Goal: Task Accomplishment & Management: Manage account settings

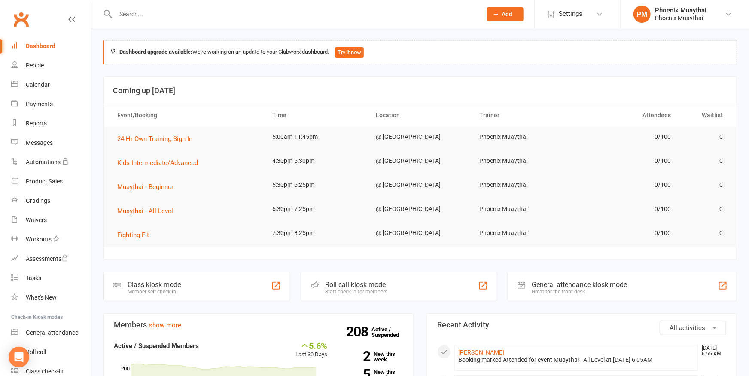
click at [155, 11] on input "text" at bounding box center [294, 14] width 363 height 12
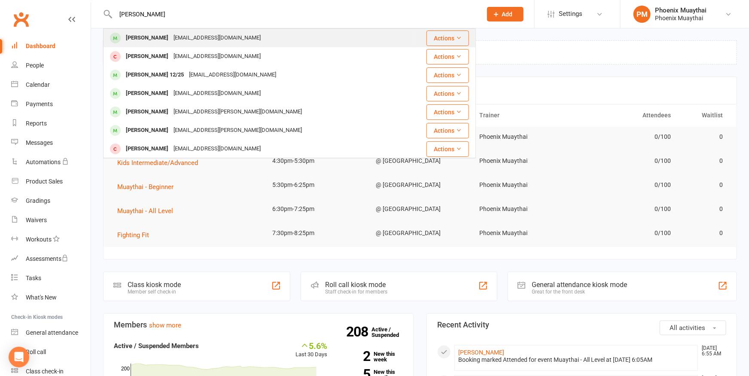
type input "[PERSON_NAME]"
click at [141, 37] on div "[PERSON_NAME]" at bounding box center [147, 38] width 48 height 12
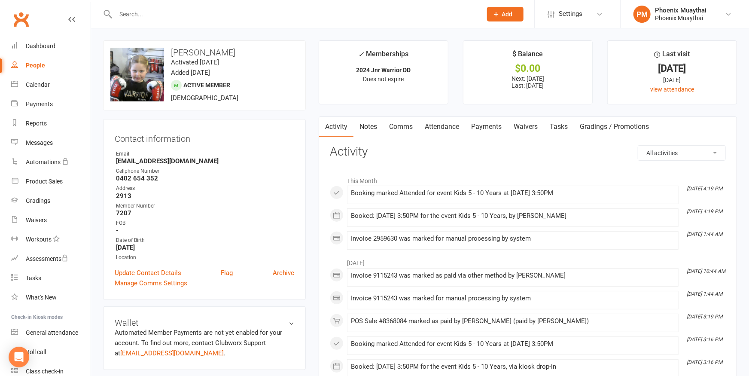
click at [494, 125] on link "Payments" at bounding box center [486, 127] width 43 height 20
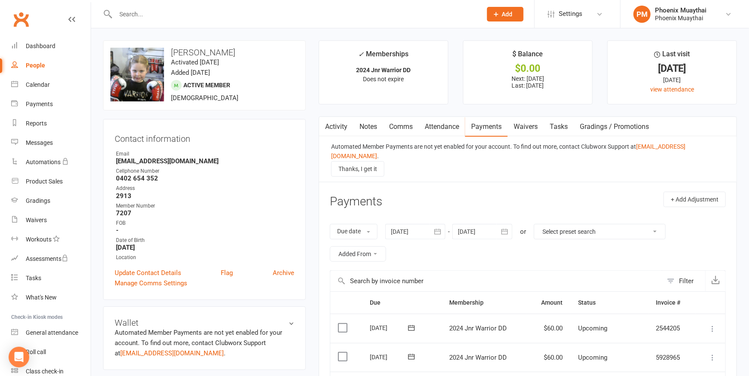
click at [149, 12] on input "text" at bounding box center [294, 14] width 363 height 12
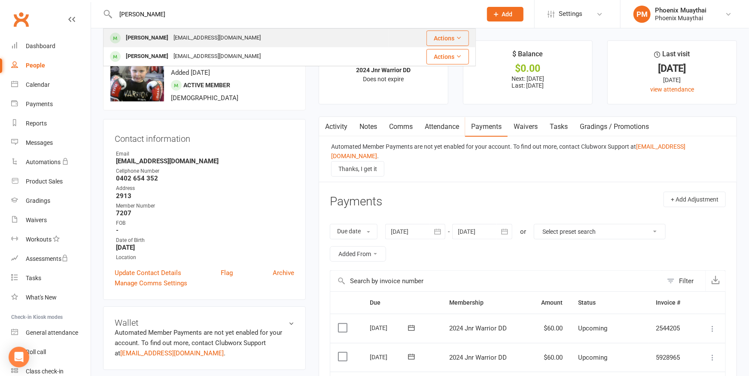
type input "[PERSON_NAME]"
click at [147, 39] on div "[PERSON_NAME]" at bounding box center [147, 38] width 48 height 12
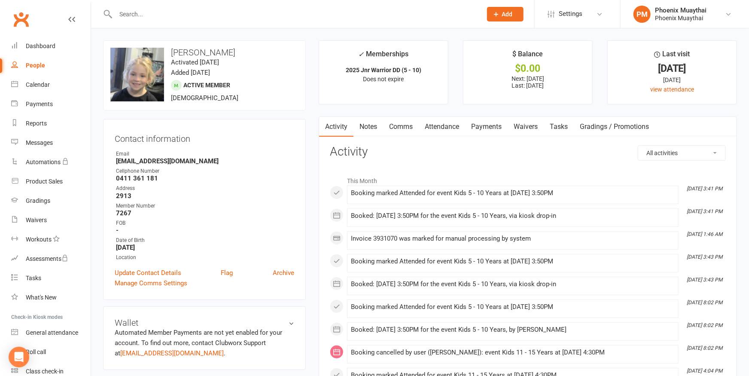
click at [485, 128] on link "Payments" at bounding box center [486, 127] width 43 height 20
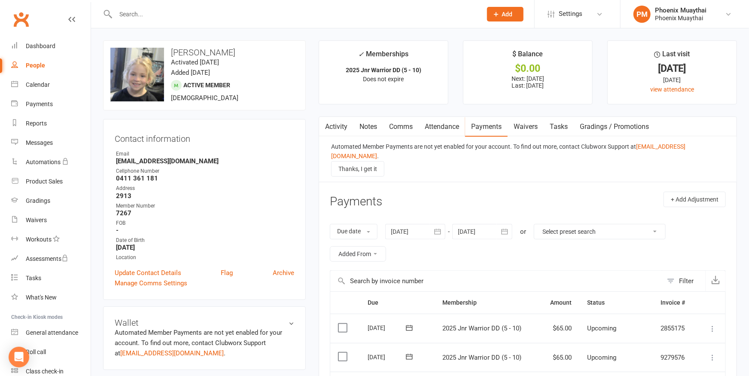
click at [185, 17] on input "text" at bounding box center [294, 14] width 363 height 12
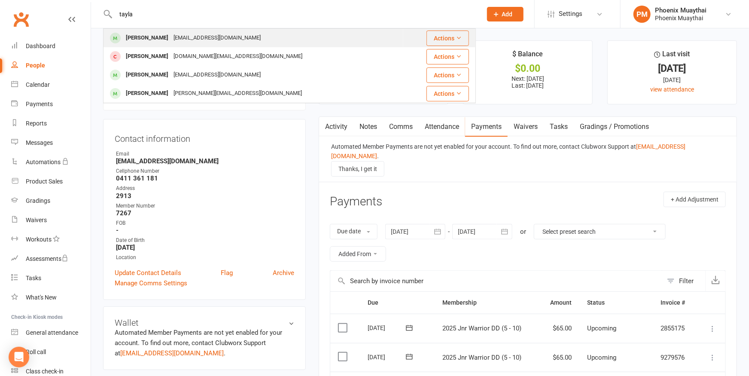
type input "tayla"
click at [153, 35] on div "Taylah Brookman" at bounding box center [147, 38] width 48 height 12
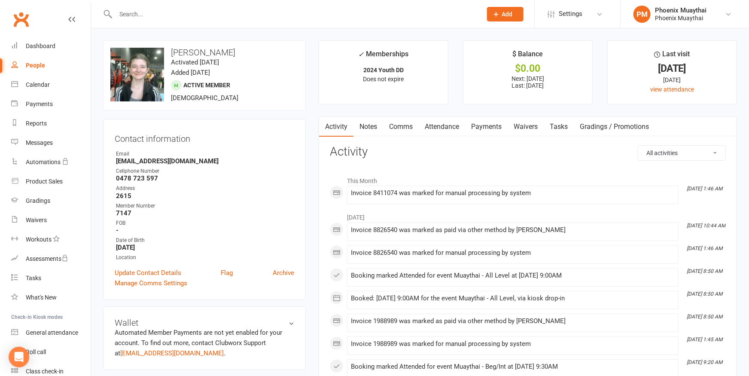
click at [487, 127] on link "Payments" at bounding box center [486, 127] width 43 height 20
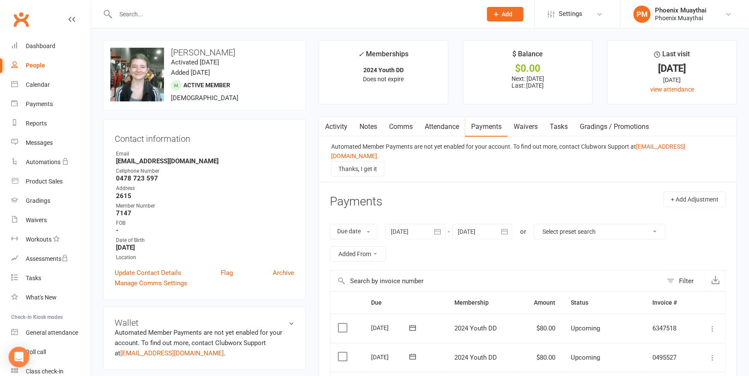
click at [159, 14] on input "text" at bounding box center [294, 14] width 363 height 12
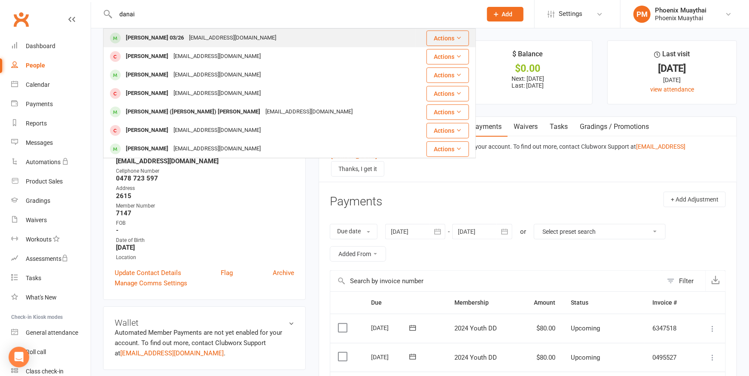
type input "danai"
click at [149, 37] on div "[PERSON_NAME] 03/26" at bounding box center [154, 38] width 63 height 12
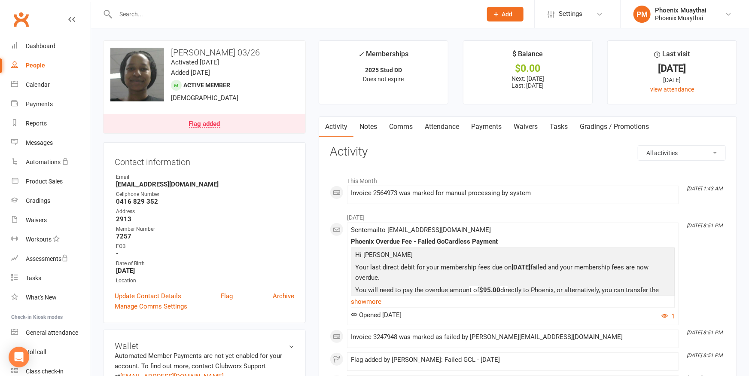
click at [471, 123] on link "Payments" at bounding box center [486, 127] width 43 height 20
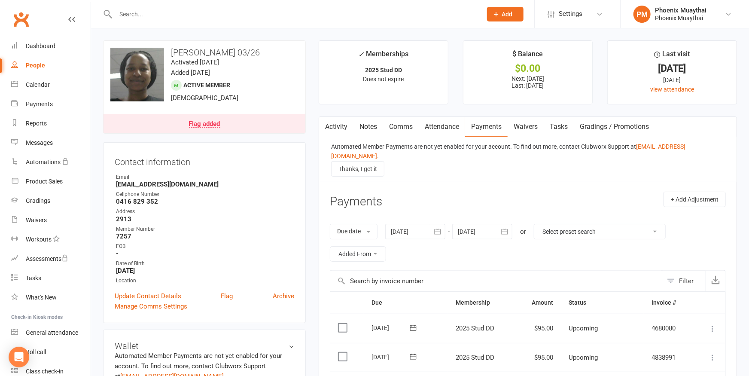
click at [185, 16] on input "text" at bounding box center [294, 14] width 363 height 12
click at [192, 16] on input "text" at bounding box center [294, 14] width 363 height 12
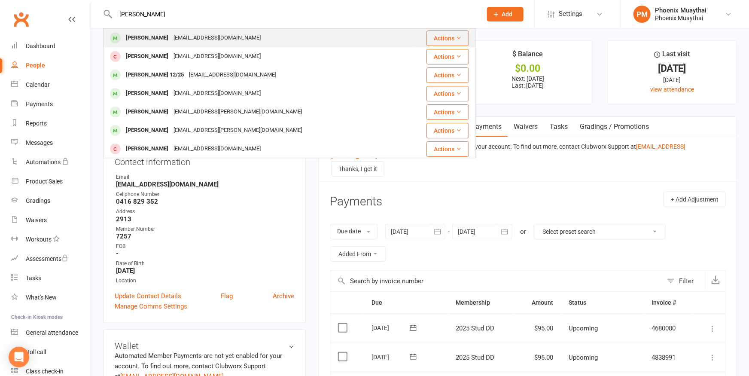
type input "connie"
click at [147, 34] on div "[PERSON_NAME]" at bounding box center [147, 38] width 48 height 12
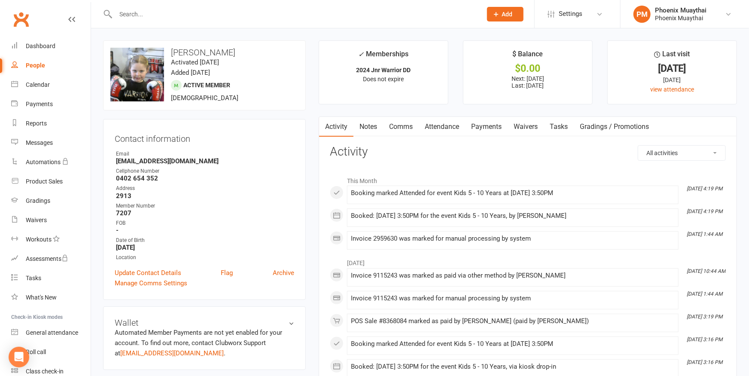
click at [490, 126] on link "Payments" at bounding box center [486, 127] width 43 height 20
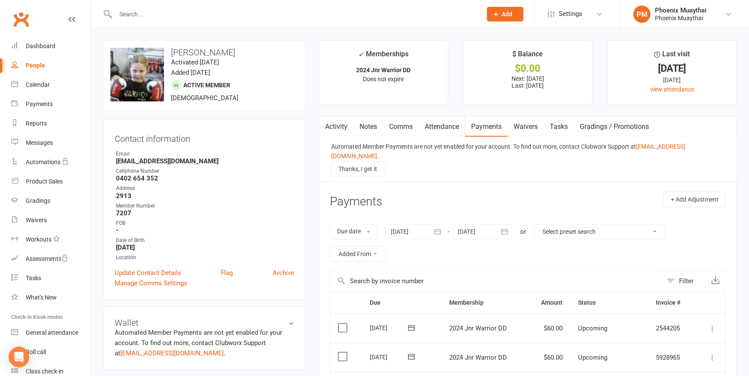
click at [147, 12] on input "text" at bounding box center [294, 14] width 363 height 12
click at [182, 14] on input "bhrigu" at bounding box center [294, 14] width 363 height 12
type input "b"
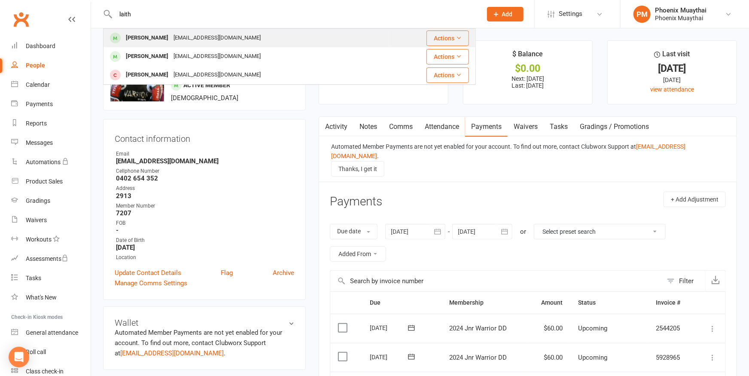
type input "laith"
click at [133, 40] on div "[PERSON_NAME]" at bounding box center [147, 38] width 48 height 12
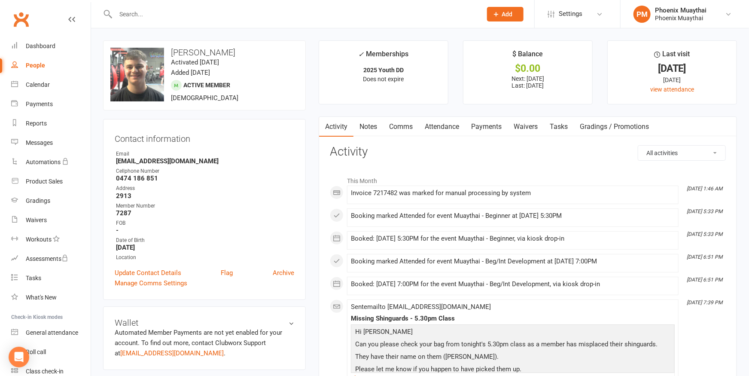
click at [485, 129] on link "Payments" at bounding box center [486, 127] width 43 height 20
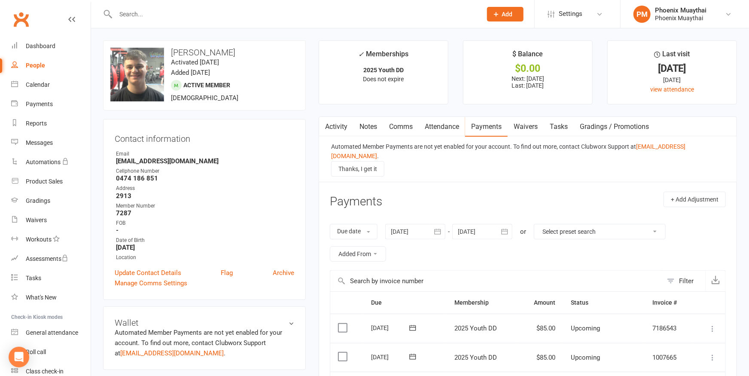
click at [153, 13] on input "text" at bounding box center [294, 14] width 363 height 12
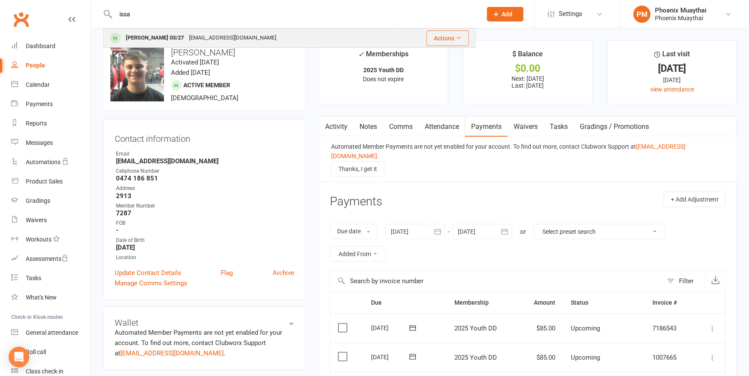
type input "issa"
click at [132, 38] on div "[PERSON_NAME] 03/27" at bounding box center [154, 38] width 63 height 12
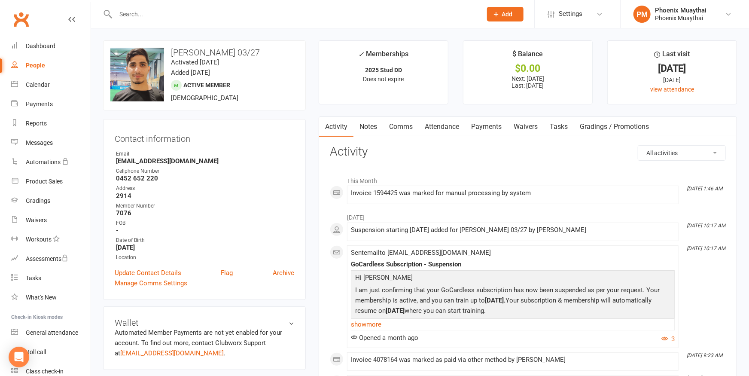
click at [173, 9] on input "text" at bounding box center [294, 14] width 363 height 12
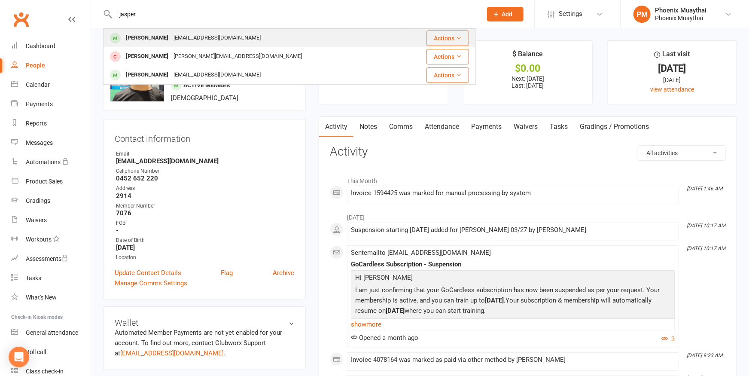
type input "jasper"
click at [135, 36] on div "[PERSON_NAME]" at bounding box center [147, 38] width 48 height 12
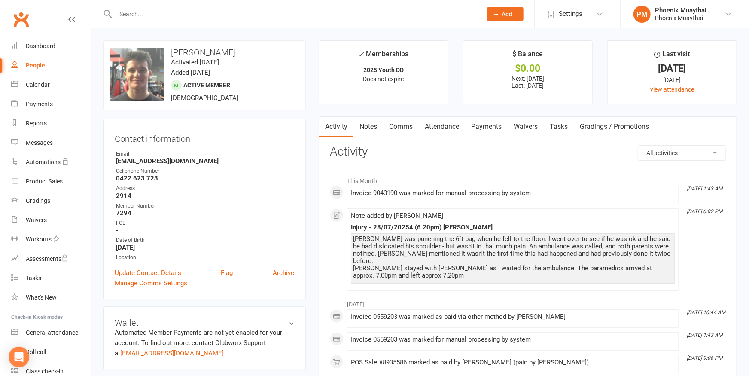
click at [137, 12] on input "text" at bounding box center [294, 14] width 363 height 12
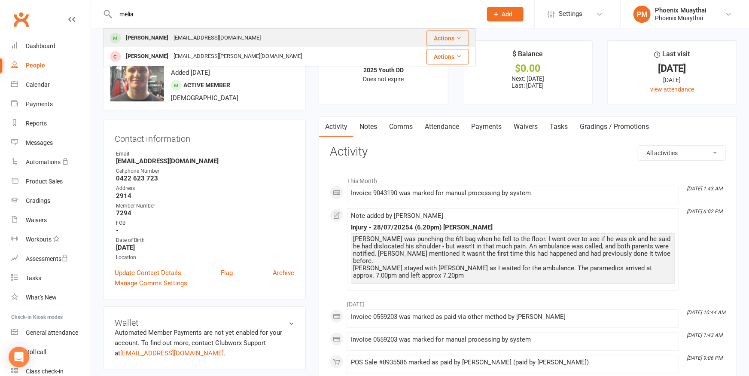
type input "melia"
click at [134, 34] on div "[PERSON_NAME]" at bounding box center [147, 38] width 48 height 12
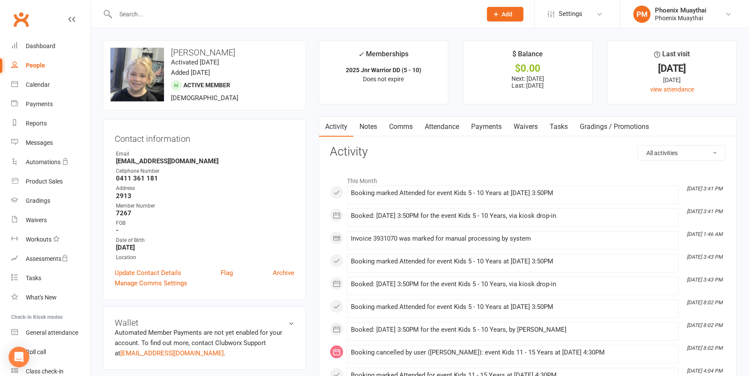
click at [487, 127] on link "Payments" at bounding box center [486, 127] width 43 height 20
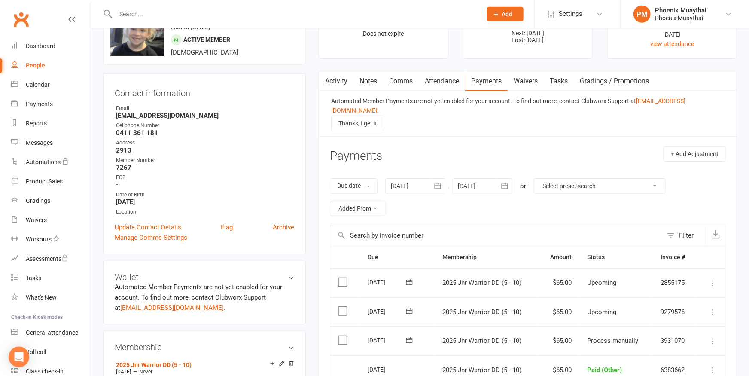
scroll to position [142, 0]
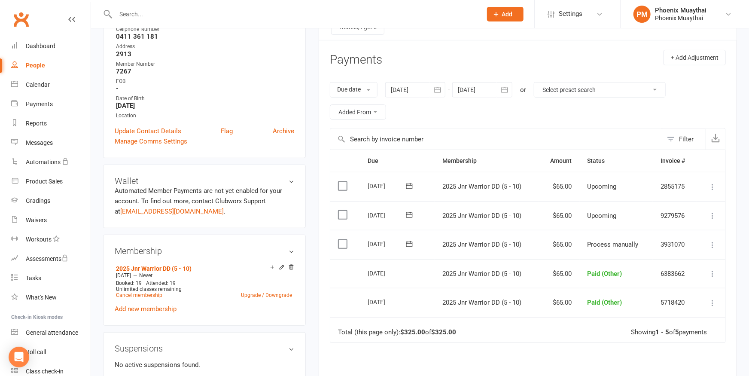
click at [712, 240] on icon at bounding box center [712, 244] width 9 height 9
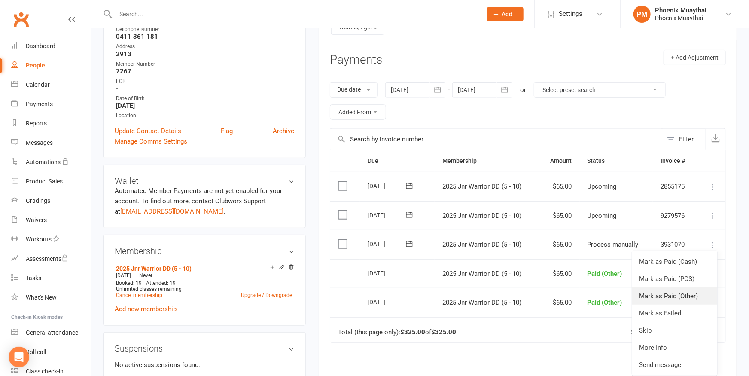
click at [693, 287] on link "Mark as Paid (Other)" at bounding box center [674, 295] width 85 height 17
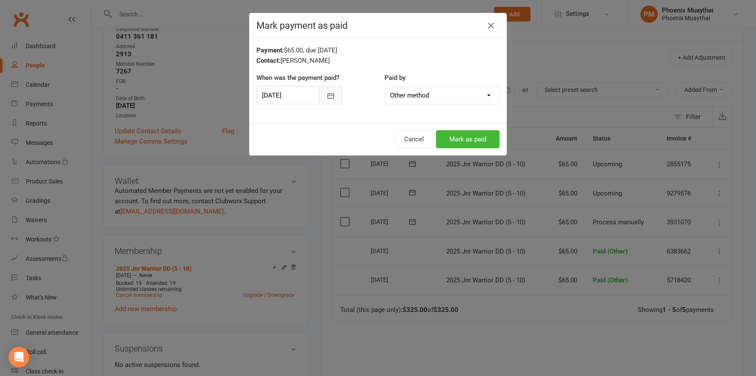
click at [329, 93] on icon "button" at bounding box center [330, 95] width 9 height 9
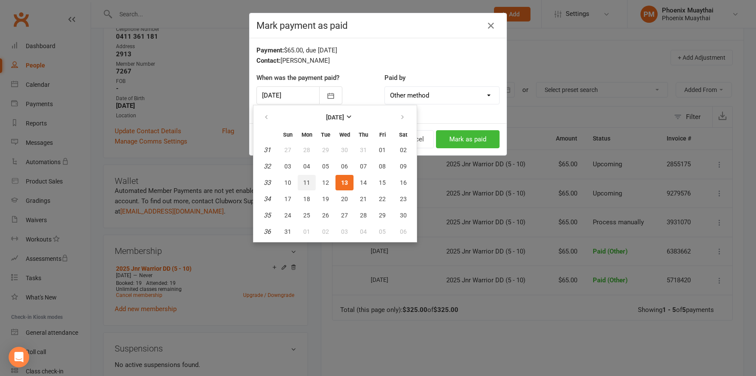
click at [304, 182] on span "11" at bounding box center [306, 182] width 7 height 7
type input "[DATE]"
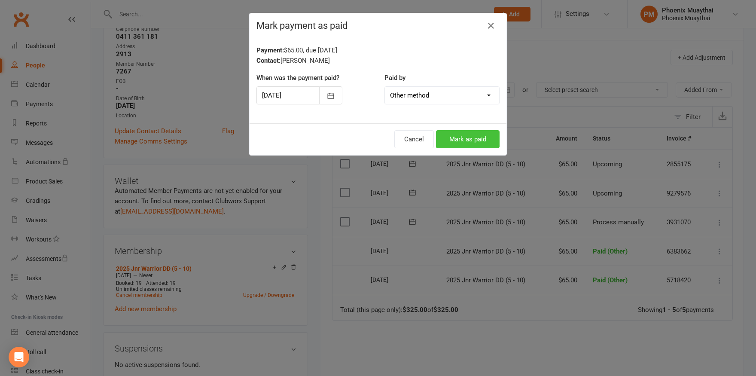
click at [473, 139] on button "Mark as paid" at bounding box center [468, 139] width 64 height 18
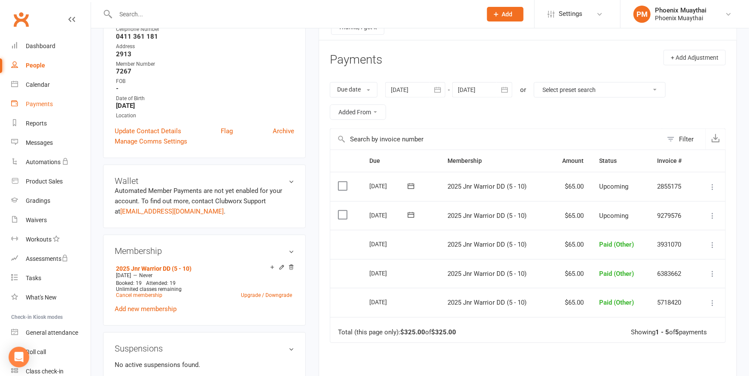
click at [43, 105] on div "Payments" at bounding box center [39, 103] width 27 height 7
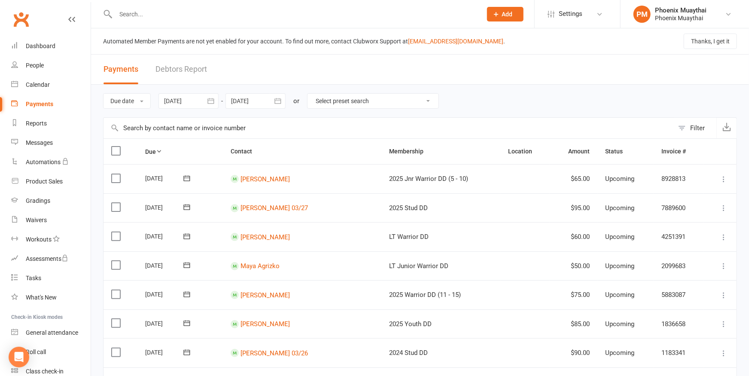
click at [211, 99] on icon "button" at bounding box center [211, 101] width 9 height 9
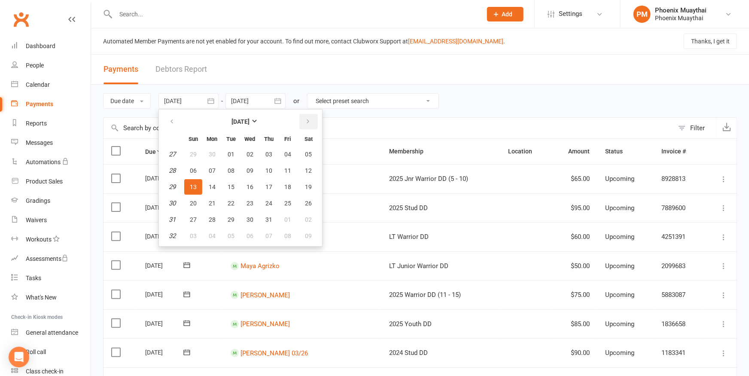
click at [305, 120] on button "button" at bounding box center [308, 121] width 18 height 15
click at [212, 185] on span "11" at bounding box center [212, 186] width 7 height 7
type input "[DATE]"
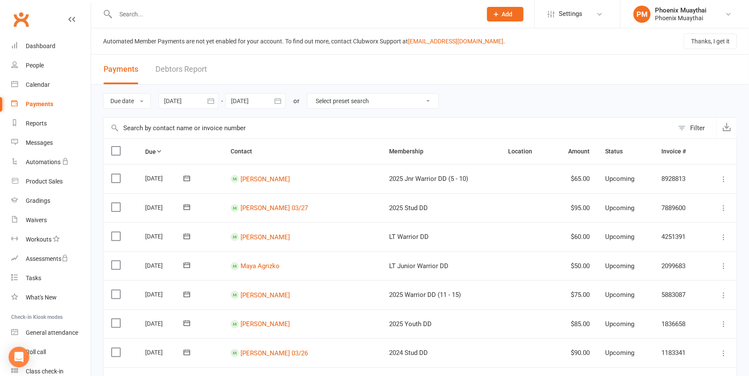
click at [281, 97] on icon "button" at bounding box center [278, 101] width 9 height 9
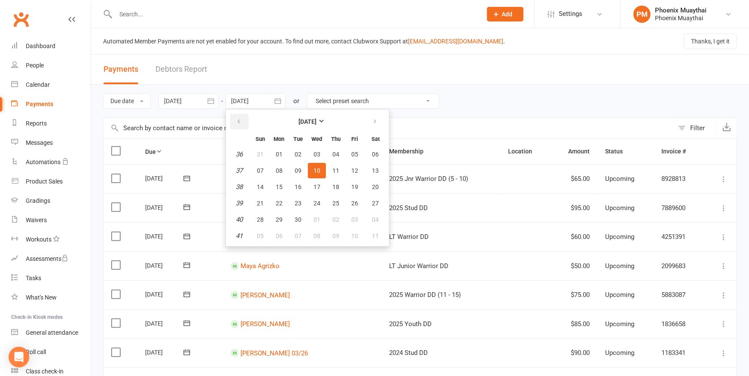
click at [239, 118] on icon "button" at bounding box center [239, 121] width 6 height 7
click at [281, 184] on span "11" at bounding box center [279, 186] width 7 height 7
type input "[DATE]"
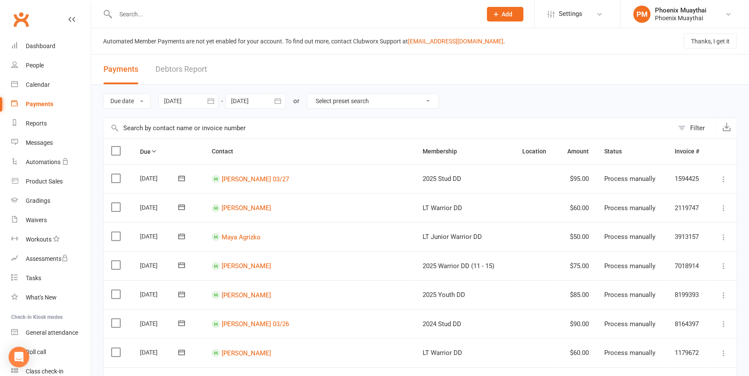
click at [176, 125] on input "text" at bounding box center [388, 128] width 570 height 21
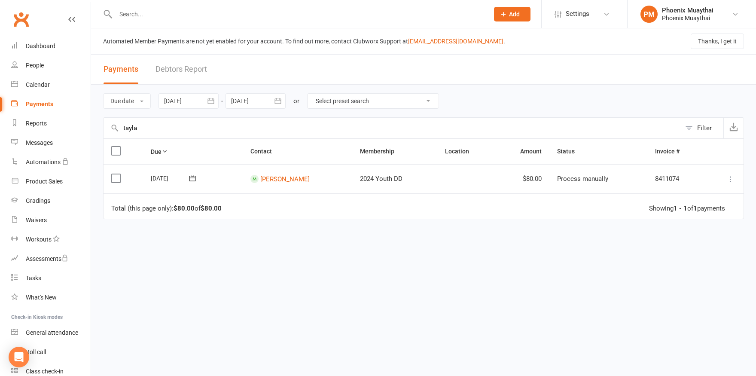
click at [730, 178] on icon at bounding box center [730, 179] width 9 height 9
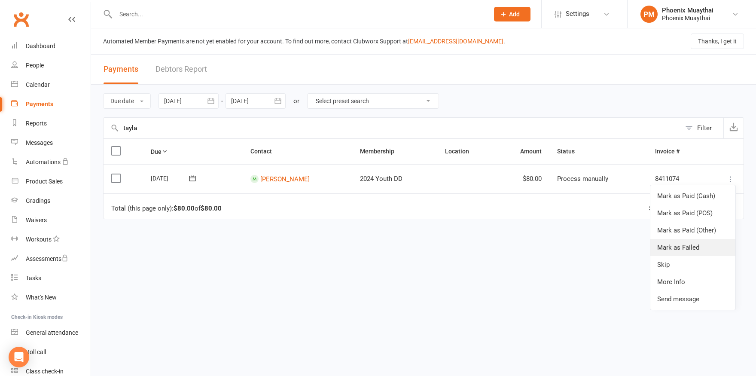
click at [691, 246] on link "Mark as Failed" at bounding box center [692, 247] width 85 height 17
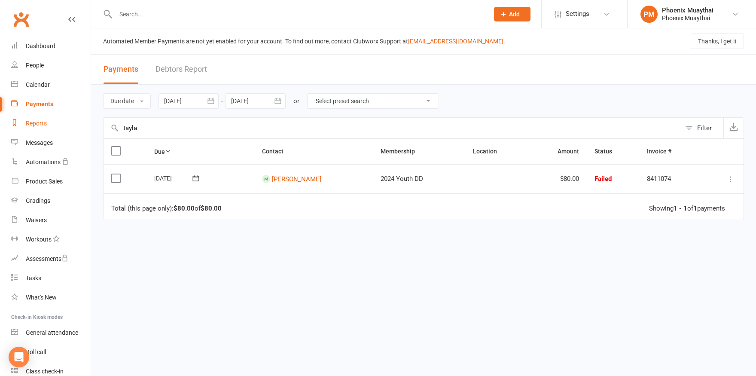
drag, startPoint x: 141, startPoint y: 131, endPoint x: 66, endPoint y: 125, distance: 75.3
click at [103, 128] on input "tayla" at bounding box center [391, 128] width 577 height 21
click at [731, 179] on icon at bounding box center [730, 179] width 9 height 9
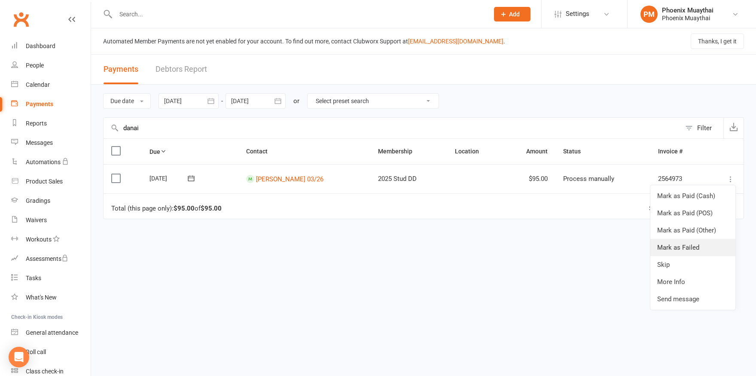
click at [687, 245] on link "Mark as Failed" at bounding box center [692, 247] width 85 height 17
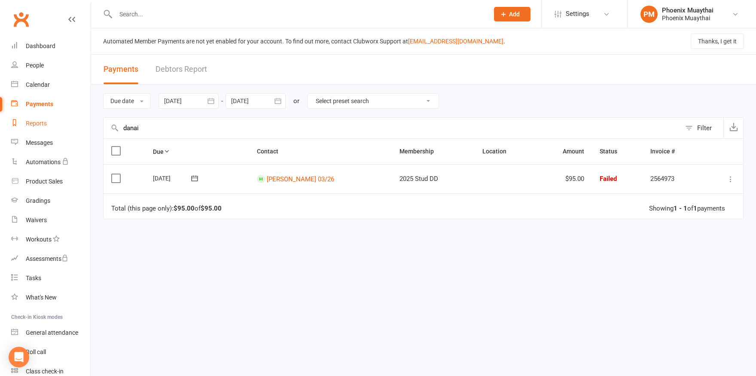
drag, startPoint x: 145, startPoint y: 125, endPoint x: 78, endPoint y: 127, distance: 67.0
click at [103, 126] on input "danai" at bounding box center [391, 128] width 577 height 21
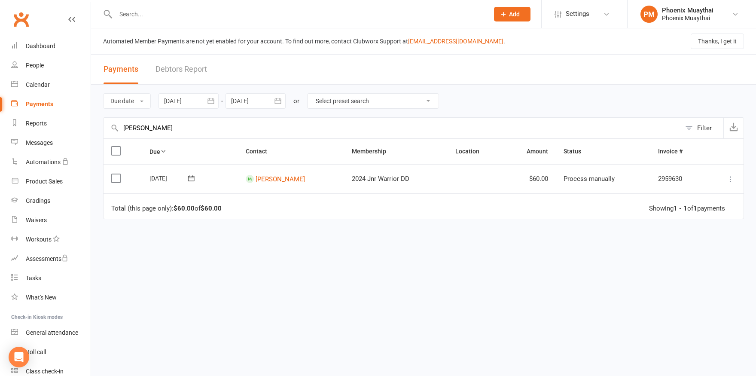
type input "connie"
click at [732, 178] on icon at bounding box center [730, 179] width 9 height 9
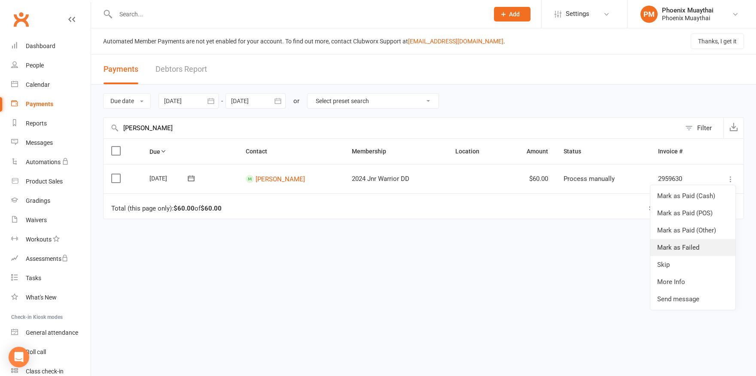
click at [697, 246] on link "Mark as Failed" at bounding box center [692, 247] width 85 height 17
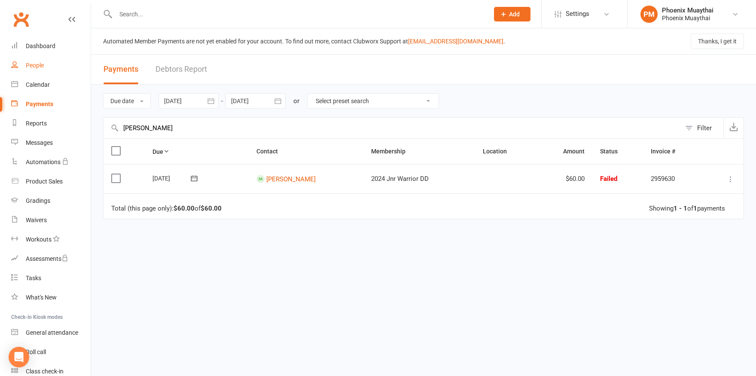
click at [40, 64] on div "People" at bounding box center [35, 65] width 18 height 7
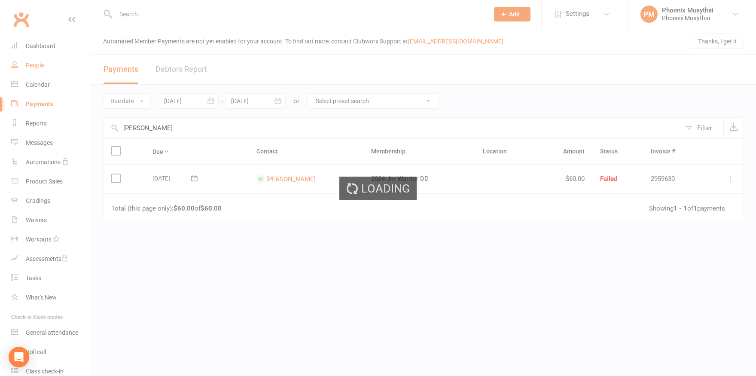
select select "100"
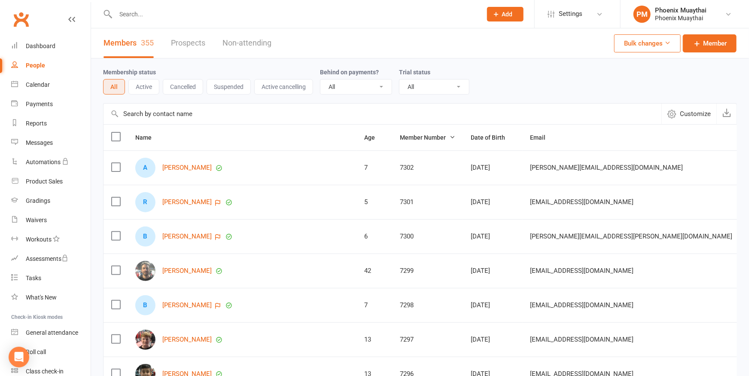
click at [138, 15] on input "text" at bounding box center [294, 14] width 363 height 12
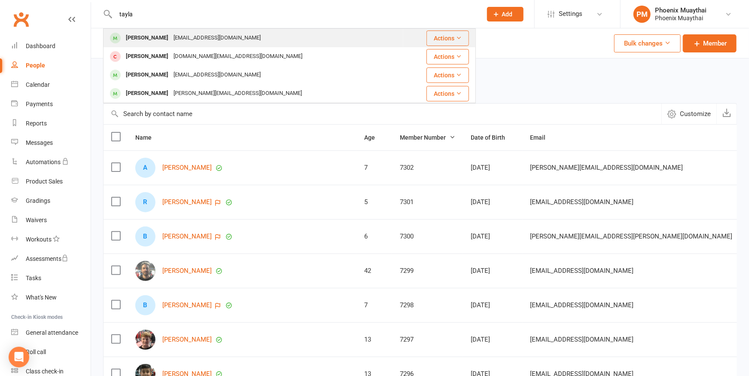
type input "tayla"
click at [136, 36] on div "Taylah Brookman" at bounding box center [147, 38] width 48 height 12
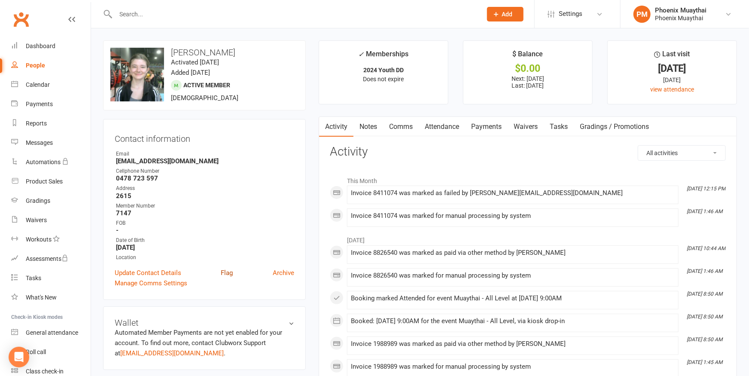
click at [229, 277] on link "Flag" at bounding box center [227, 273] width 12 height 10
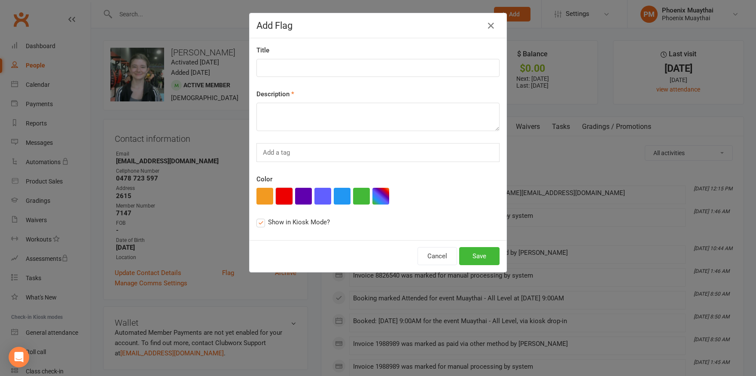
click at [283, 196] on button "button" at bounding box center [284, 196] width 17 height 17
click at [285, 116] on textarea at bounding box center [377, 117] width 243 height 28
drag, startPoint x: 295, startPoint y: 110, endPoint x: 231, endPoint y: 108, distance: 64.0
click at [256, 108] on textarea "Failed GCL - 11/08/2025" at bounding box center [377, 117] width 243 height 28
type textarea "Failed GCL - 11/08/2025"
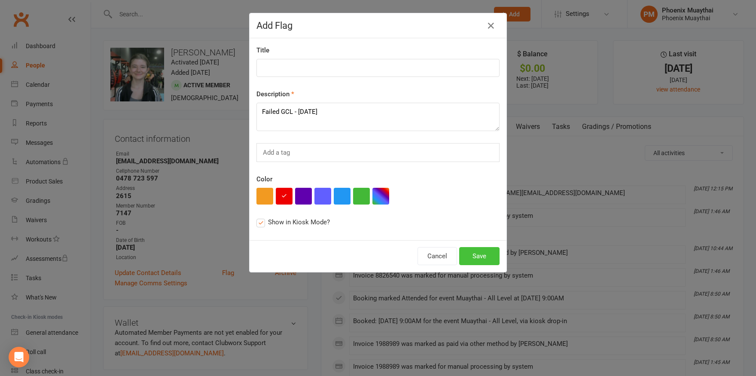
click at [478, 256] on button "Save" at bounding box center [479, 256] width 40 height 18
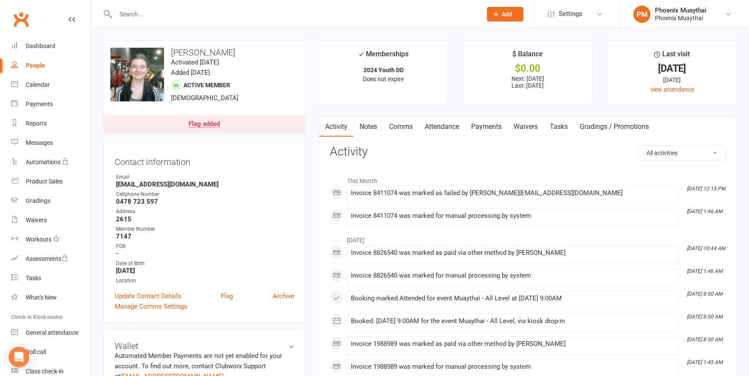
click at [407, 125] on link "Comms" at bounding box center [401, 127] width 36 height 20
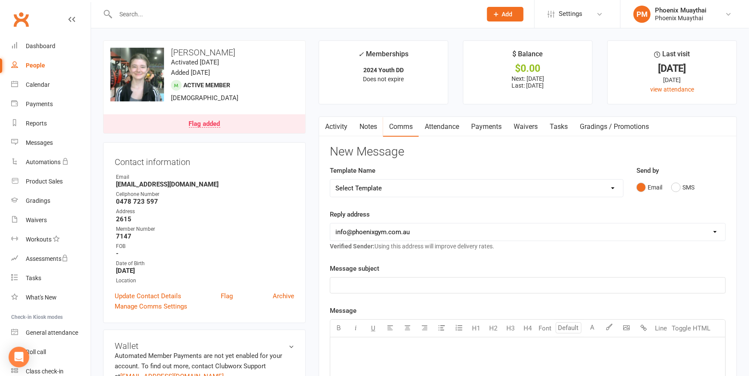
select select "5"
click option "[Email] Failed Payment - Member" at bounding box center [0, 0] width 0 height 0
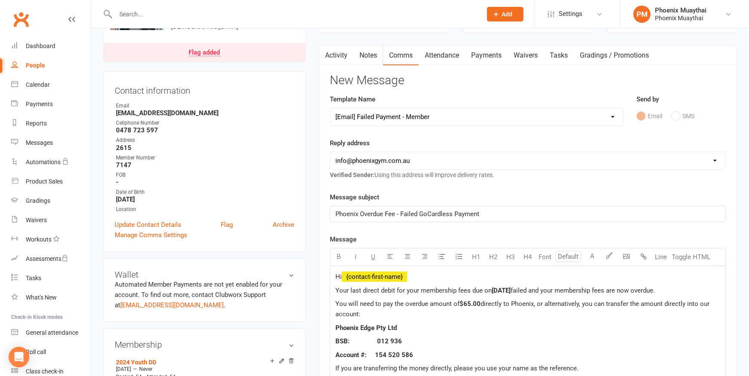
scroll to position [142, 0]
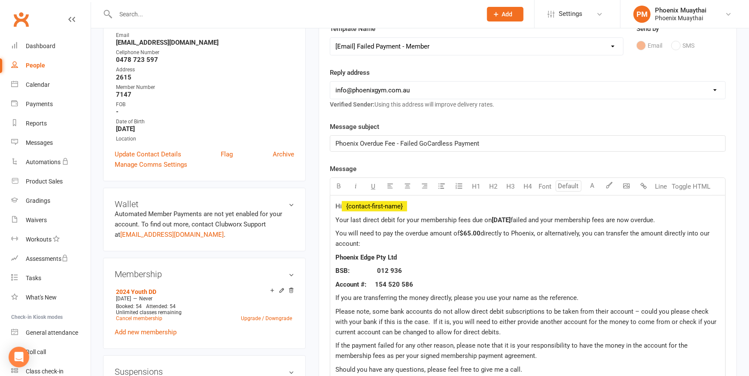
click at [469, 234] on span "$65.00" at bounding box center [469, 233] width 21 height 8
click at [468, 233] on span "$65.00" at bounding box center [469, 233] width 21 height 8
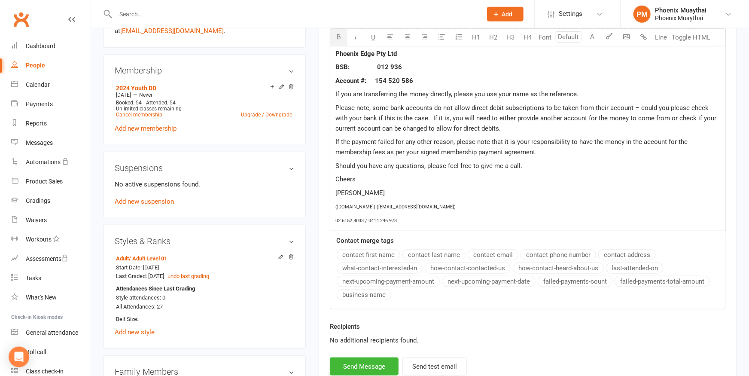
scroll to position [378, 0]
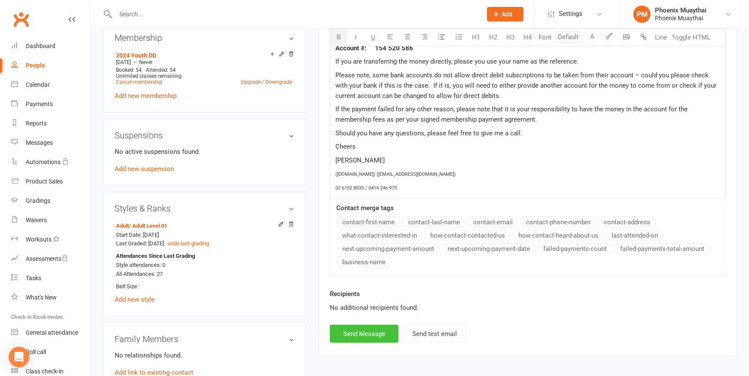
click at [363, 336] on button "Send Message" at bounding box center [364, 334] width 69 height 18
select select
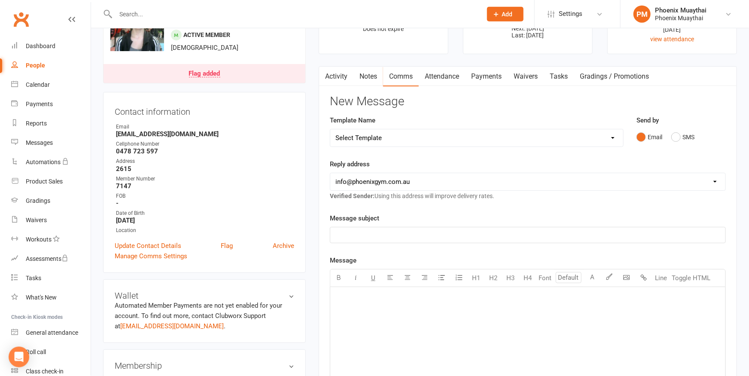
scroll to position [0, 0]
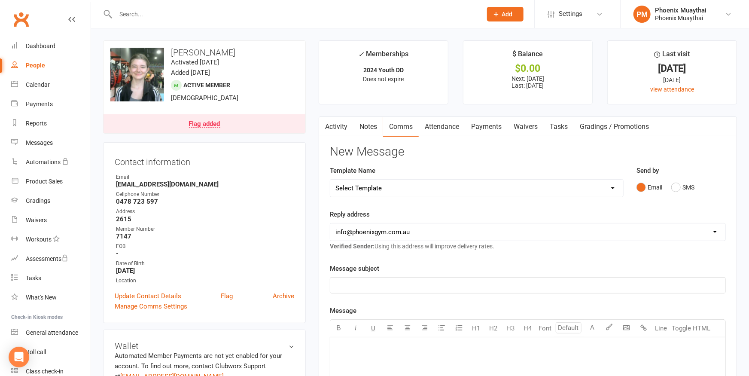
click at [169, 17] on input "text" at bounding box center [294, 14] width 363 height 12
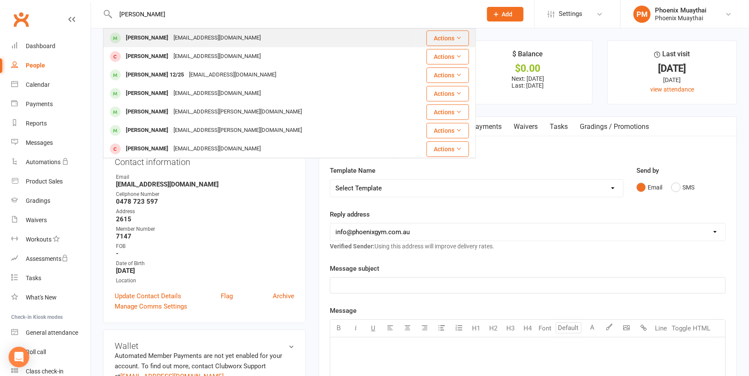
type input "connie"
click at [143, 39] on div "[PERSON_NAME]" at bounding box center [147, 38] width 48 height 12
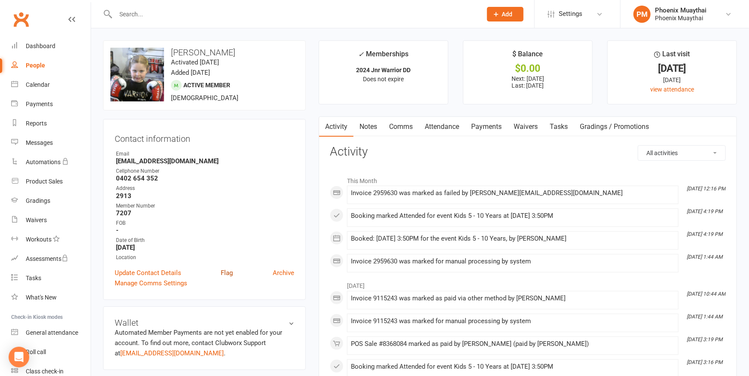
click at [226, 272] on link "Flag" at bounding box center [227, 273] width 12 height 10
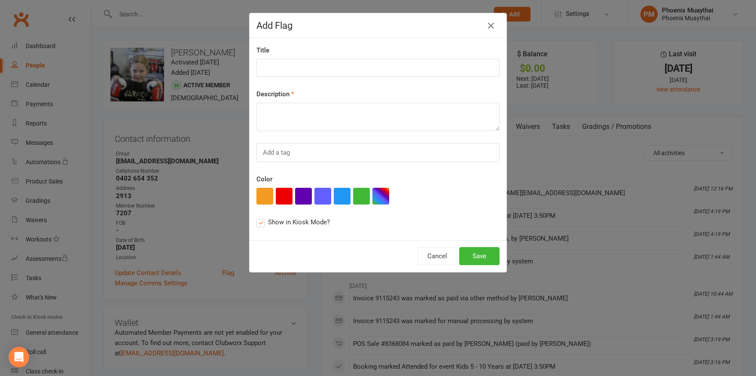
click at [280, 198] on div "this flag will be displayed in Class Kiosk mode and may be seen by members" at bounding box center [297, 202] width 65 height 22
click at [262, 217] on input "Show in Kiosk Mode? this flag will be displayed in Class Kiosk mode and may be …" at bounding box center [259, 217] width 6 height 0
click at [256, 221] on label "Show in Kiosk Mode?" at bounding box center [292, 222] width 73 height 10
click at [256, 217] on input "Show in Kiosk Mode?" at bounding box center [259, 217] width 6 height 0
click at [280, 191] on button "button" at bounding box center [284, 196] width 17 height 17
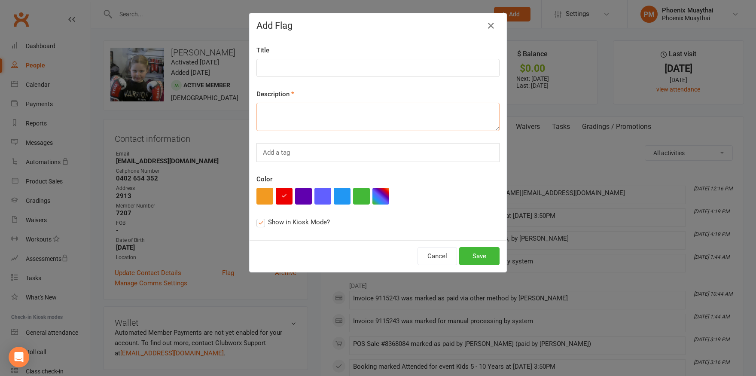
click at [284, 111] on textarea at bounding box center [377, 117] width 243 height 28
paste textarea "Failed GCL - 11/08/2025"
type textarea "Failed GCL - 11/08/2025"
click at [474, 256] on button "Save" at bounding box center [479, 256] width 40 height 18
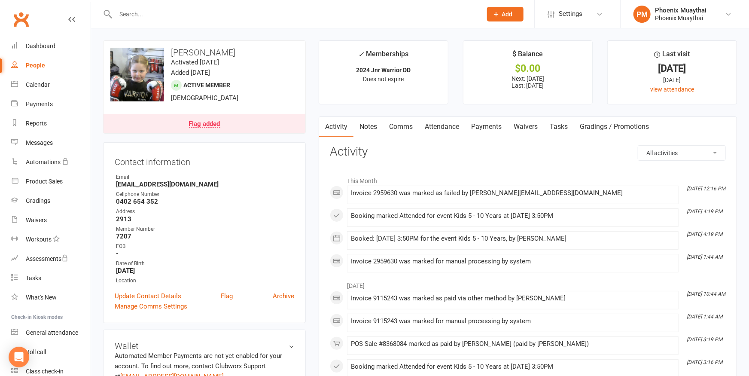
click at [405, 127] on link "Comms" at bounding box center [401, 127] width 36 height 20
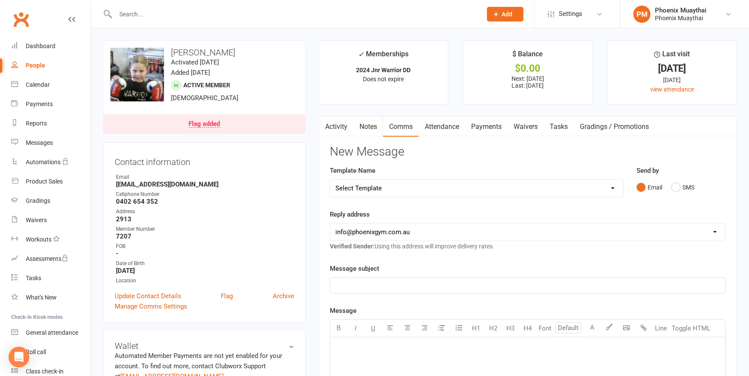
click at [398, 130] on link "Comms" at bounding box center [401, 127] width 36 height 20
select select "6"
click option "[Email] Failed Payment - Parent of Member" at bounding box center [0, 0] width 0 height 0
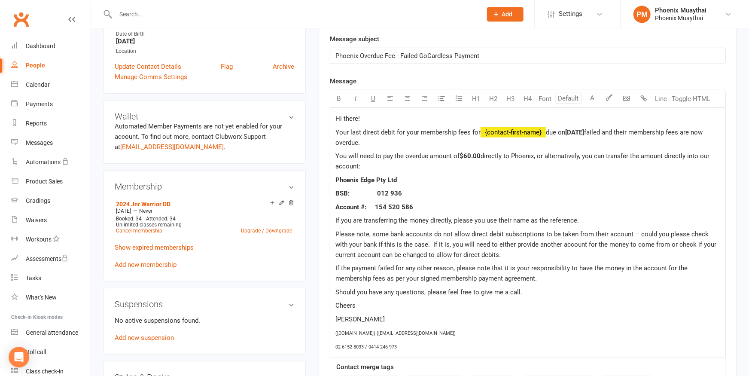
scroll to position [236, 0]
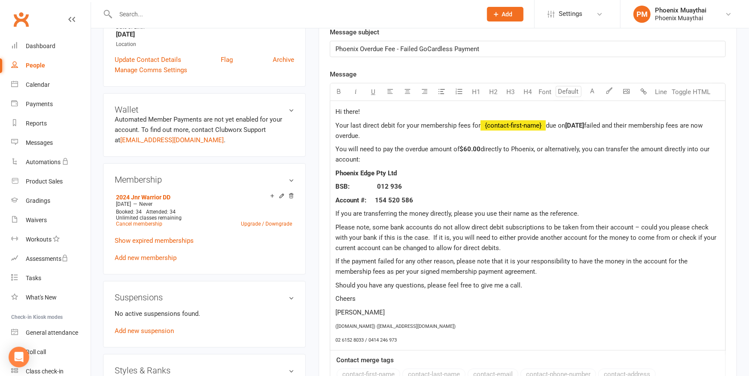
click at [373, 111] on p "Hi there!" at bounding box center [527, 111] width 385 height 10
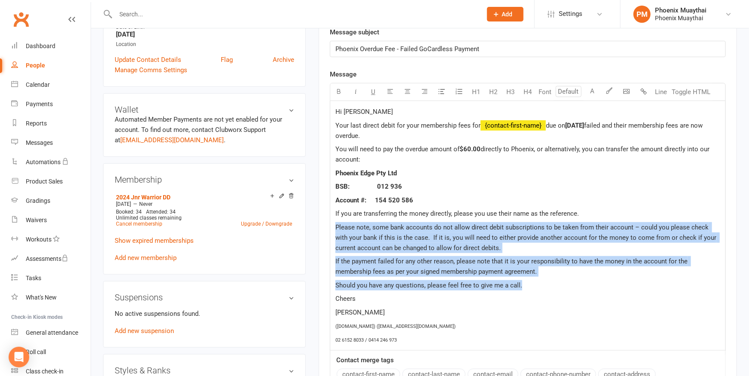
drag, startPoint x: 498, startPoint y: 282, endPoint x: 333, endPoint y: 225, distance: 173.9
click at [333, 225] on div "Hi Caley Your last direct debit for your membership fees for ﻿ {contact-first-n…" at bounding box center [527, 225] width 395 height 249
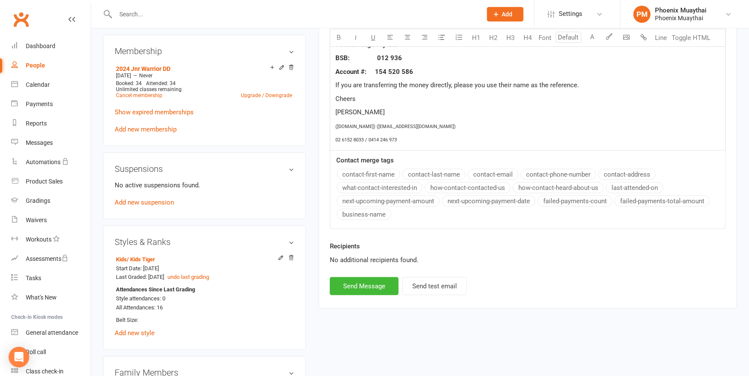
scroll to position [472, 0]
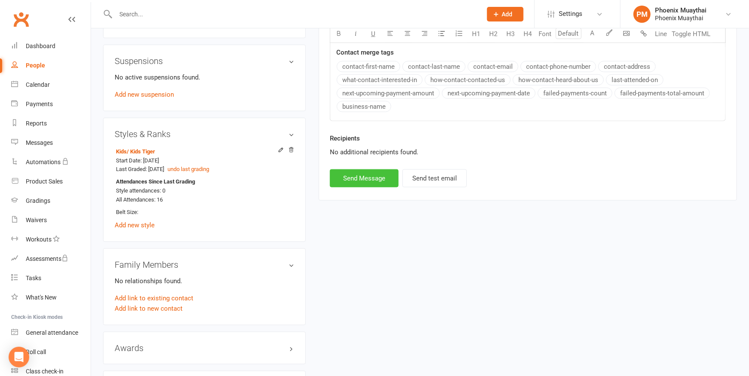
click at [358, 174] on button "Send Message" at bounding box center [364, 178] width 69 height 18
select select
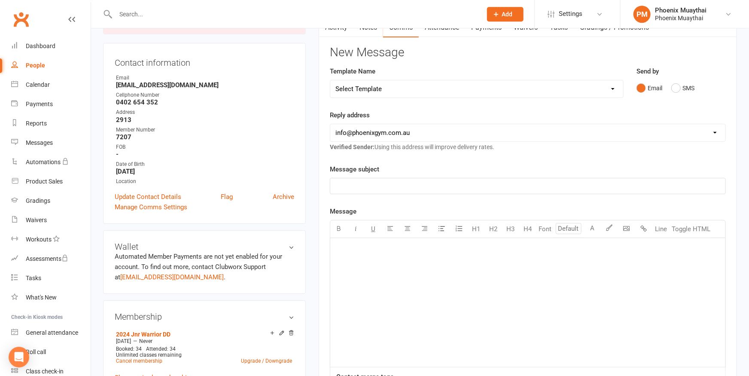
scroll to position [0, 0]
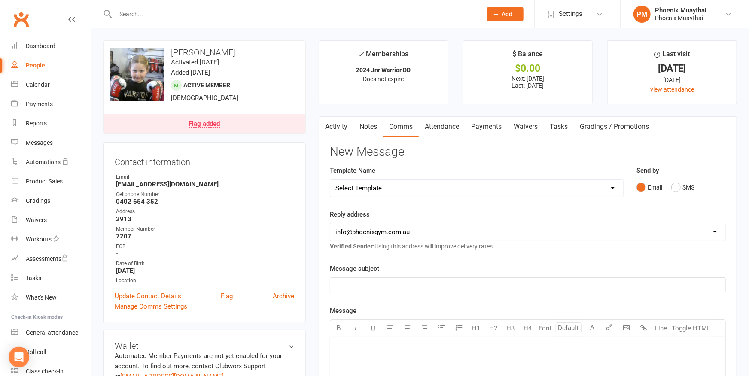
click at [333, 125] on link "Activity" at bounding box center [336, 127] width 34 height 20
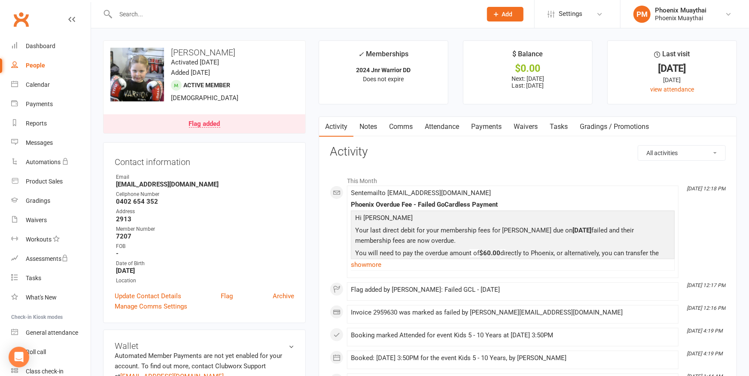
click at [177, 13] on input "text" at bounding box center [294, 14] width 363 height 12
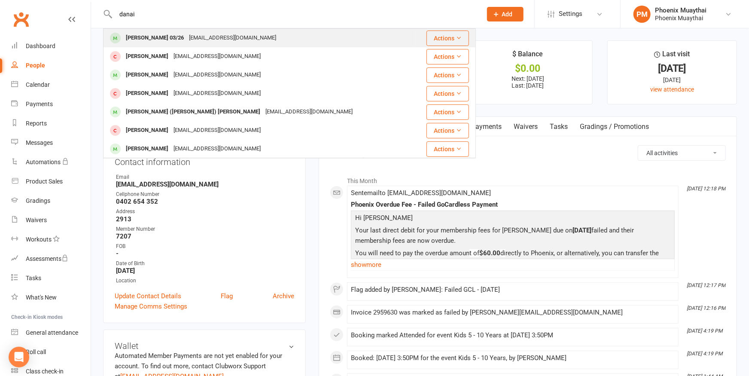
type input "danai"
click at [135, 34] on div "[PERSON_NAME] 03/26" at bounding box center [154, 38] width 63 height 12
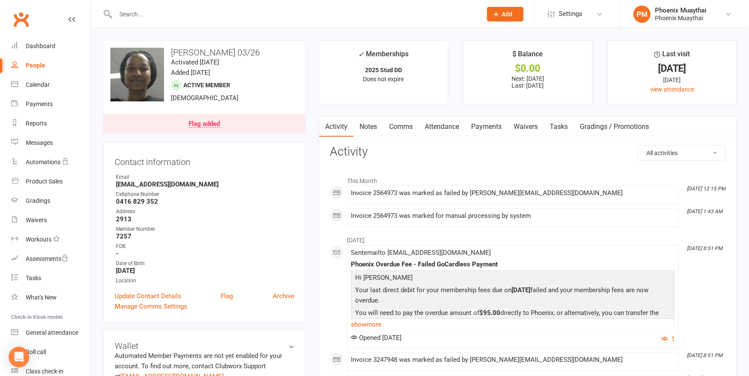
click at [216, 122] on div "Flag added" at bounding box center [204, 124] width 31 height 7
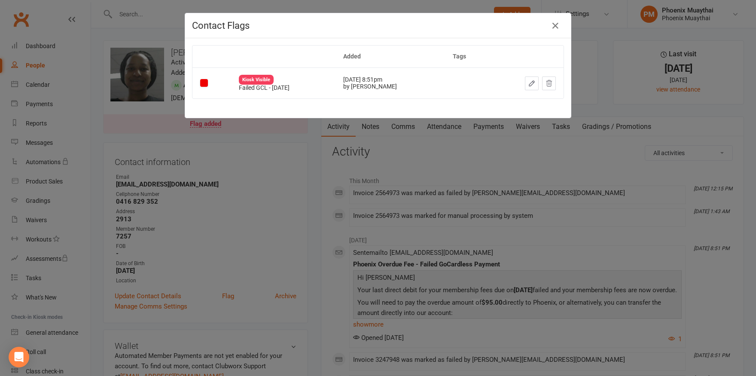
click at [530, 83] on icon "button" at bounding box center [532, 83] width 8 height 8
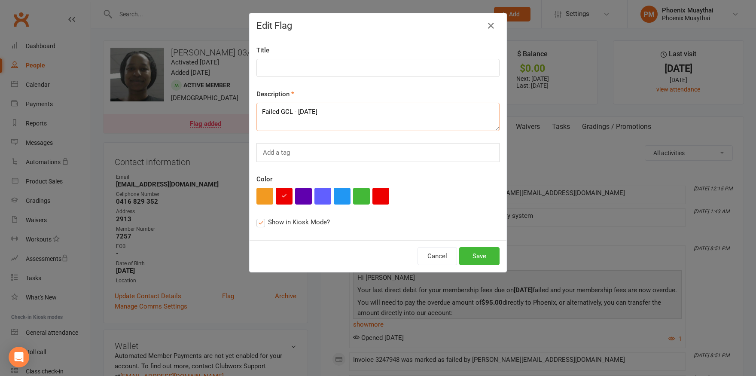
click at [357, 112] on textarea "Failed GCL - 28/07/2025" at bounding box center [377, 117] width 243 height 28
type textarea "Failed GCL - 28/07/2025 + 11/08/2025"
click at [480, 257] on button "Save" at bounding box center [479, 256] width 40 height 18
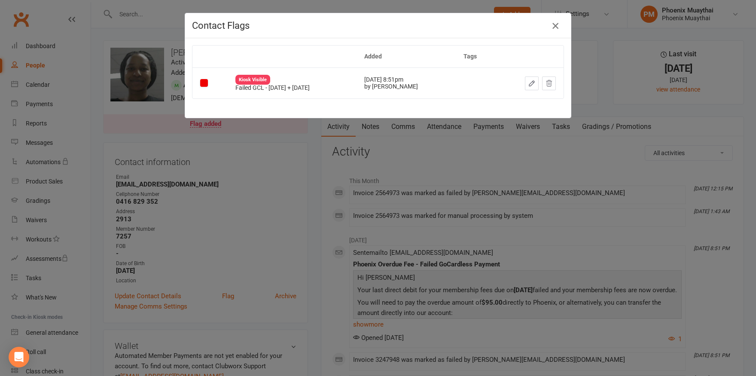
click at [555, 24] on icon "button" at bounding box center [555, 26] width 10 height 10
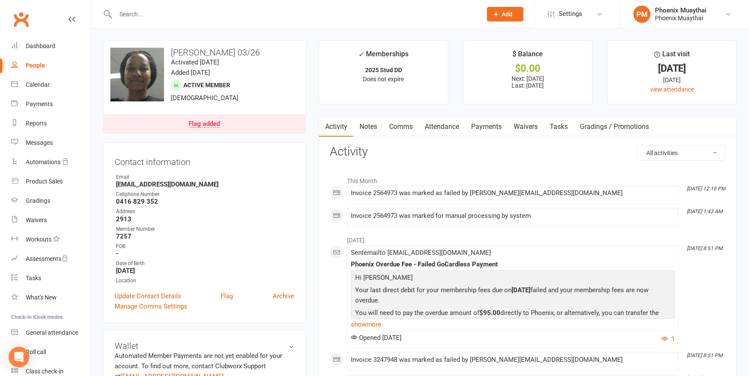
click at [493, 125] on link "Payments" at bounding box center [486, 127] width 43 height 20
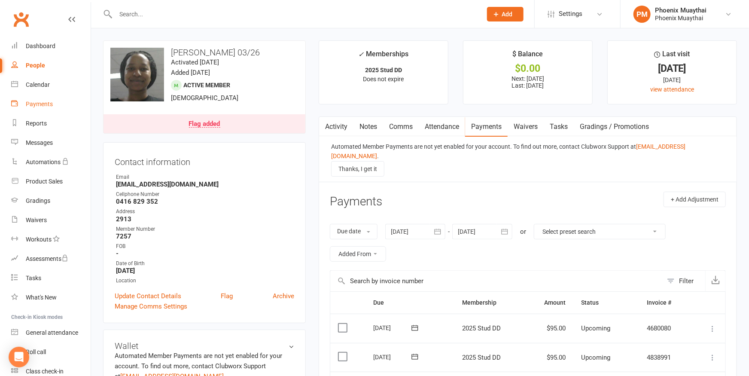
click at [40, 105] on div "Payments" at bounding box center [39, 103] width 27 height 7
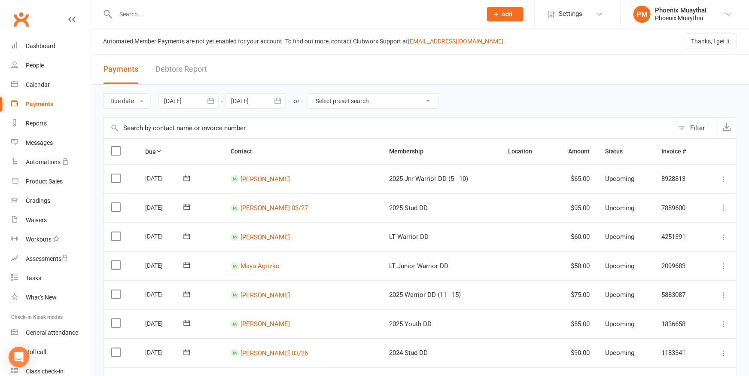
click at [212, 98] on icon "button" at bounding box center [210, 101] width 6 height 6
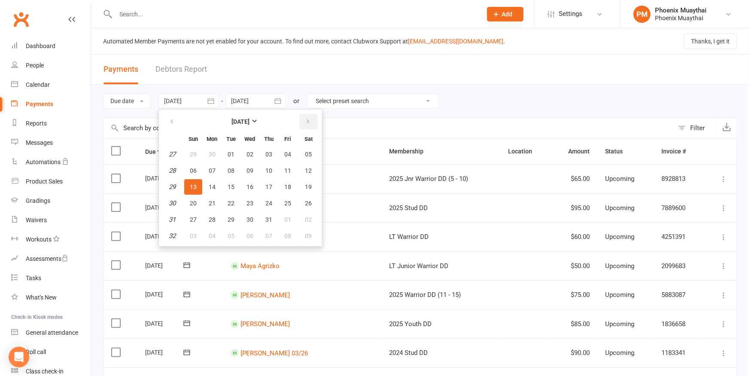
click at [308, 121] on icon "button" at bounding box center [308, 121] width 6 height 7
click at [212, 187] on span "11" at bounding box center [212, 186] width 7 height 7
type input "[DATE]"
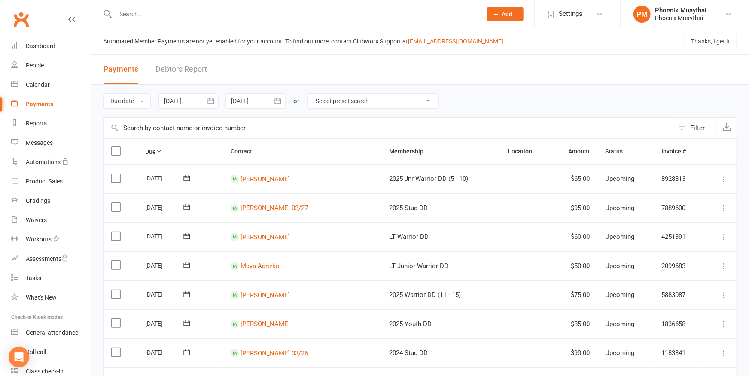
click at [280, 100] on icon "button" at bounding box center [278, 101] width 9 height 9
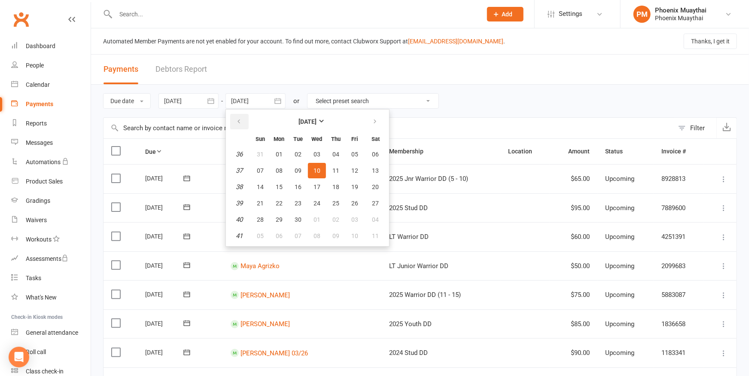
click at [241, 120] on icon "button" at bounding box center [239, 121] width 6 height 7
click at [278, 187] on span "11" at bounding box center [279, 186] width 7 height 7
type input "[DATE]"
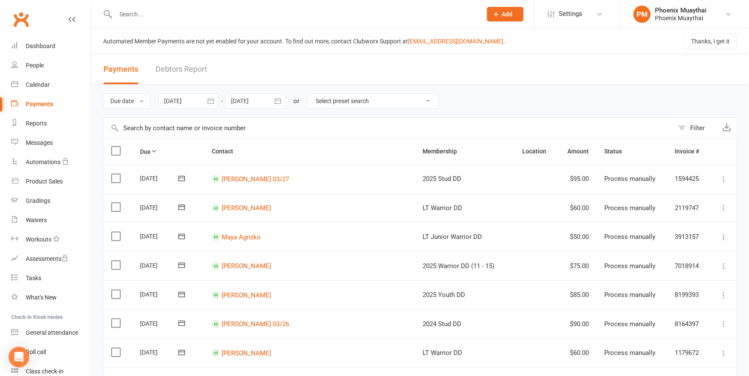
click at [117, 174] on label at bounding box center [117, 178] width 12 height 9
click at [117, 174] on input "checkbox" at bounding box center [114, 174] width 6 height 0
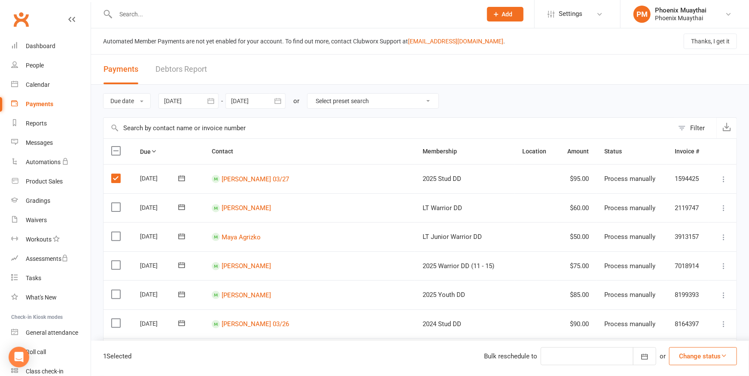
click at [112, 203] on label at bounding box center [117, 207] width 12 height 9
click at [112, 203] on input "checkbox" at bounding box center [114, 203] width 6 height 0
click at [113, 234] on label at bounding box center [117, 236] width 12 height 9
click at [113, 232] on input "checkbox" at bounding box center [114, 232] width 6 height 0
click at [116, 263] on label at bounding box center [117, 265] width 12 height 9
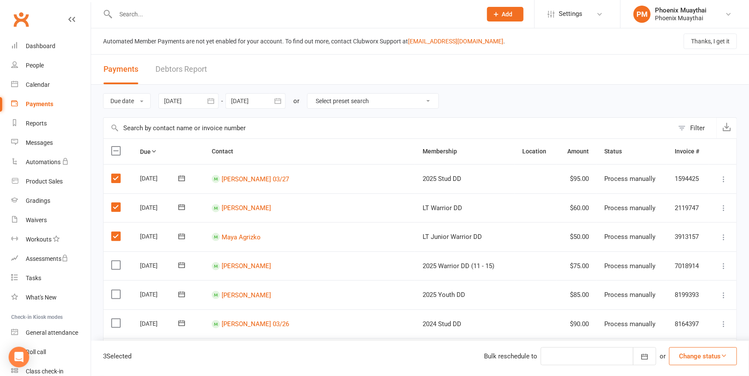
click at [116, 261] on input "checkbox" at bounding box center [114, 261] width 6 height 0
click at [116, 287] on td "Select this" at bounding box center [117, 294] width 29 height 29
click at [116, 290] on label at bounding box center [117, 294] width 12 height 9
click at [116, 290] on input "checkbox" at bounding box center [114, 290] width 6 height 0
click at [119, 319] on label at bounding box center [117, 323] width 12 height 9
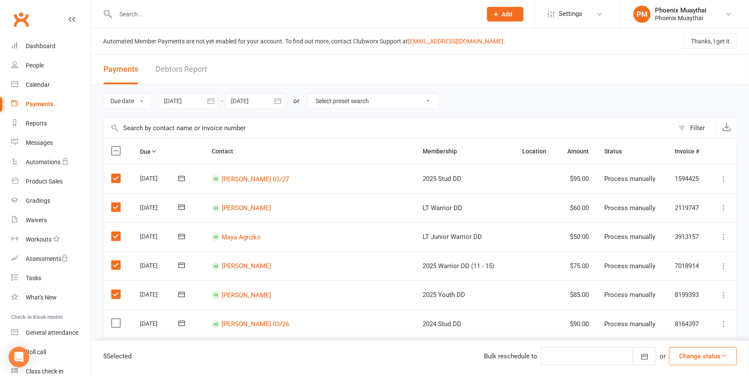
click at [117, 319] on input "checkbox" at bounding box center [114, 319] width 6 height 0
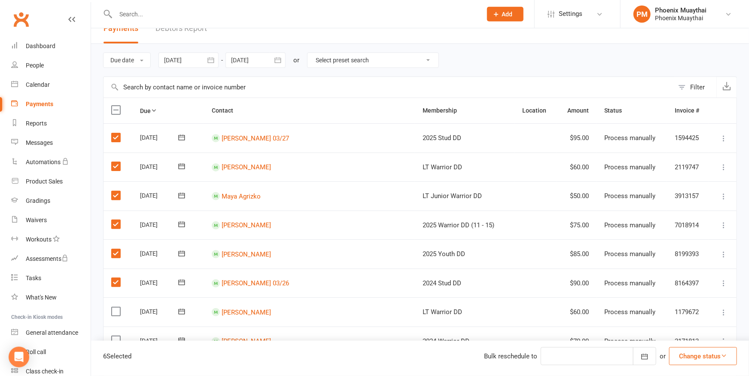
scroll to position [94, 0]
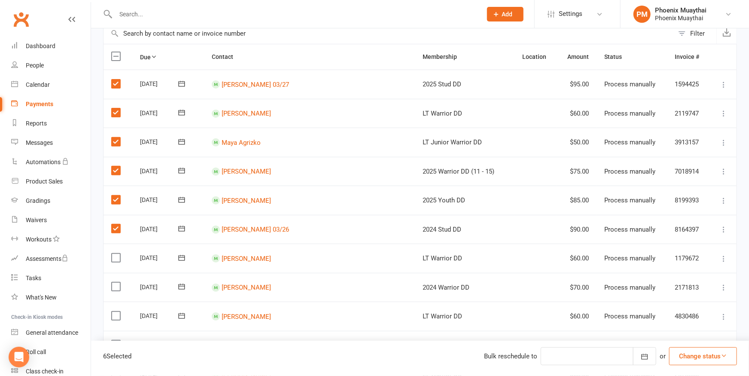
click at [119, 255] on label at bounding box center [117, 257] width 12 height 9
click at [117, 253] on input "checkbox" at bounding box center [114, 253] width 6 height 0
click at [112, 282] on label at bounding box center [117, 286] width 12 height 9
click at [112, 282] on input "checkbox" at bounding box center [114, 282] width 6 height 0
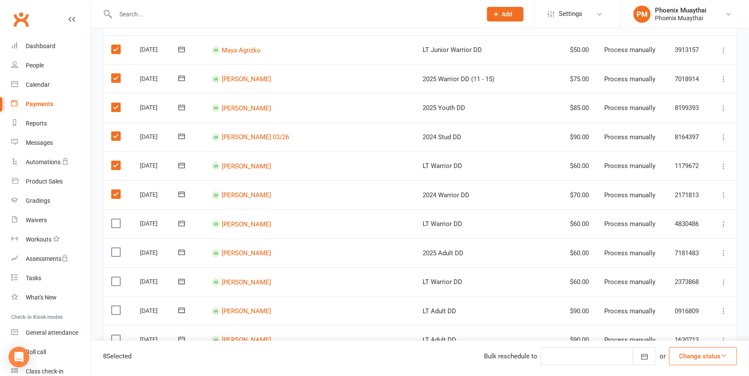
scroll to position [236, 0]
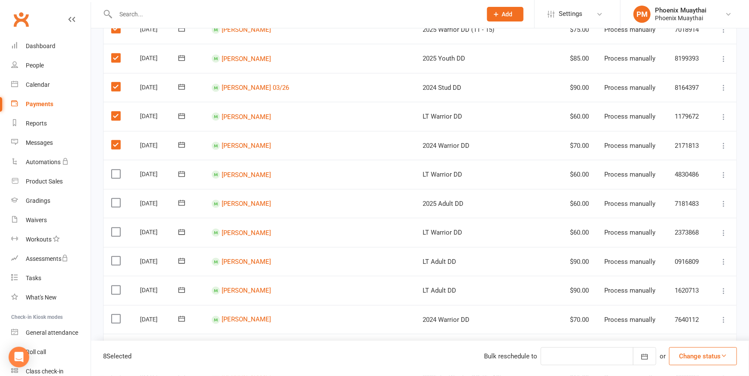
click at [117, 170] on label at bounding box center [117, 174] width 12 height 9
click at [117, 170] on input "checkbox" at bounding box center [114, 170] width 6 height 0
click at [116, 198] on label at bounding box center [117, 202] width 12 height 9
click at [116, 198] on input "checkbox" at bounding box center [114, 198] width 6 height 0
click at [115, 228] on label at bounding box center [117, 232] width 12 height 9
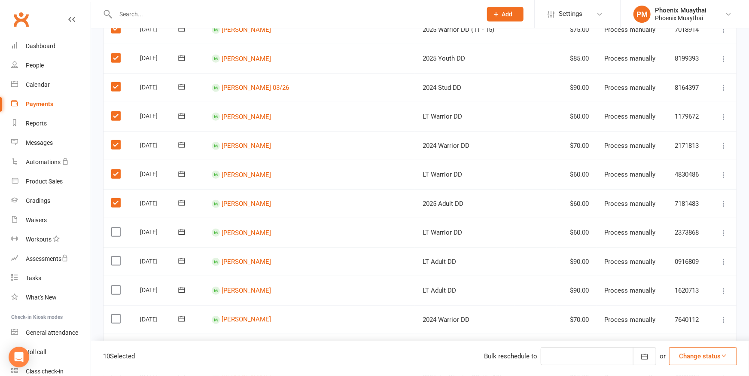
click at [115, 228] on input "checkbox" at bounding box center [114, 228] width 6 height 0
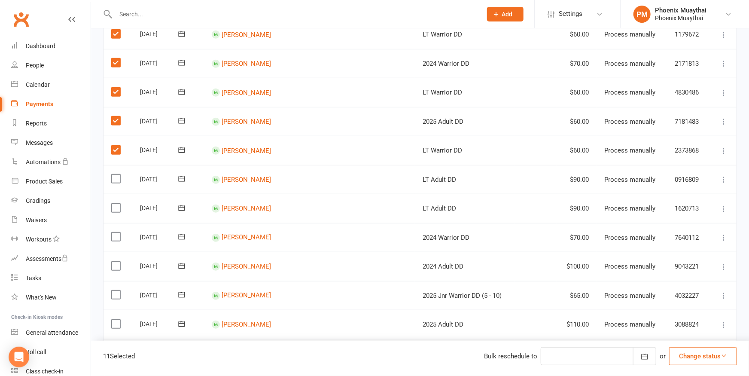
scroll to position [331, 0]
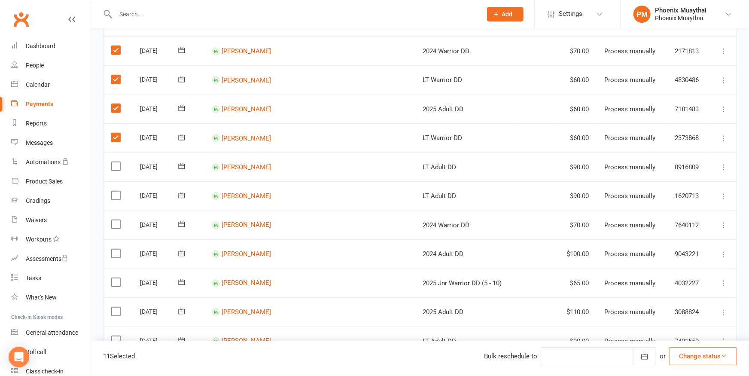
click at [118, 162] on label at bounding box center [117, 166] width 12 height 9
click at [117, 162] on input "checkbox" at bounding box center [114, 162] width 6 height 0
click at [112, 191] on label at bounding box center [117, 195] width 12 height 9
click at [112, 191] on input "checkbox" at bounding box center [114, 191] width 6 height 0
click at [112, 220] on label at bounding box center [117, 224] width 12 height 9
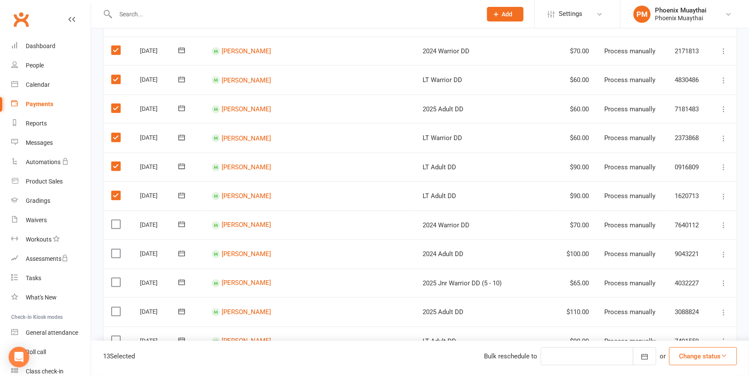
click at [112, 220] on input "checkbox" at bounding box center [114, 220] width 6 height 0
click at [117, 249] on label at bounding box center [117, 253] width 12 height 9
click at [117, 249] on input "checkbox" at bounding box center [114, 249] width 6 height 0
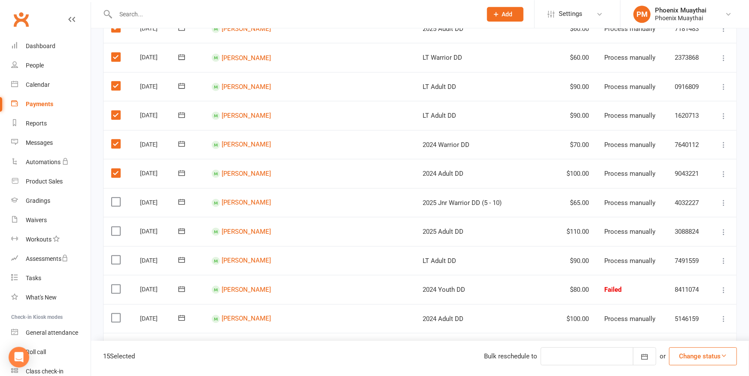
scroll to position [425, 0]
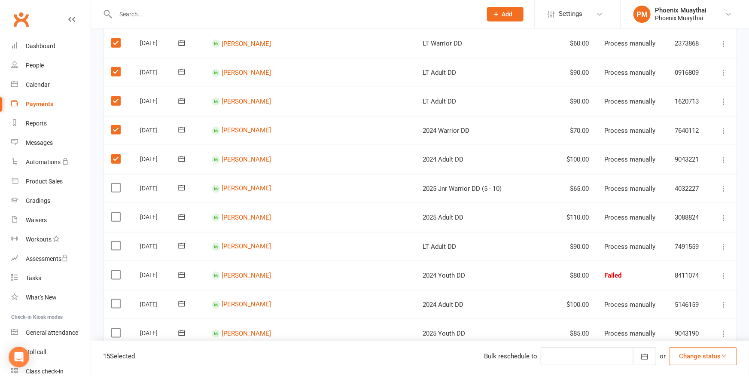
click at [117, 183] on label at bounding box center [117, 187] width 12 height 9
click at [117, 183] on input "checkbox" at bounding box center [114, 183] width 6 height 0
click at [118, 213] on label at bounding box center [117, 217] width 12 height 9
click at [117, 213] on input "checkbox" at bounding box center [114, 213] width 6 height 0
click at [114, 241] on label at bounding box center [117, 245] width 12 height 9
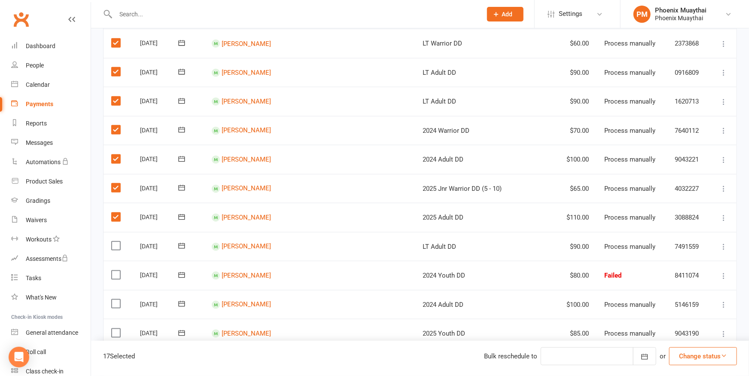
click at [114, 241] on input "checkbox" at bounding box center [114, 241] width 6 height 0
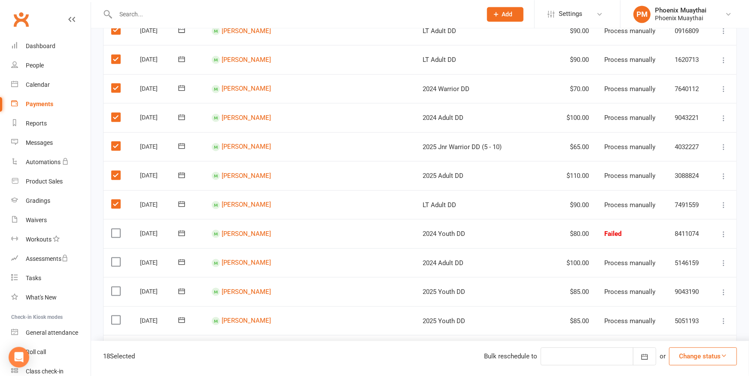
scroll to position [520, 0]
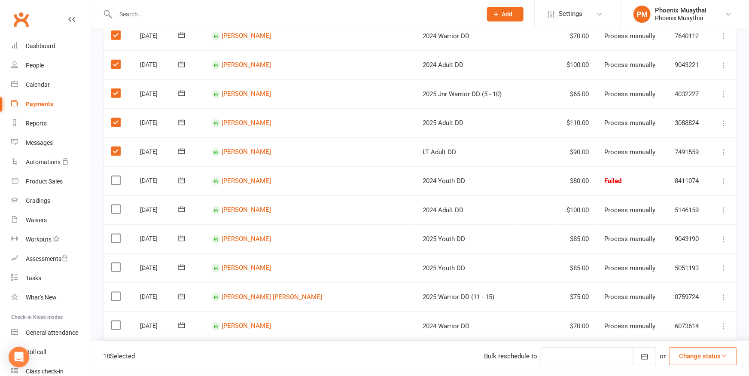
click at [118, 205] on label at bounding box center [117, 209] width 12 height 9
click at [117, 205] on input "checkbox" at bounding box center [114, 205] width 6 height 0
click at [115, 234] on label at bounding box center [117, 238] width 12 height 9
click at [115, 234] on input "checkbox" at bounding box center [114, 234] width 6 height 0
click at [119, 263] on label at bounding box center [117, 267] width 12 height 9
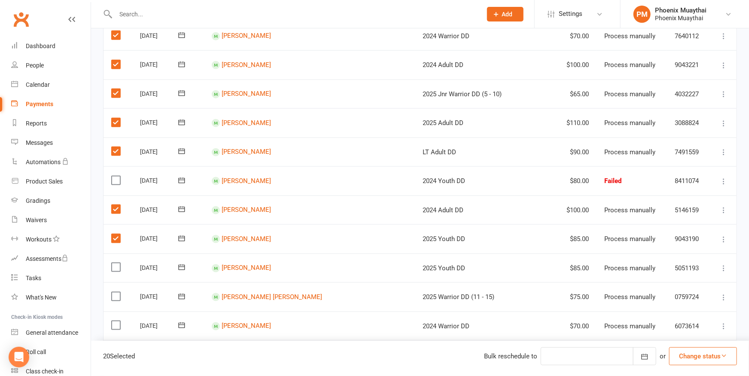
click at [117, 263] on input "checkbox" at bounding box center [114, 263] width 6 height 0
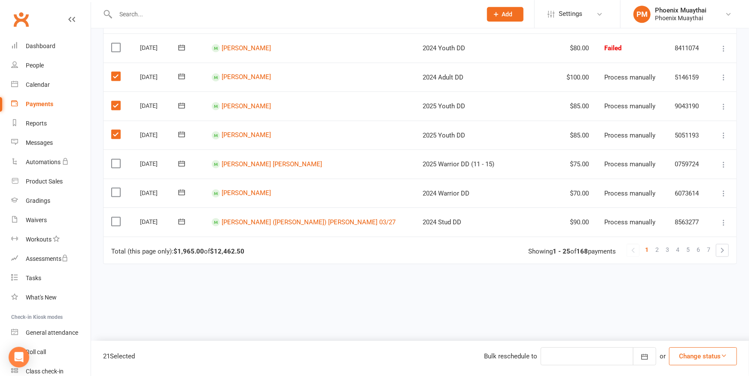
scroll to position [653, 0]
click at [116, 158] on label at bounding box center [117, 162] width 12 height 9
click at [116, 158] on input "checkbox" at bounding box center [114, 158] width 6 height 0
click at [114, 187] on label at bounding box center [117, 191] width 12 height 9
click at [114, 187] on input "checkbox" at bounding box center [114, 187] width 6 height 0
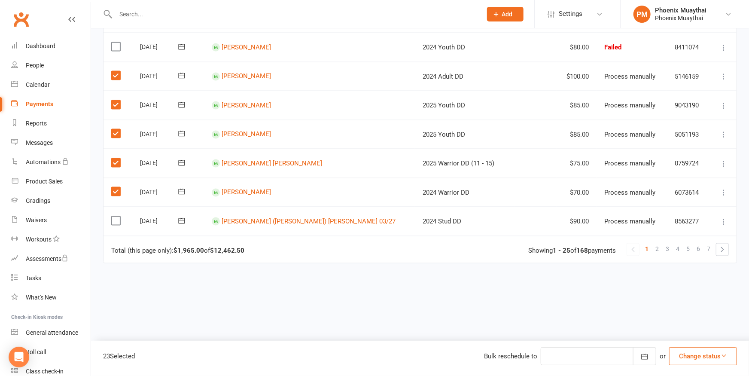
click at [117, 216] on label at bounding box center [117, 220] width 12 height 9
click at [117, 216] on input "checkbox" at bounding box center [114, 216] width 6 height 0
click at [688, 353] on button "Change status" at bounding box center [703, 356] width 68 height 18
click at [675, 316] on link "Paid (Other)" at bounding box center [693, 315] width 85 height 17
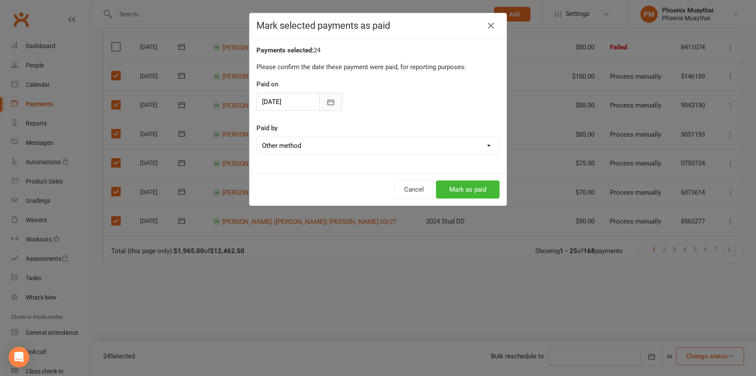
click at [328, 100] on icon "button" at bounding box center [331, 102] width 6 height 6
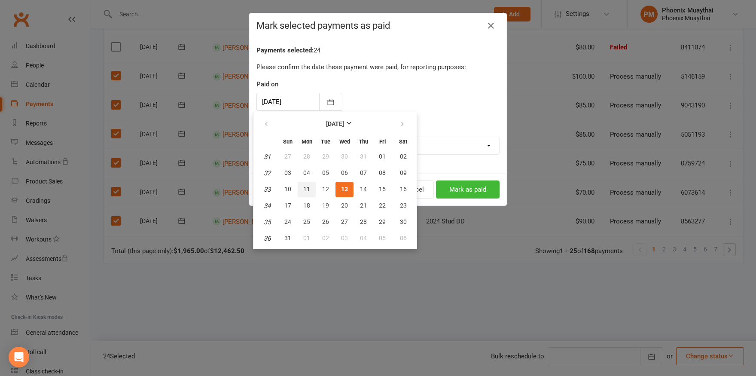
click at [304, 191] on span "11" at bounding box center [306, 188] width 7 height 7
type input "[DATE]"
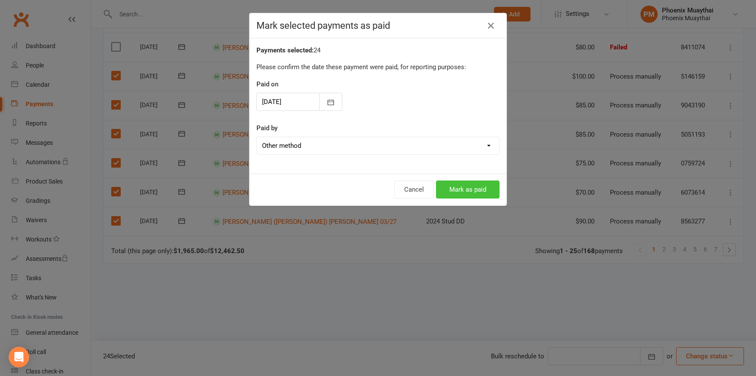
click at [453, 189] on button "Mark as paid" at bounding box center [468, 189] width 64 height 18
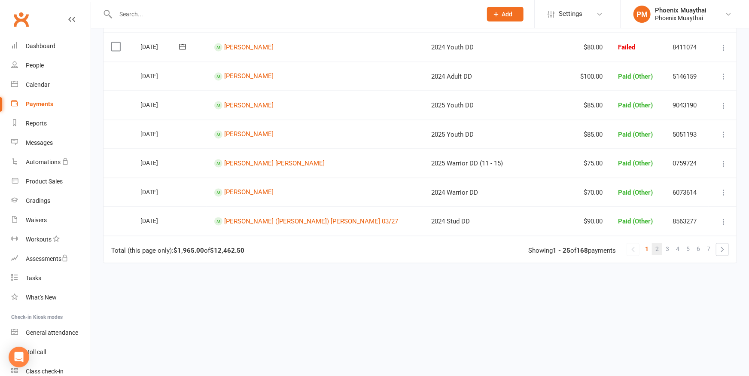
click at [659, 243] on link "2" at bounding box center [657, 249] width 10 height 12
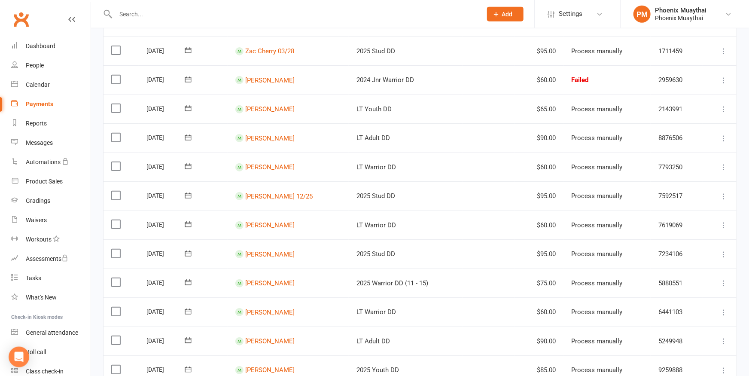
scroll to position [86, 0]
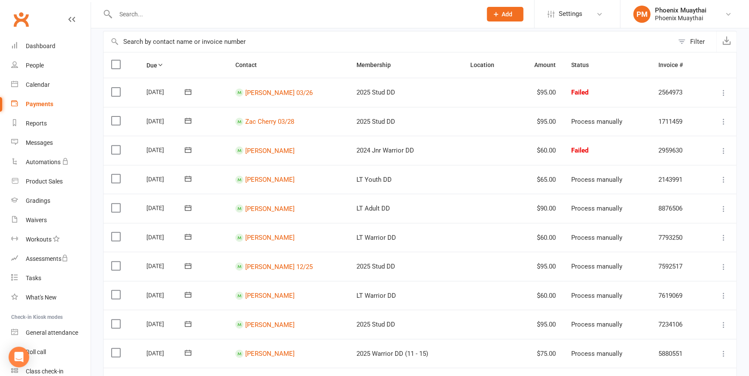
click at [115, 116] on label at bounding box center [117, 120] width 12 height 9
click at [115, 116] on input "checkbox" at bounding box center [114, 116] width 6 height 0
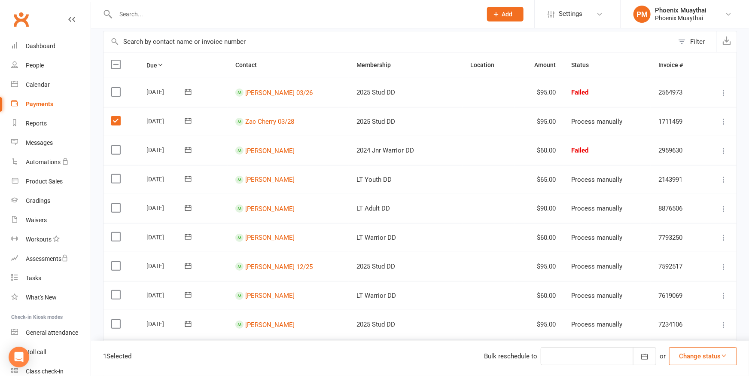
click at [114, 174] on label at bounding box center [117, 178] width 12 height 9
click at [114, 174] on input "checkbox" at bounding box center [114, 174] width 6 height 0
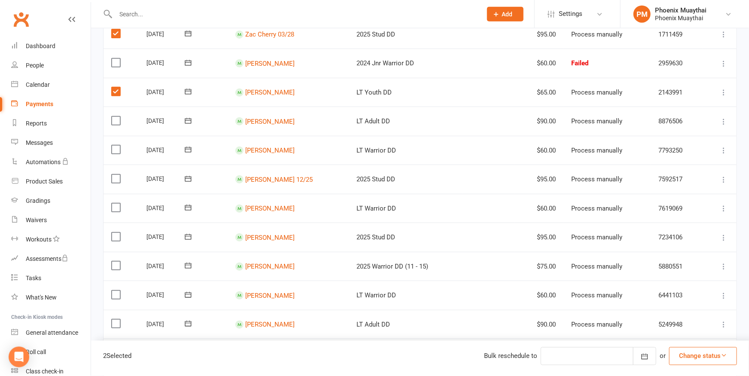
scroll to position [181, 0]
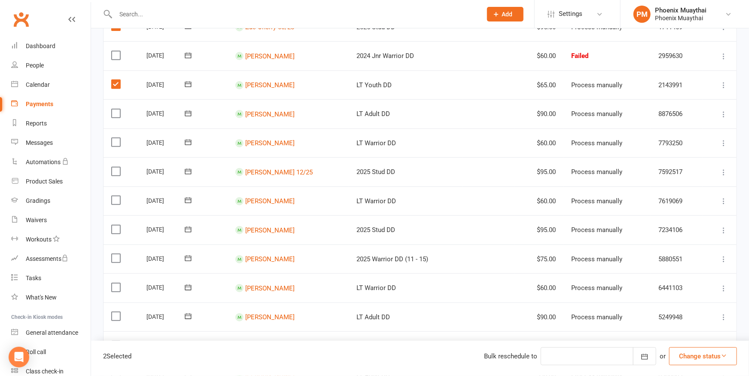
click at [112, 111] on label at bounding box center [117, 113] width 12 height 9
click at [112, 109] on input "checkbox" at bounding box center [114, 109] width 6 height 0
click at [114, 141] on label at bounding box center [117, 142] width 12 height 9
click at [114, 138] on input "checkbox" at bounding box center [114, 138] width 6 height 0
click at [114, 167] on label at bounding box center [117, 171] width 12 height 9
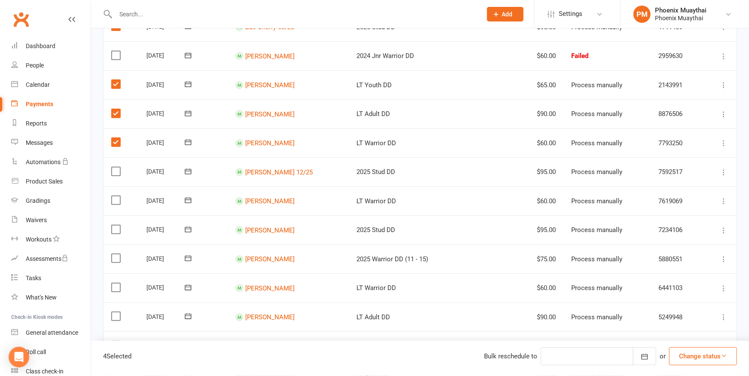
click at [114, 167] on input "checkbox" at bounding box center [114, 167] width 6 height 0
click at [116, 198] on label at bounding box center [117, 200] width 12 height 9
click at [116, 196] on input "checkbox" at bounding box center [114, 196] width 6 height 0
click at [112, 225] on label at bounding box center [117, 229] width 12 height 9
click at [112, 225] on input "checkbox" at bounding box center [114, 225] width 6 height 0
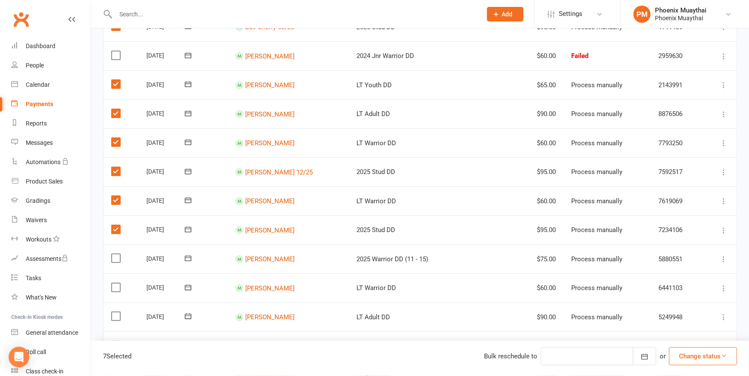
click at [114, 254] on label at bounding box center [117, 258] width 12 height 9
click at [114, 254] on input "checkbox" at bounding box center [114, 254] width 6 height 0
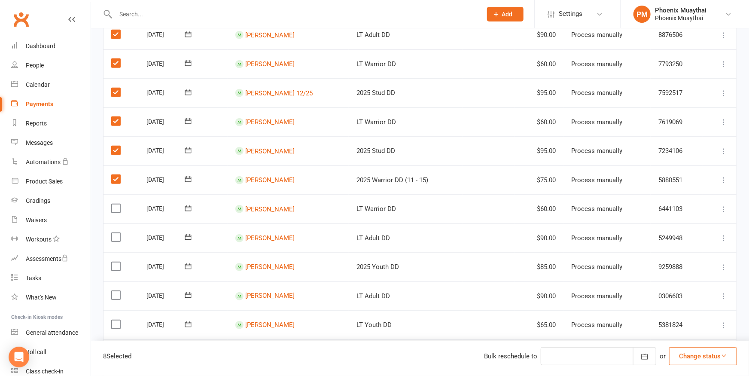
scroll to position [275, 0]
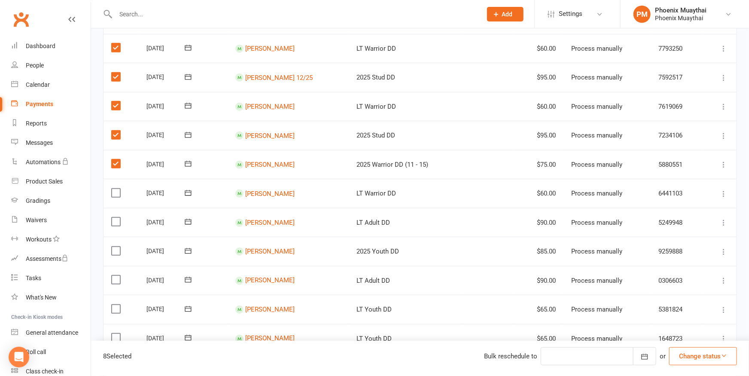
click at [117, 188] on label at bounding box center [117, 192] width 12 height 9
click at [117, 188] on input "checkbox" at bounding box center [114, 188] width 6 height 0
click at [115, 217] on label at bounding box center [117, 221] width 12 height 9
click at [115, 217] on input "checkbox" at bounding box center [114, 217] width 6 height 0
click at [112, 246] on label at bounding box center [117, 250] width 12 height 9
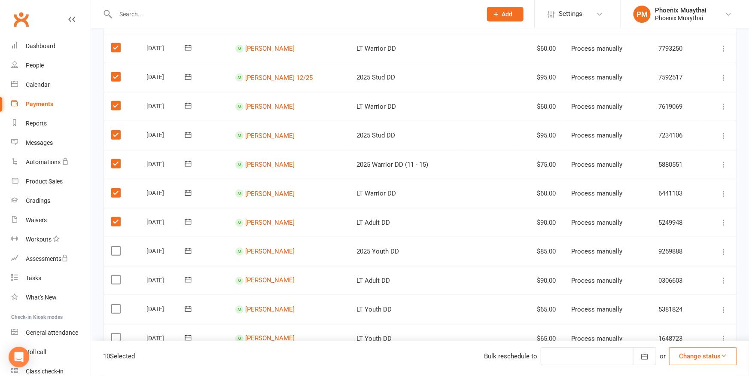
click at [112, 246] on input "checkbox" at bounding box center [114, 246] width 6 height 0
click at [116, 276] on label at bounding box center [117, 279] width 12 height 9
click at [116, 275] on input "checkbox" at bounding box center [114, 275] width 6 height 0
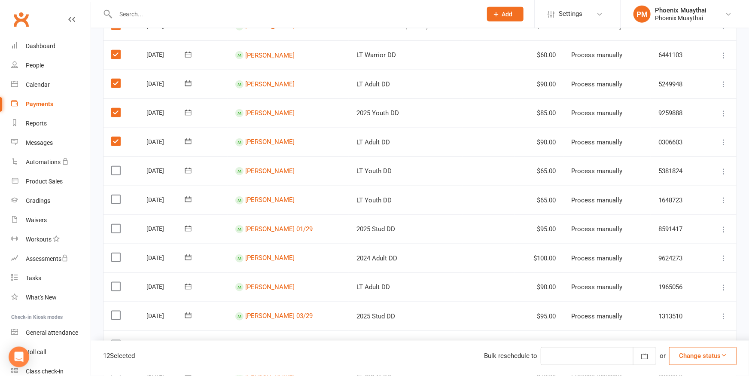
scroll to position [417, 0]
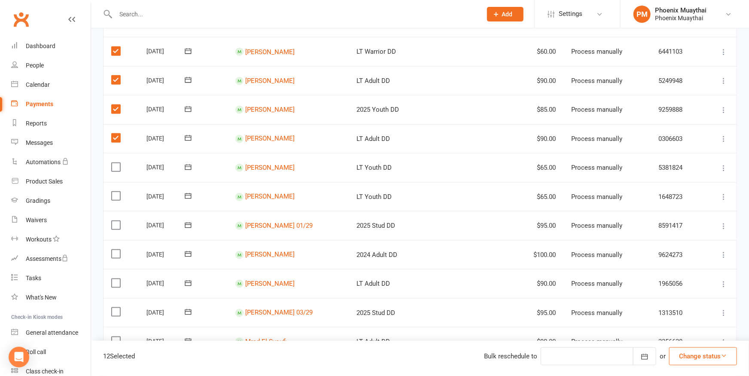
click at [117, 163] on label at bounding box center [117, 167] width 12 height 9
click at [117, 163] on input "checkbox" at bounding box center [114, 163] width 6 height 0
click at [116, 192] on label at bounding box center [117, 196] width 12 height 9
click at [116, 192] on input "checkbox" at bounding box center [114, 192] width 6 height 0
click at [114, 221] on label at bounding box center [117, 225] width 12 height 9
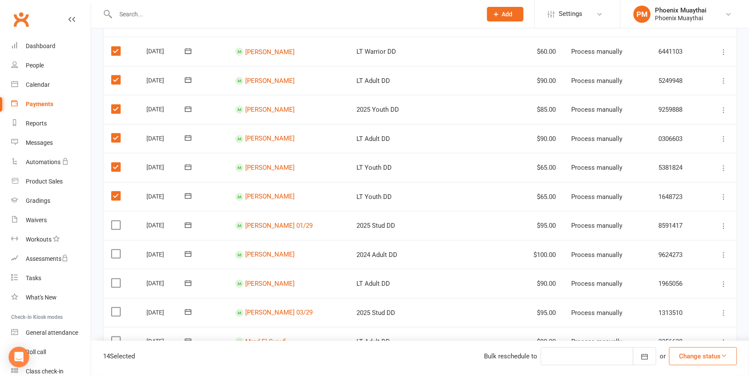
click at [114, 221] on input "checkbox" at bounding box center [114, 221] width 6 height 0
click at [115, 249] on label at bounding box center [117, 253] width 12 height 9
click at [115, 249] on input "checkbox" at bounding box center [114, 249] width 6 height 0
click at [118, 279] on label at bounding box center [117, 283] width 12 height 9
click at [117, 279] on input "checkbox" at bounding box center [114, 279] width 6 height 0
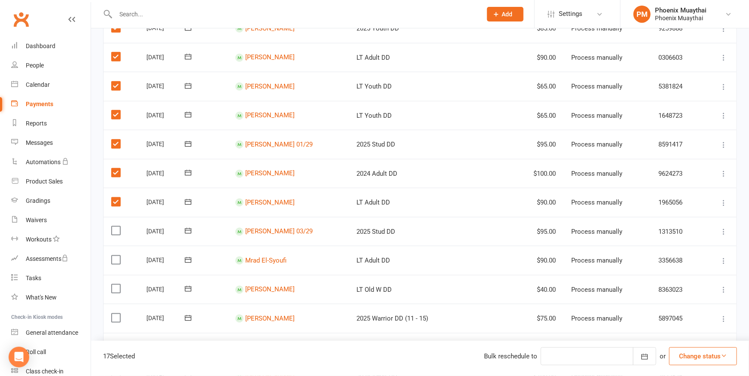
scroll to position [559, 0]
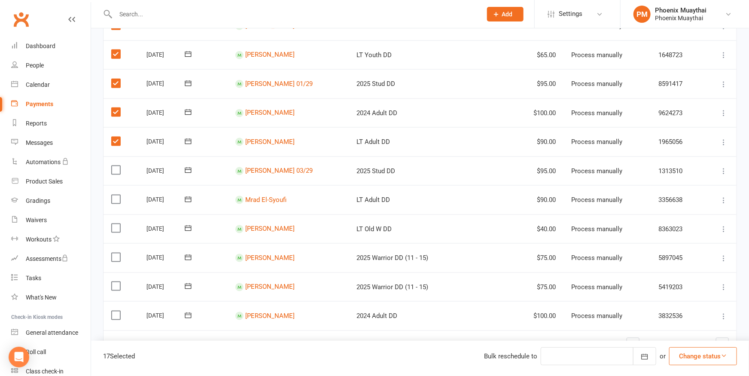
click at [116, 166] on label at bounding box center [117, 170] width 12 height 9
click at [116, 166] on input "checkbox" at bounding box center [114, 166] width 6 height 0
click at [120, 195] on label at bounding box center [117, 199] width 12 height 9
click at [117, 195] on input "checkbox" at bounding box center [114, 195] width 6 height 0
click at [120, 224] on label at bounding box center [117, 228] width 12 height 9
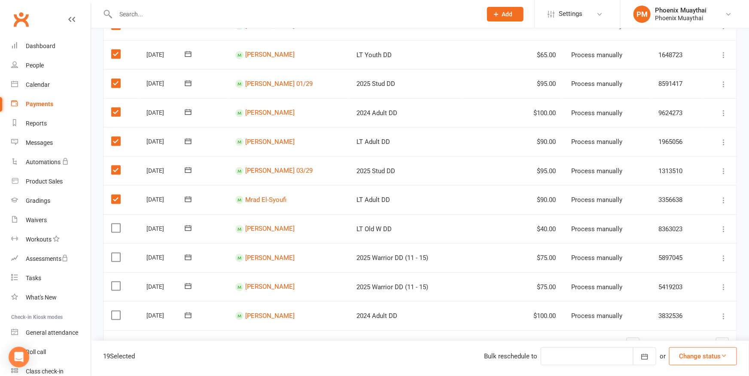
click at [117, 224] on input "checkbox" at bounding box center [114, 224] width 6 height 0
click at [113, 253] on label at bounding box center [117, 257] width 12 height 9
click at [113, 253] on input "checkbox" at bounding box center [114, 253] width 6 height 0
click at [115, 282] on label at bounding box center [117, 286] width 12 height 9
click at [115, 282] on input "checkbox" at bounding box center [114, 282] width 6 height 0
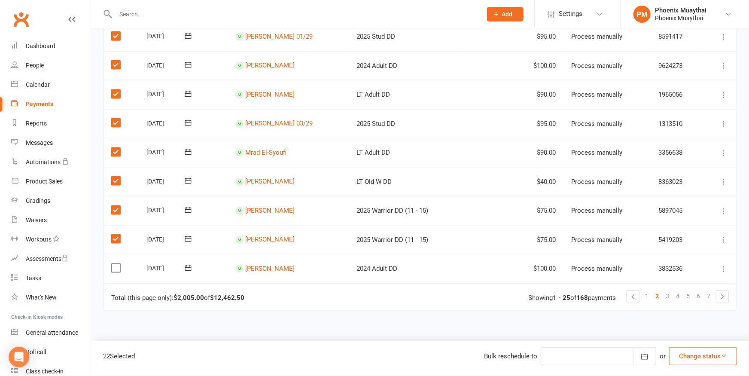
scroll to position [653, 0]
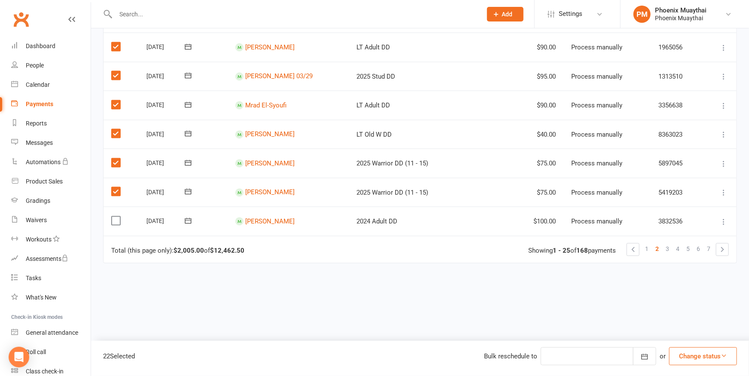
click at [116, 216] on label at bounding box center [117, 220] width 12 height 9
click at [116, 216] on input "checkbox" at bounding box center [114, 216] width 6 height 0
click at [684, 353] on button "Change status" at bounding box center [703, 356] width 68 height 18
click at [686, 318] on link "Paid (Other)" at bounding box center [693, 315] width 85 height 17
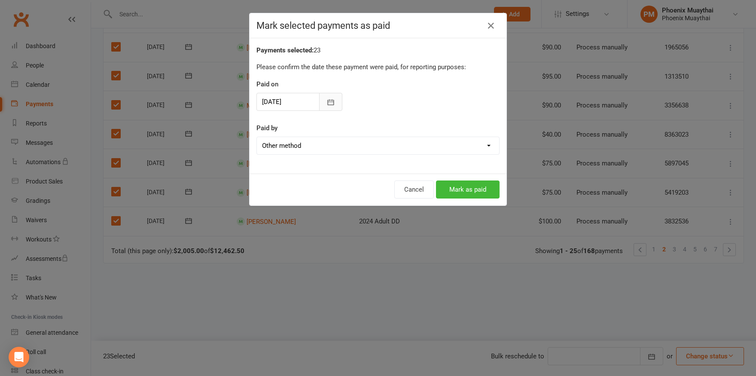
click at [326, 100] on icon "button" at bounding box center [330, 102] width 9 height 9
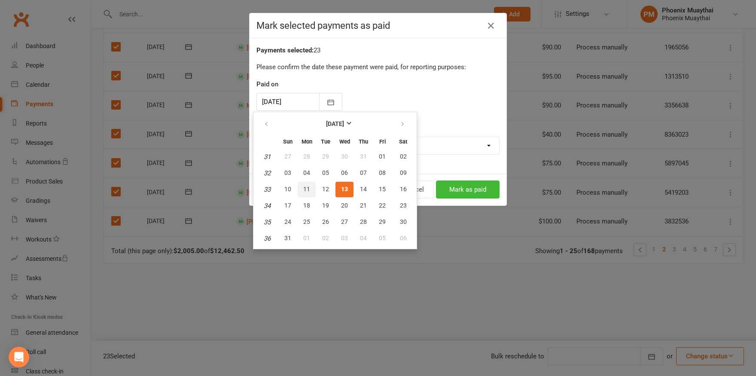
click at [305, 187] on span "11" at bounding box center [306, 188] width 7 height 7
type input "[DATE]"
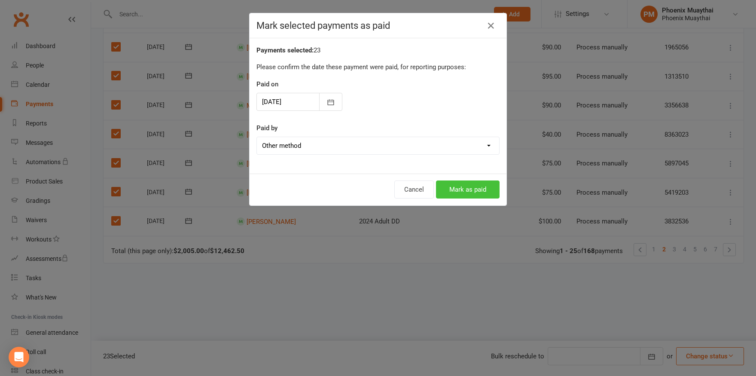
click at [456, 188] on button "Mark as paid" at bounding box center [468, 189] width 64 height 18
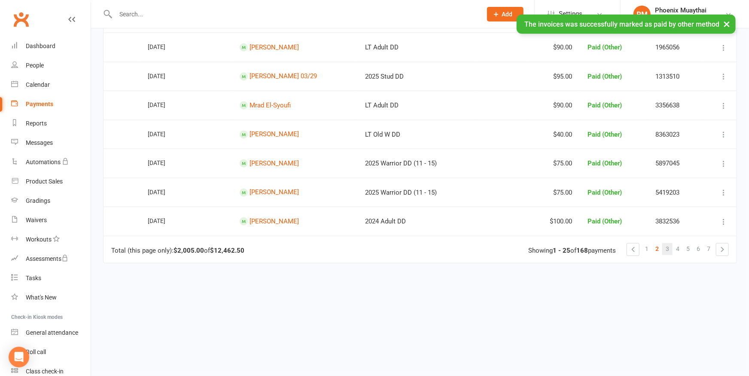
click at [668, 243] on span "3" at bounding box center [667, 249] width 3 height 12
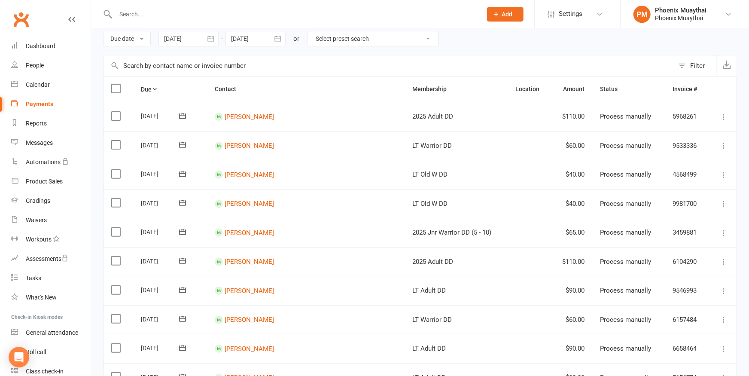
scroll to position [94, 0]
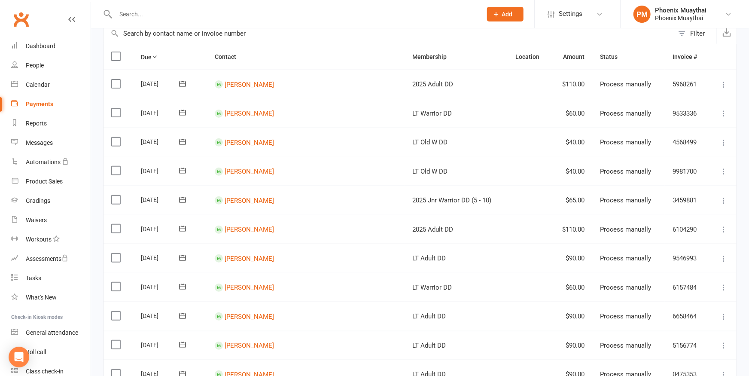
click at [116, 82] on label at bounding box center [117, 83] width 12 height 9
click at [116, 79] on input "checkbox" at bounding box center [114, 79] width 6 height 0
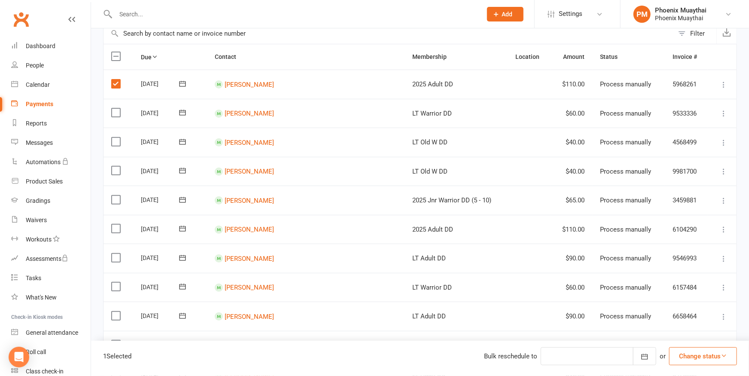
click at [115, 111] on label at bounding box center [117, 112] width 12 height 9
click at [115, 108] on input "checkbox" at bounding box center [114, 108] width 6 height 0
click at [120, 141] on label at bounding box center [117, 141] width 12 height 9
click at [117, 137] on input "checkbox" at bounding box center [114, 137] width 6 height 0
click at [115, 167] on label at bounding box center [117, 170] width 12 height 9
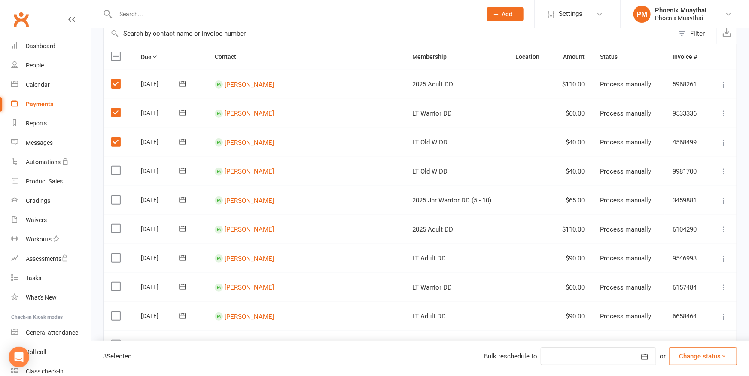
click at [115, 166] on input "checkbox" at bounding box center [114, 166] width 6 height 0
click at [117, 197] on label at bounding box center [117, 199] width 12 height 9
click at [117, 195] on input "checkbox" at bounding box center [114, 195] width 6 height 0
click at [115, 228] on label at bounding box center [117, 228] width 12 height 9
click at [115, 224] on input "checkbox" at bounding box center [114, 224] width 6 height 0
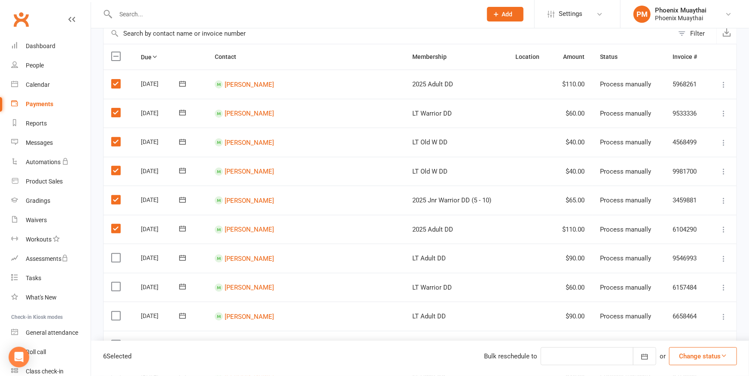
click at [113, 253] on label at bounding box center [117, 257] width 12 height 9
click at [113, 253] on input "checkbox" at bounding box center [114, 253] width 6 height 0
click at [119, 286] on label at bounding box center [117, 286] width 12 height 9
click at [117, 282] on input "checkbox" at bounding box center [114, 282] width 6 height 0
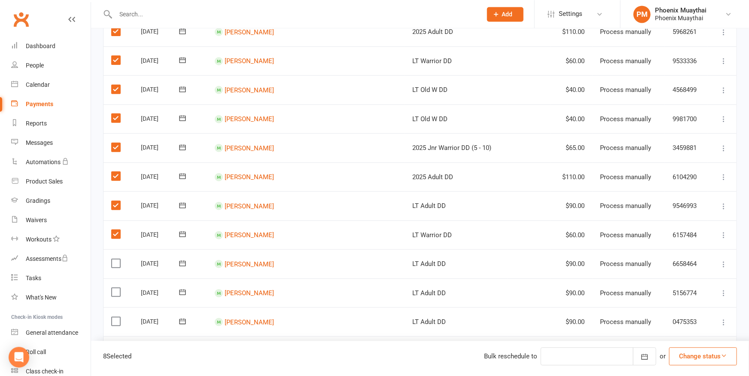
scroll to position [189, 0]
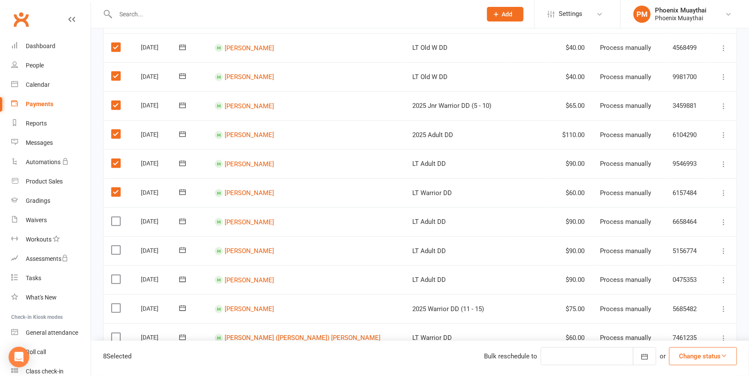
click at [116, 217] on label at bounding box center [117, 221] width 12 height 9
click at [116, 217] on input "checkbox" at bounding box center [114, 217] width 6 height 0
click at [120, 247] on label at bounding box center [117, 250] width 12 height 9
click at [117, 246] on input "checkbox" at bounding box center [114, 246] width 6 height 0
click at [116, 275] on label at bounding box center [117, 279] width 12 height 9
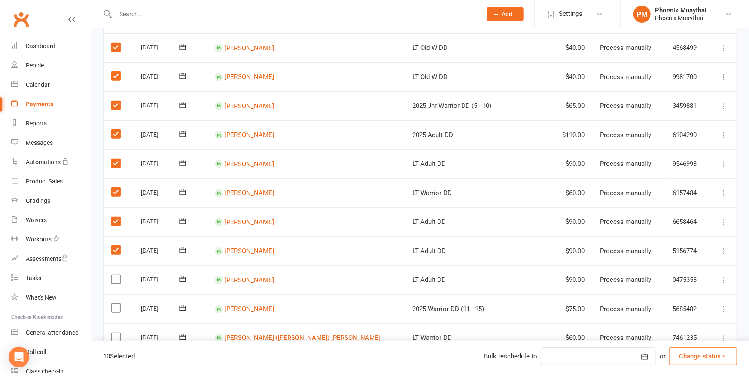
click at [116, 275] on input "checkbox" at bounding box center [114, 275] width 6 height 0
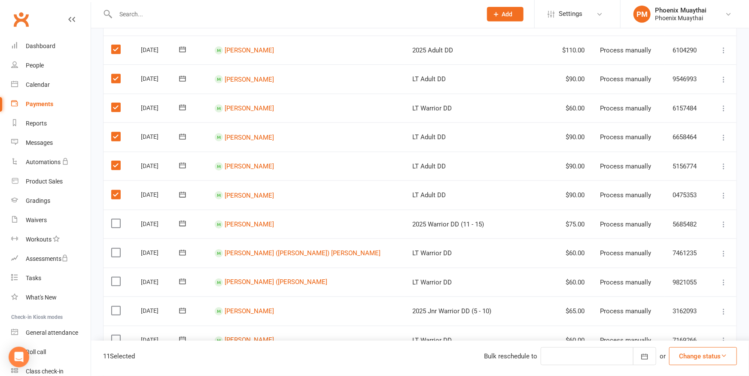
scroll to position [283, 0]
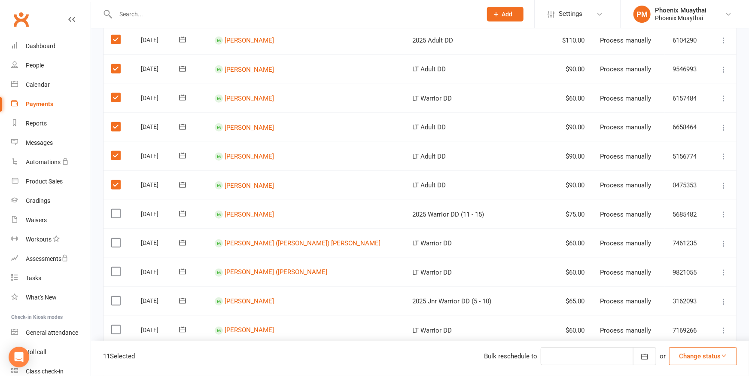
click at [116, 209] on label at bounding box center [117, 213] width 12 height 9
click at [116, 209] on input "checkbox" at bounding box center [114, 209] width 6 height 0
click at [115, 238] on label at bounding box center [117, 242] width 12 height 9
click at [115, 238] on input "checkbox" at bounding box center [114, 238] width 6 height 0
click at [116, 267] on label at bounding box center [117, 271] width 12 height 9
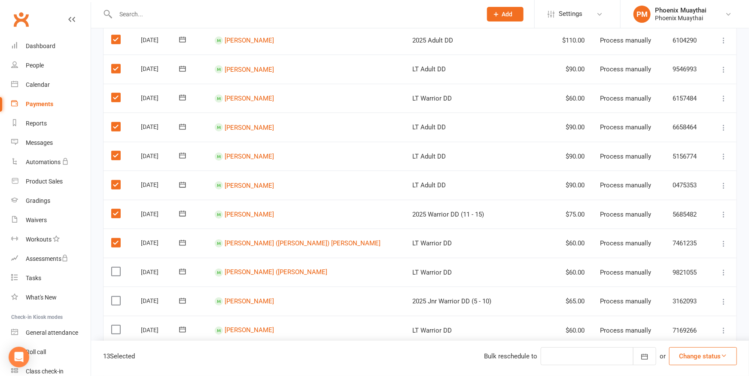
click at [116, 267] on input "checkbox" at bounding box center [114, 267] width 6 height 0
click at [113, 296] on label at bounding box center [117, 300] width 12 height 9
click at [113, 296] on input "checkbox" at bounding box center [114, 296] width 6 height 0
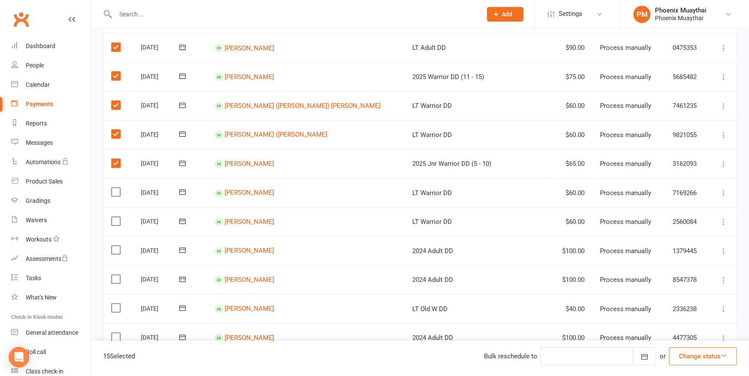
scroll to position [472, 0]
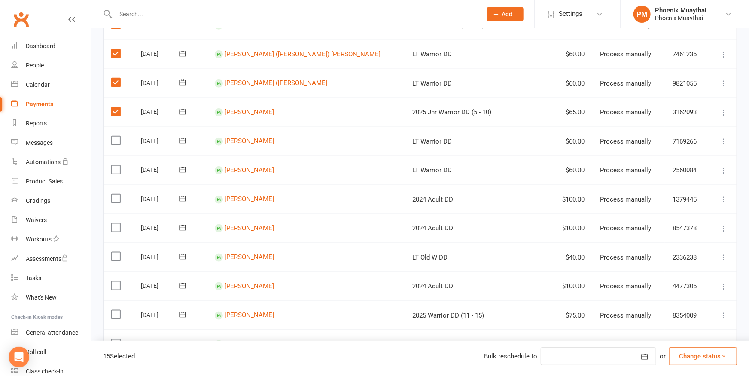
click at [116, 136] on label at bounding box center [117, 140] width 12 height 9
click at [116, 136] on input "checkbox" at bounding box center [114, 136] width 6 height 0
drag, startPoint x: 116, startPoint y: 161, endPoint x: 114, endPoint y: 179, distance: 18.1
click at [116, 165] on label at bounding box center [117, 169] width 12 height 9
click at [116, 165] on input "checkbox" at bounding box center [114, 165] width 6 height 0
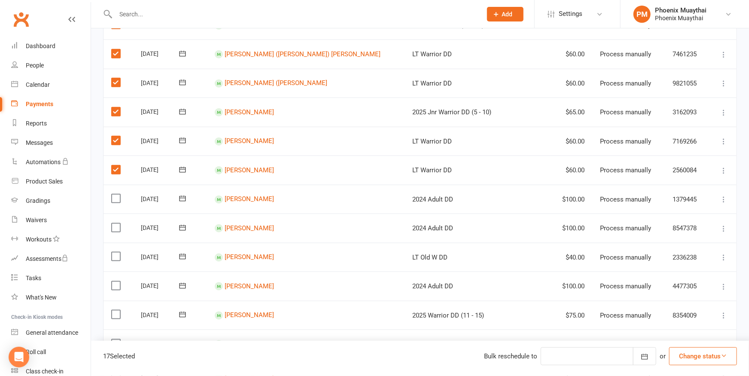
click at [115, 194] on label at bounding box center [117, 198] width 12 height 9
click at [115, 194] on input "checkbox" at bounding box center [114, 194] width 6 height 0
click at [115, 223] on label at bounding box center [117, 227] width 12 height 9
click at [115, 223] on input "checkbox" at bounding box center [114, 223] width 6 height 0
click at [115, 252] on label at bounding box center [117, 256] width 12 height 9
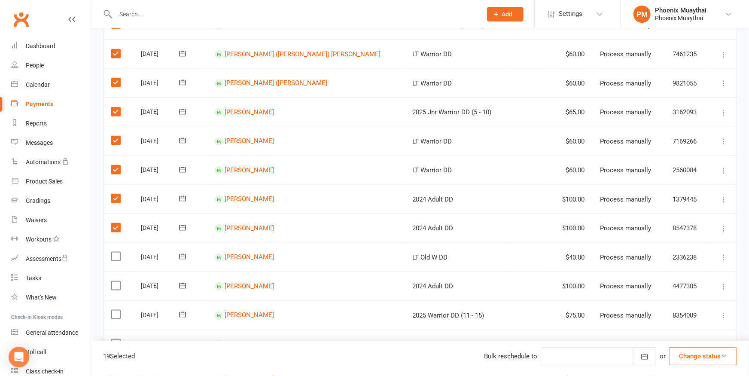
click at [115, 252] on input "checkbox" at bounding box center [114, 252] width 6 height 0
click at [117, 281] on label at bounding box center [117, 285] width 12 height 9
click at [117, 281] on input "checkbox" at bounding box center [114, 281] width 6 height 0
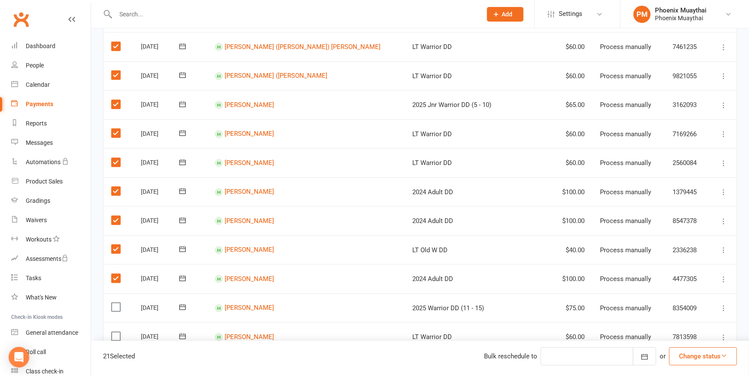
scroll to position [520, 0]
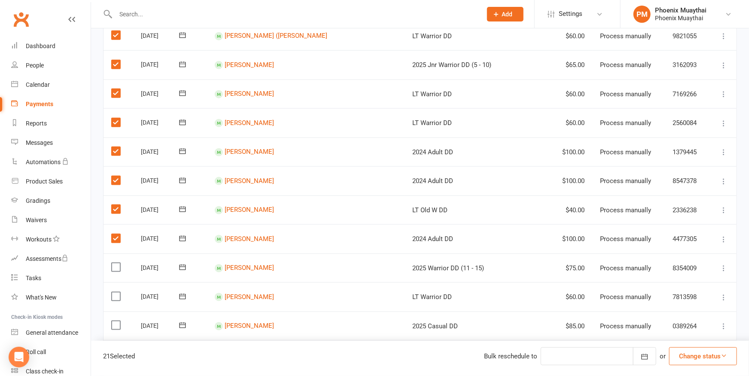
click at [114, 263] on label at bounding box center [117, 267] width 12 height 9
click at [114, 263] on input "checkbox" at bounding box center [114, 263] width 6 height 0
click at [116, 292] on label at bounding box center [117, 296] width 12 height 9
click at [116, 292] on input "checkbox" at bounding box center [114, 292] width 6 height 0
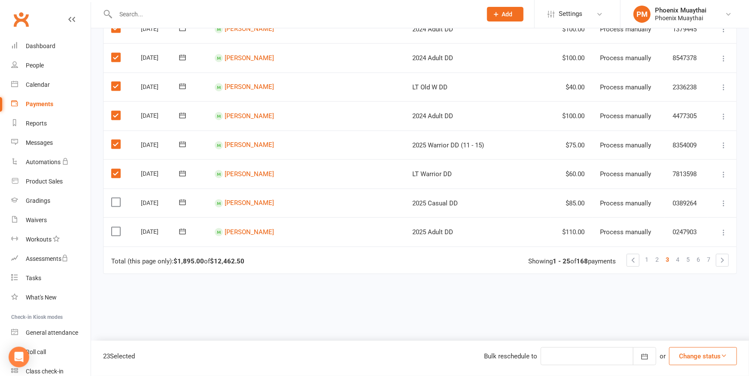
scroll to position [653, 0]
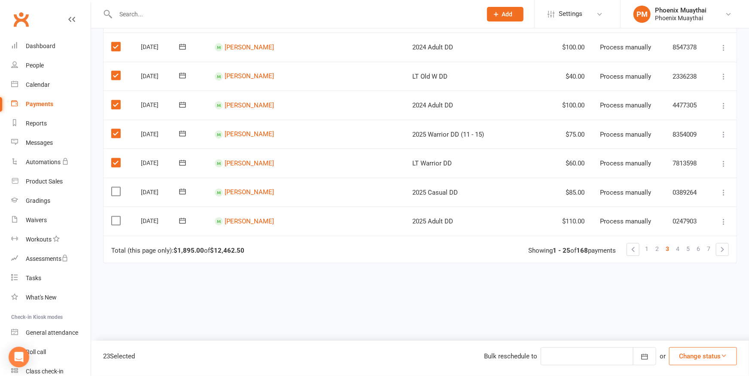
click at [115, 187] on label at bounding box center [117, 191] width 12 height 9
click at [115, 187] on input "checkbox" at bounding box center [114, 187] width 6 height 0
click at [115, 216] on label at bounding box center [117, 220] width 12 height 9
click at [115, 216] on input "checkbox" at bounding box center [114, 216] width 6 height 0
click at [709, 358] on button "Change status" at bounding box center [703, 356] width 68 height 18
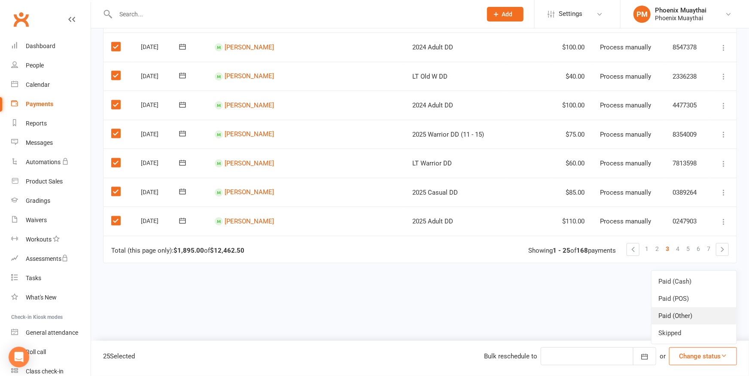
click at [676, 318] on link "Paid (Other)" at bounding box center [693, 315] width 85 height 17
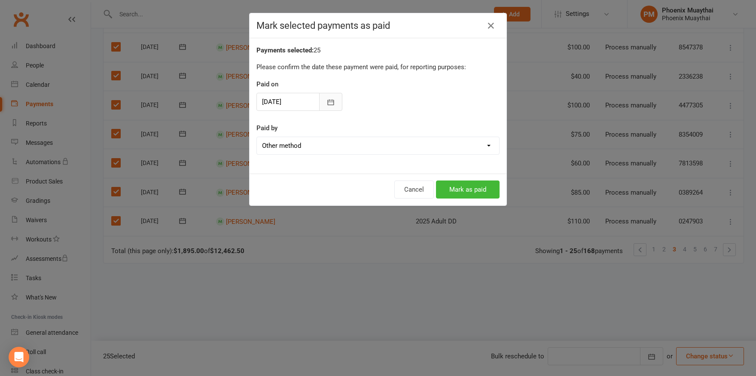
click at [332, 102] on button "button" at bounding box center [330, 102] width 23 height 18
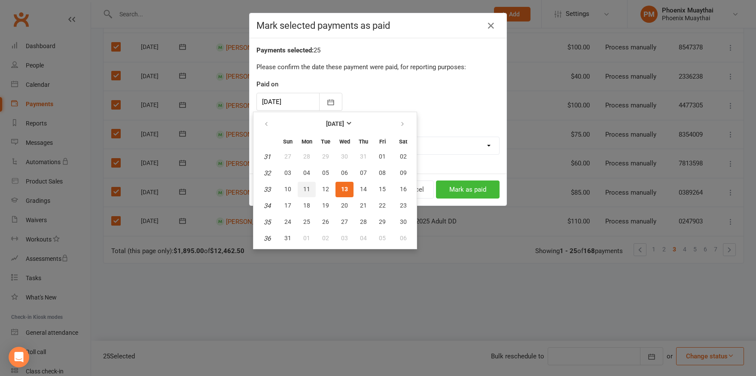
click at [309, 188] on span "11" at bounding box center [306, 188] width 7 height 7
type input "[DATE]"
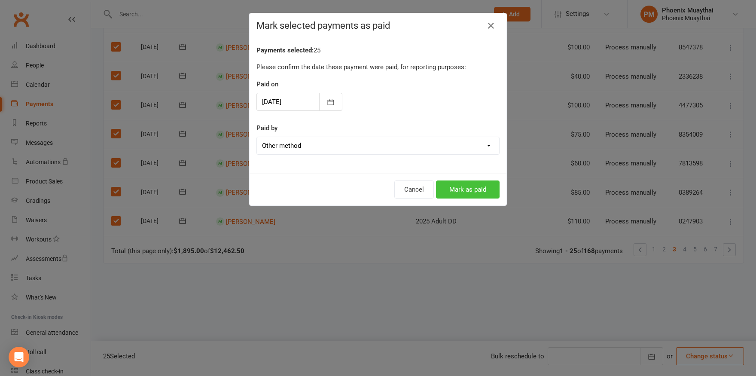
click at [457, 190] on button "Mark as paid" at bounding box center [468, 189] width 64 height 18
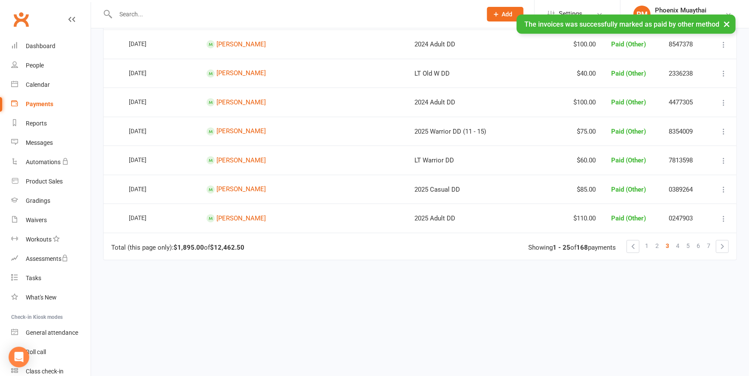
scroll to position [650, 0]
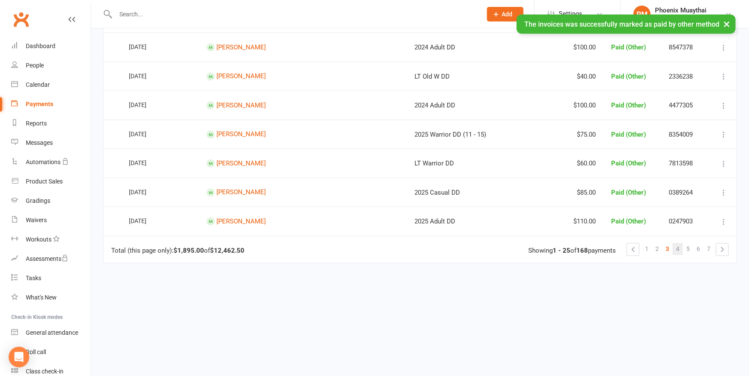
click at [676, 243] on link "4" at bounding box center [677, 249] width 10 height 12
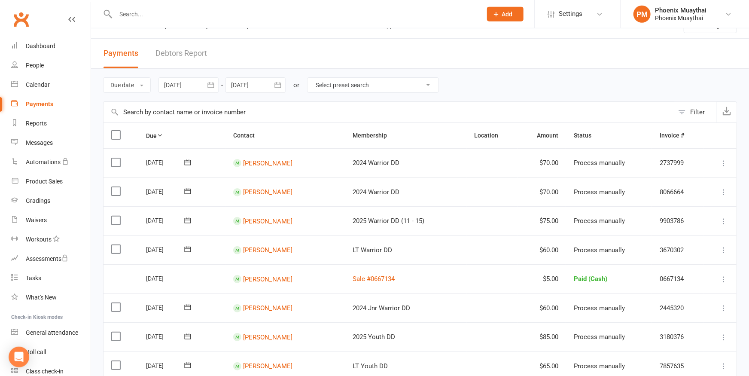
scroll to position [0, 0]
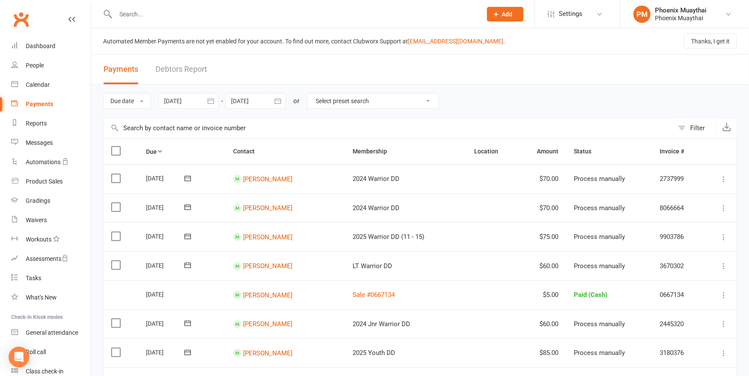
click at [116, 176] on label at bounding box center [117, 178] width 12 height 9
click at [116, 174] on input "checkbox" at bounding box center [114, 174] width 6 height 0
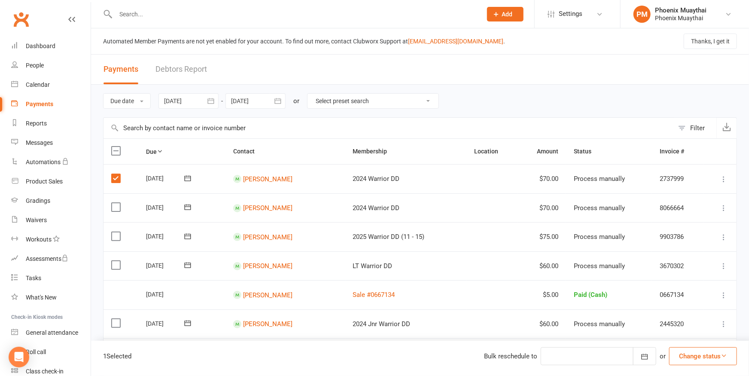
click at [112, 203] on label at bounding box center [117, 207] width 12 height 9
click at [112, 203] on input "checkbox" at bounding box center [114, 203] width 6 height 0
click at [113, 232] on label at bounding box center [117, 236] width 12 height 9
click at [113, 232] on input "checkbox" at bounding box center [114, 232] width 6 height 0
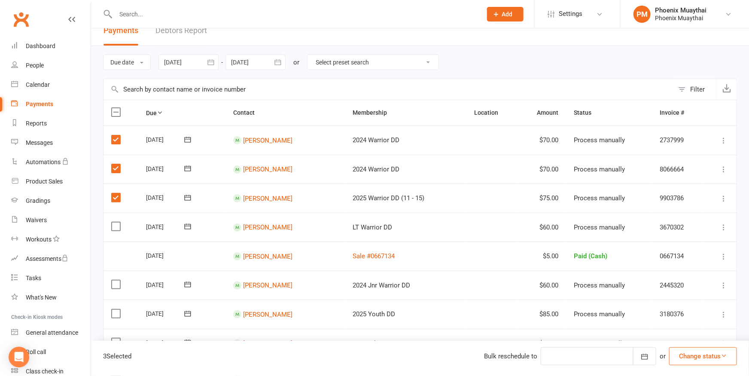
scroll to position [47, 0]
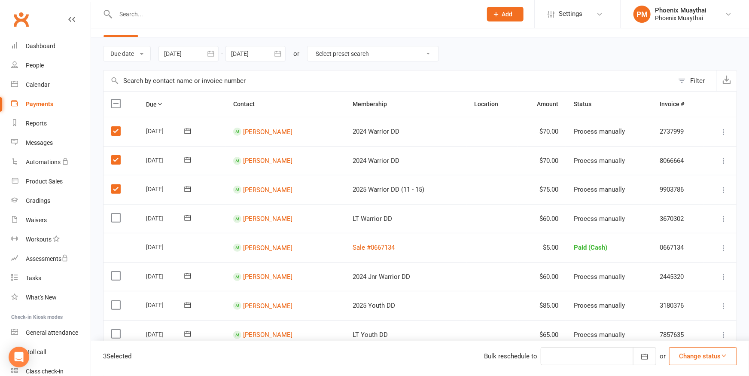
click at [110, 214] on td "Select this" at bounding box center [120, 218] width 35 height 29
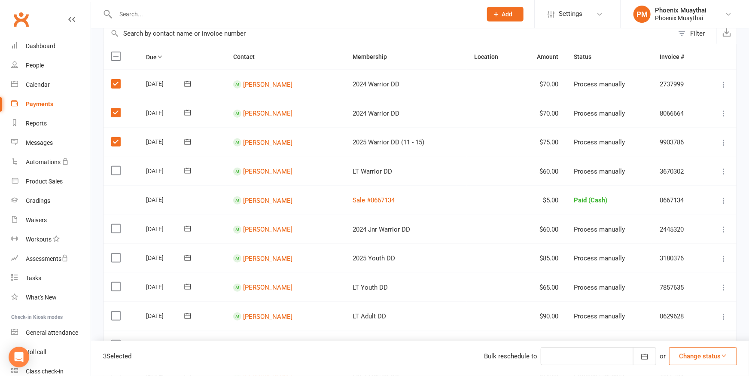
click at [116, 168] on label at bounding box center [117, 170] width 12 height 9
click at [116, 166] on input "checkbox" at bounding box center [114, 166] width 6 height 0
click at [116, 225] on label at bounding box center [117, 228] width 12 height 9
click at [116, 224] on input "checkbox" at bounding box center [114, 224] width 6 height 0
click at [112, 256] on label at bounding box center [117, 257] width 12 height 9
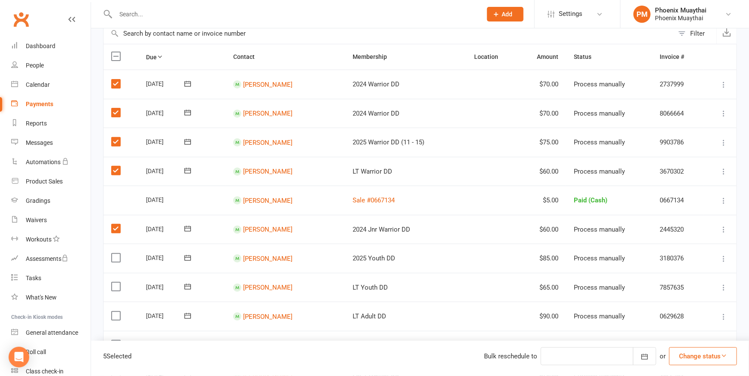
click at [112, 253] on input "checkbox" at bounding box center [114, 253] width 6 height 0
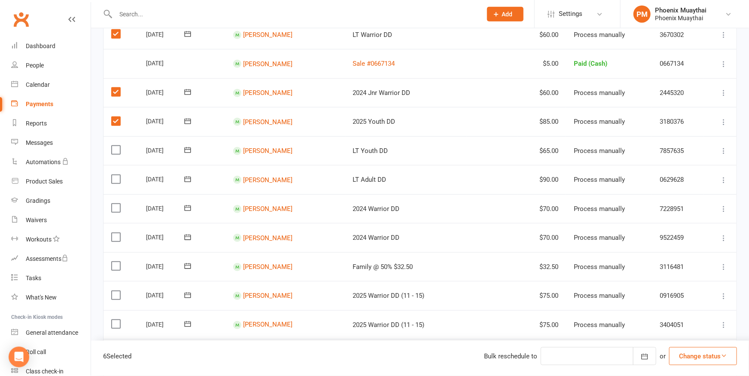
scroll to position [236, 0]
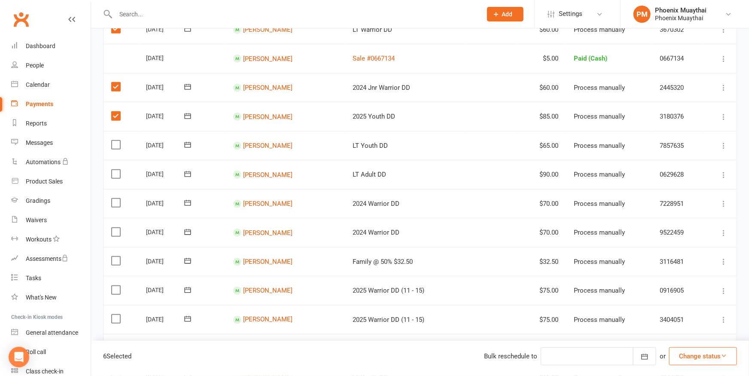
click at [114, 140] on label at bounding box center [117, 144] width 12 height 9
click at [114, 140] on input "checkbox" at bounding box center [114, 140] width 6 height 0
click at [115, 172] on label at bounding box center [117, 174] width 12 height 9
click at [115, 170] on input "checkbox" at bounding box center [114, 170] width 6 height 0
click at [116, 200] on label at bounding box center [117, 202] width 12 height 9
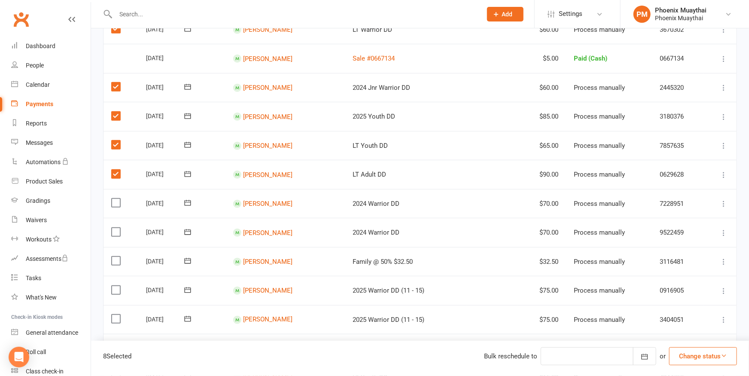
click at [116, 198] on input "checkbox" at bounding box center [114, 198] width 6 height 0
click at [115, 228] on label at bounding box center [117, 232] width 12 height 9
click at [115, 228] on input "checkbox" at bounding box center [114, 228] width 6 height 0
click at [114, 256] on label at bounding box center [117, 260] width 12 height 9
click at [114, 256] on input "checkbox" at bounding box center [114, 256] width 6 height 0
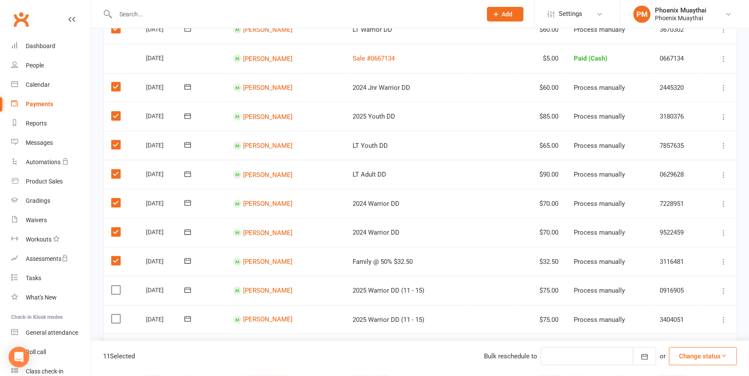
click at [113, 286] on label at bounding box center [117, 290] width 12 height 9
click at [113, 286] on input "checkbox" at bounding box center [114, 286] width 6 height 0
click at [116, 314] on label at bounding box center [117, 318] width 12 height 9
click at [116, 314] on input "checkbox" at bounding box center [114, 314] width 6 height 0
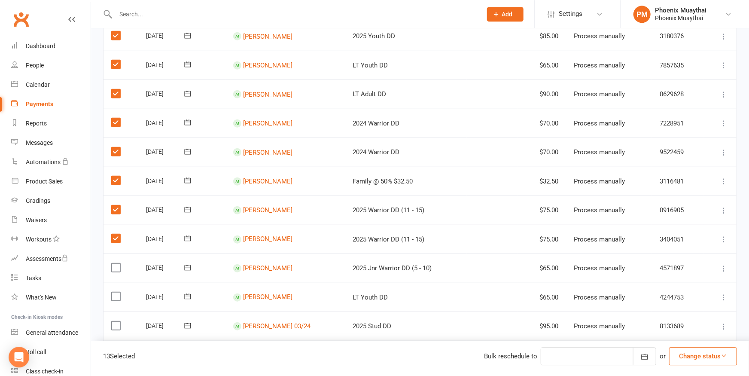
scroll to position [425, 0]
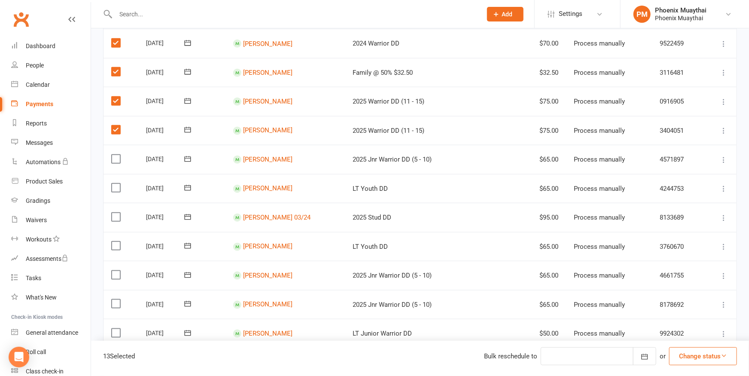
click at [113, 155] on label at bounding box center [117, 159] width 12 height 9
click at [113, 155] on input "checkbox" at bounding box center [114, 155] width 6 height 0
click at [112, 177] on td "Select this" at bounding box center [120, 188] width 35 height 29
click at [116, 213] on label at bounding box center [117, 217] width 12 height 9
click at [116, 213] on input "checkbox" at bounding box center [114, 213] width 6 height 0
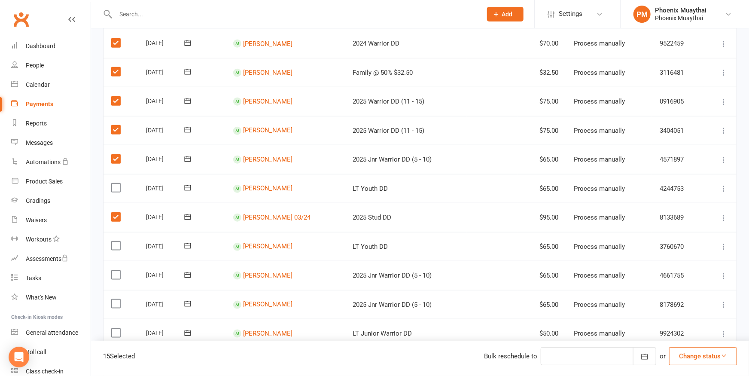
click at [116, 213] on label at bounding box center [117, 217] width 12 height 9
click at [116, 213] on input "checkbox" at bounding box center [114, 213] width 6 height 0
click at [117, 183] on label at bounding box center [117, 187] width 12 height 9
click at [117, 183] on input "checkbox" at bounding box center [114, 183] width 6 height 0
click at [115, 241] on label at bounding box center [117, 245] width 12 height 9
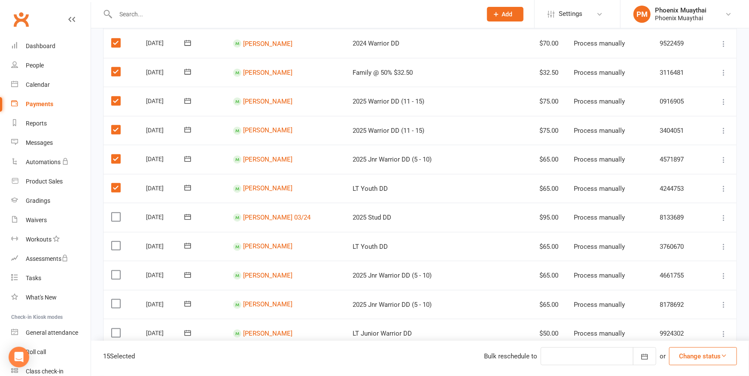
click at [115, 241] on input "checkbox" at bounding box center [114, 241] width 6 height 0
click at [117, 271] on label at bounding box center [117, 275] width 12 height 9
click at [117, 271] on input "checkbox" at bounding box center [114, 271] width 6 height 0
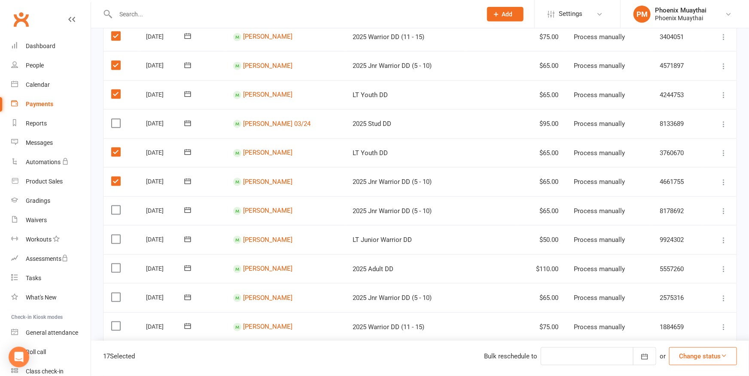
scroll to position [520, 0]
click at [113, 205] on label at bounding box center [117, 209] width 12 height 9
click at [113, 205] on input "checkbox" at bounding box center [114, 205] width 6 height 0
click at [118, 234] on label at bounding box center [117, 238] width 12 height 9
click at [117, 234] on input "checkbox" at bounding box center [114, 234] width 6 height 0
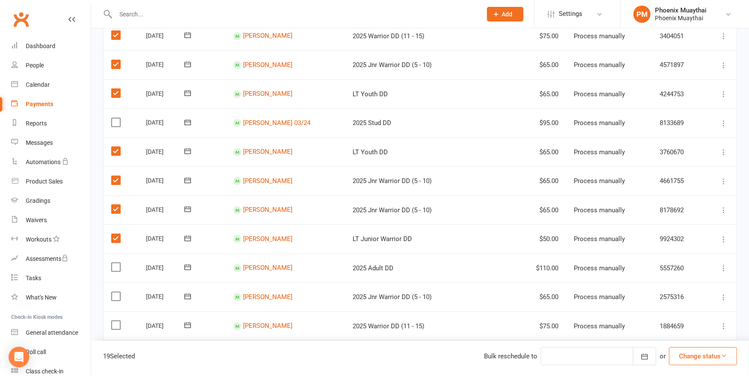
click at [115, 263] on label at bounding box center [117, 267] width 12 height 9
click at [115, 263] on input "checkbox" at bounding box center [114, 263] width 6 height 0
click at [119, 292] on label at bounding box center [117, 296] width 12 height 9
click at [117, 292] on input "checkbox" at bounding box center [114, 292] width 6 height 0
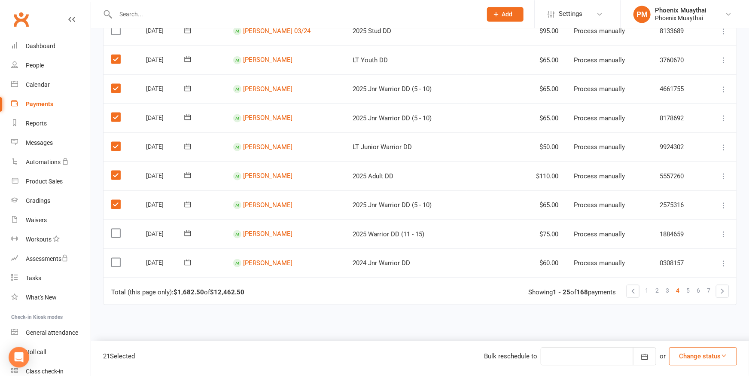
scroll to position [614, 0]
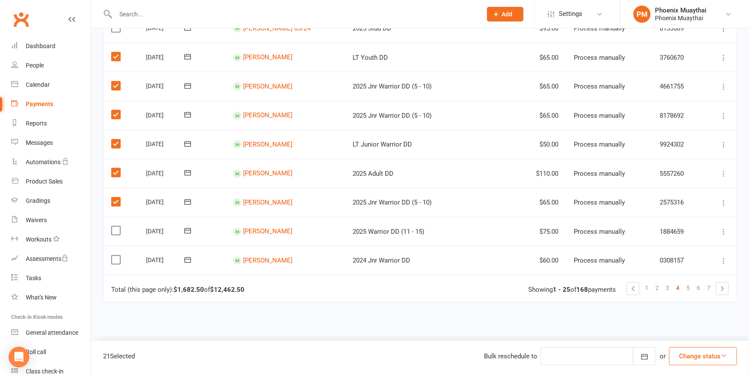
click at [116, 226] on label at bounding box center [117, 230] width 12 height 9
click at [116, 226] on input "checkbox" at bounding box center [114, 226] width 6 height 0
click at [113, 255] on label at bounding box center [117, 259] width 12 height 9
click at [113, 255] on input "checkbox" at bounding box center [114, 255] width 6 height 0
click at [688, 353] on button "Change status" at bounding box center [703, 356] width 68 height 18
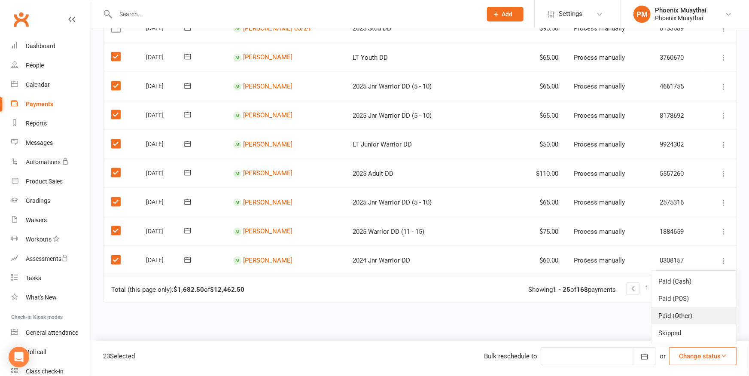
click at [682, 314] on link "Paid (Other)" at bounding box center [693, 315] width 85 height 17
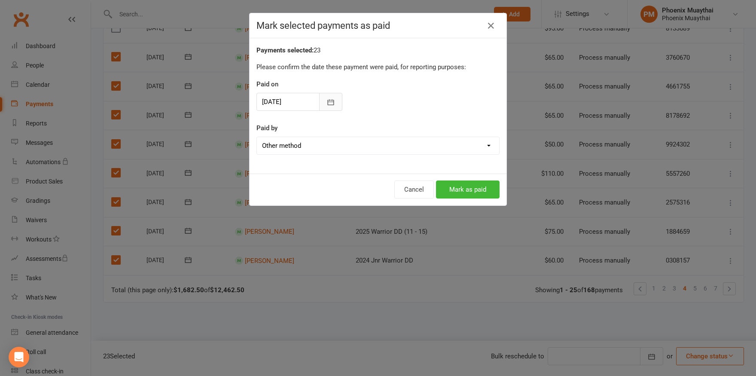
click at [326, 100] on icon "button" at bounding box center [330, 102] width 9 height 9
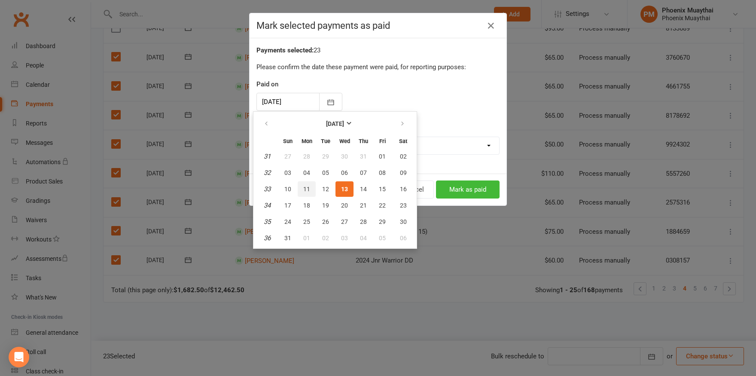
click at [309, 187] on span "11" at bounding box center [306, 188] width 7 height 7
type input "[DATE]"
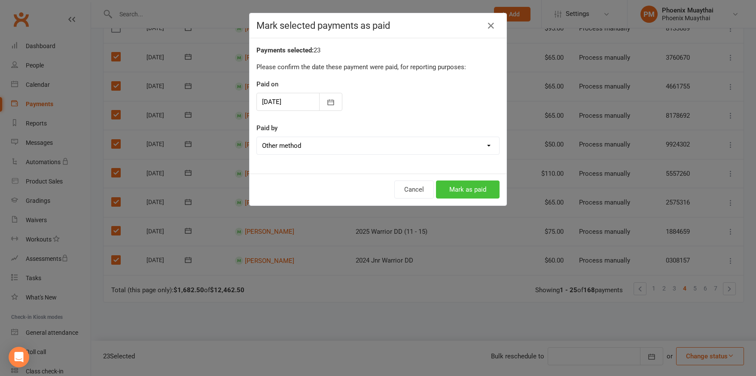
click at [451, 187] on button "Mark as paid" at bounding box center [468, 189] width 64 height 18
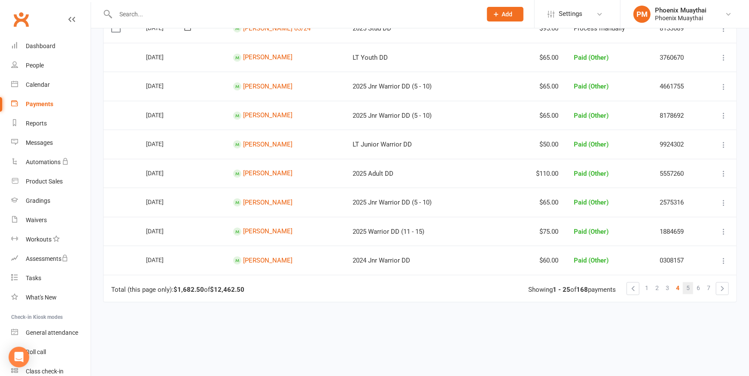
click at [690, 282] on span "5" at bounding box center [687, 288] width 3 height 12
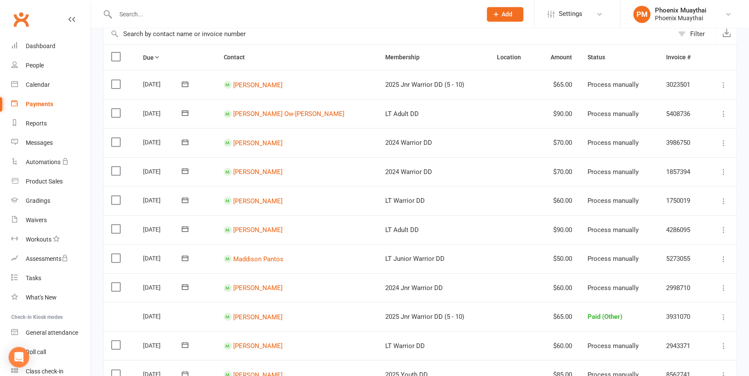
scroll to position [94, 0]
click at [119, 83] on label at bounding box center [117, 83] width 12 height 9
click at [117, 79] on input "checkbox" at bounding box center [114, 79] width 6 height 0
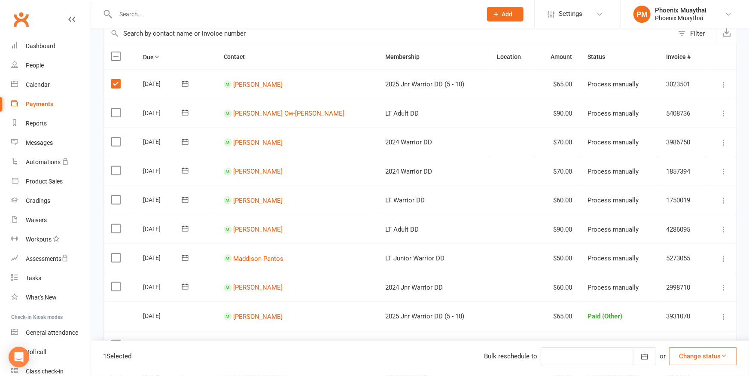
click at [116, 110] on label at bounding box center [117, 112] width 12 height 9
click at [116, 108] on input "checkbox" at bounding box center [114, 108] width 6 height 0
drag, startPoint x: 117, startPoint y: 138, endPoint x: 115, endPoint y: 160, distance: 22.0
click at [117, 139] on label at bounding box center [117, 141] width 12 height 9
click at [115, 173] on label at bounding box center [117, 170] width 12 height 9
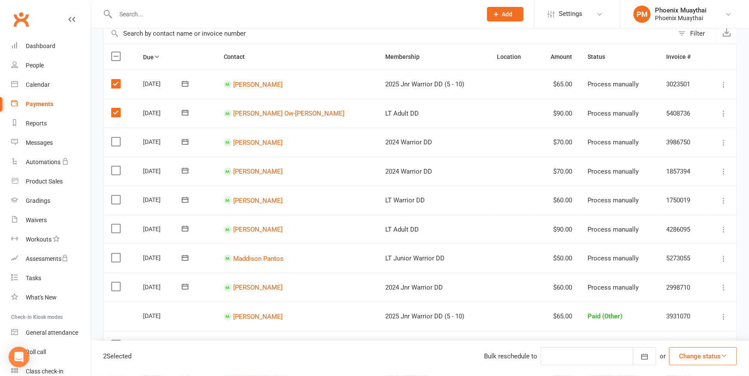
click at [115, 166] on input "checkbox" at bounding box center [114, 166] width 6 height 0
click at [116, 140] on label at bounding box center [117, 141] width 12 height 9
click at [116, 137] on input "checkbox" at bounding box center [114, 137] width 6 height 0
click at [116, 197] on label at bounding box center [117, 199] width 12 height 9
click at [116, 195] on input "checkbox" at bounding box center [114, 195] width 6 height 0
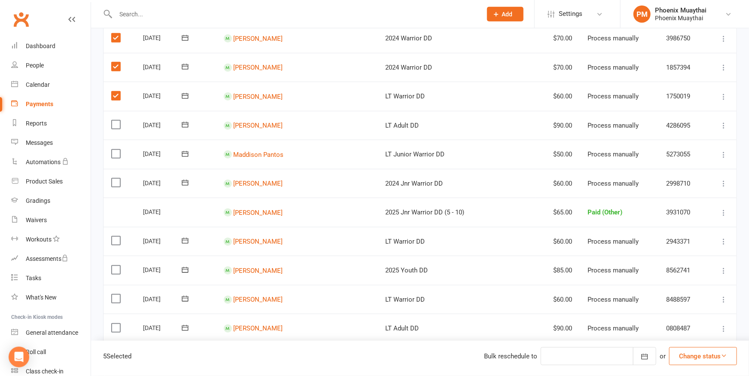
scroll to position [189, 0]
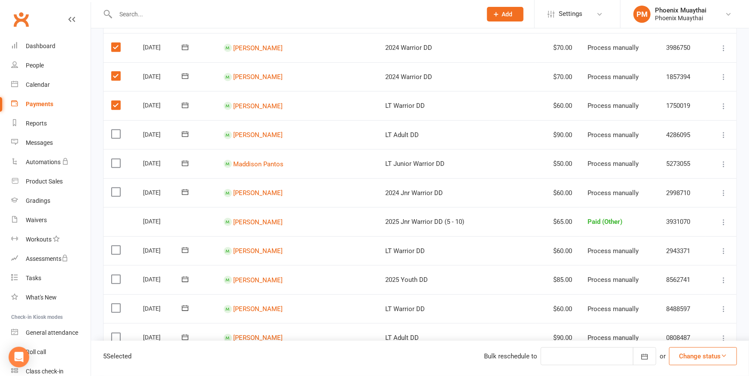
click at [116, 130] on label at bounding box center [117, 134] width 12 height 9
click at [116, 130] on input "checkbox" at bounding box center [114, 130] width 6 height 0
click at [115, 159] on label at bounding box center [117, 163] width 12 height 9
click at [115, 159] on input "checkbox" at bounding box center [114, 159] width 6 height 0
click at [117, 188] on label at bounding box center [117, 192] width 12 height 9
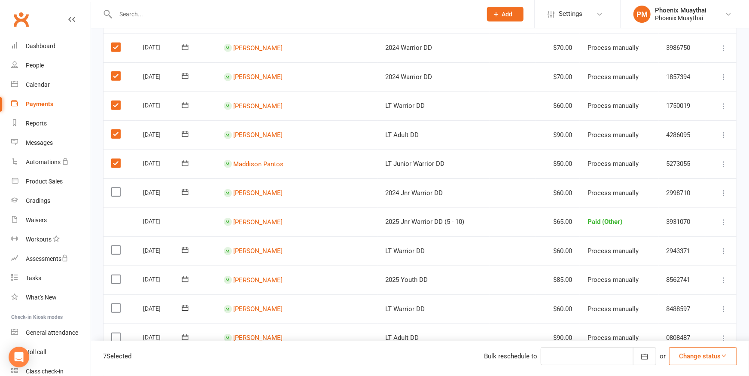
click at [117, 188] on input "checkbox" at bounding box center [114, 188] width 6 height 0
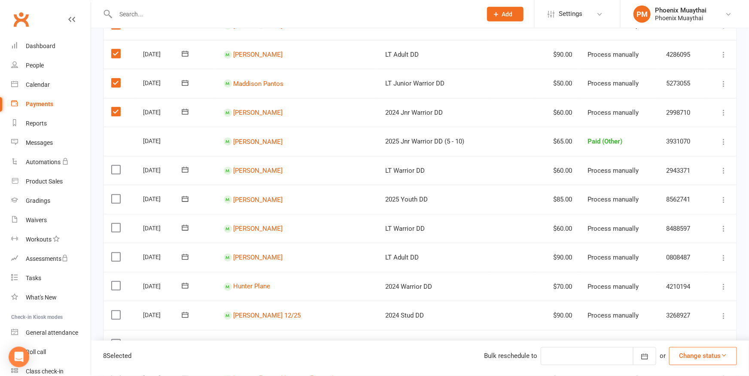
scroll to position [331, 0]
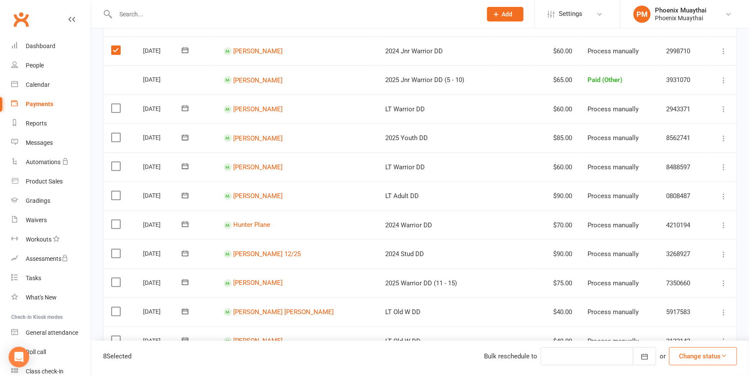
click at [116, 104] on label at bounding box center [117, 108] width 12 height 9
click at [116, 104] on input "checkbox" at bounding box center [114, 104] width 6 height 0
click at [115, 133] on label at bounding box center [117, 137] width 12 height 9
click at [115, 133] on input "checkbox" at bounding box center [114, 133] width 6 height 0
click at [115, 164] on label at bounding box center [117, 166] width 12 height 9
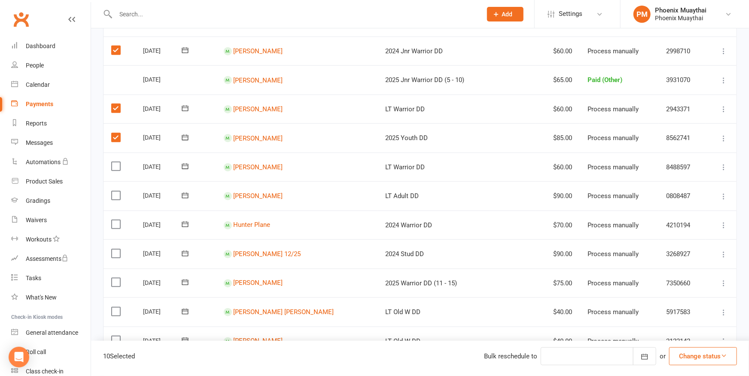
click at [115, 162] on input "checkbox" at bounding box center [114, 162] width 6 height 0
click at [116, 192] on label at bounding box center [117, 195] width 12 height 9
click at [116, 191] on input "checkbox" at bounding box center [114, 191] width 6 height 0
click at [117, 220] on label at bounding box center [117, 224] width 12 height 9
click at [117, 220] on input "checkbox" at bounding box center [114, 220] width 6 height 0
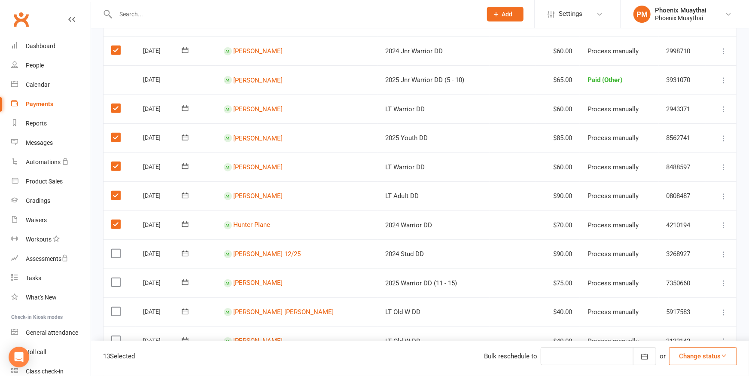
click at [112, 249] on label at bounding box center [117, 253] width 12 height 9
click at [112, 249] on input "checkbox" at bounding box center [114, 249] width 6 height 0
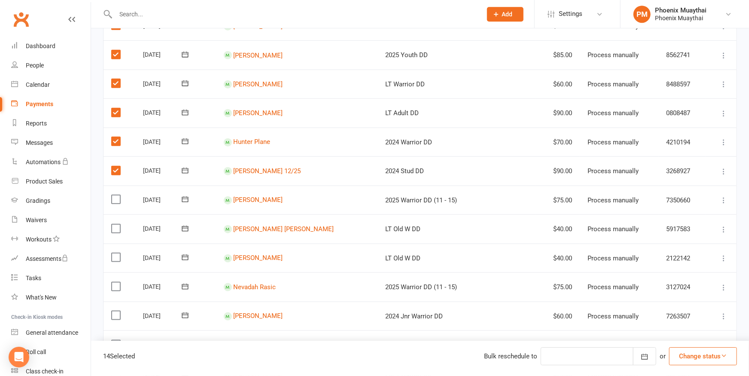
scroll to position [425, 0]
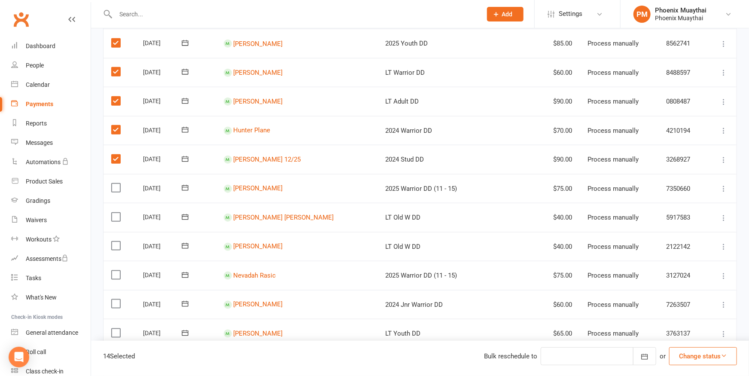
click at [116, 183] on label at bounding box center [117, 187] width 12 height 9
click at [116, 183] on input "checkbox" at bounding box center [114, 183] width 6 height 0
click at [115, 213] on label at bounding box center [117, 217] width 12 height 9
click at [115, 213] on input "checkbox" at bounding box center [114, 213] width 6 height 0
click at [116, 241] on label at bounding box center [117, 245] width 12 height 9
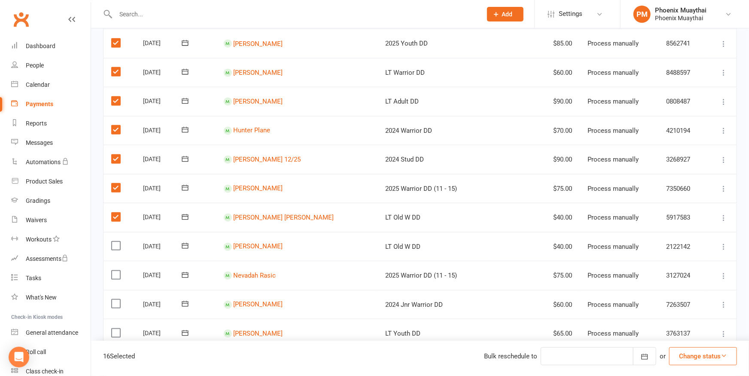
click at [116, 241] on input "checkbox" at bounding box center [114, 241] width 6 height 0
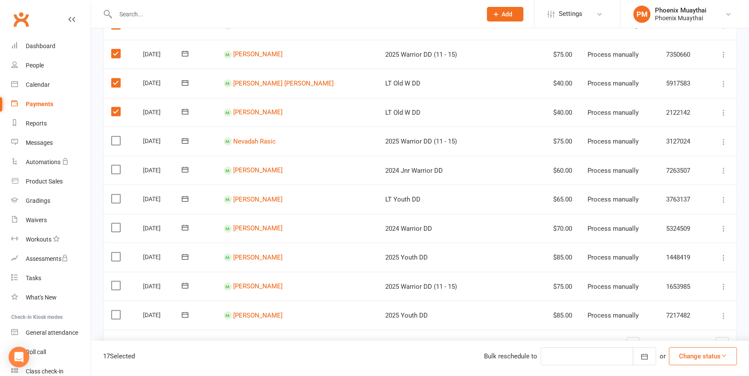
scroll to position [567, 0]
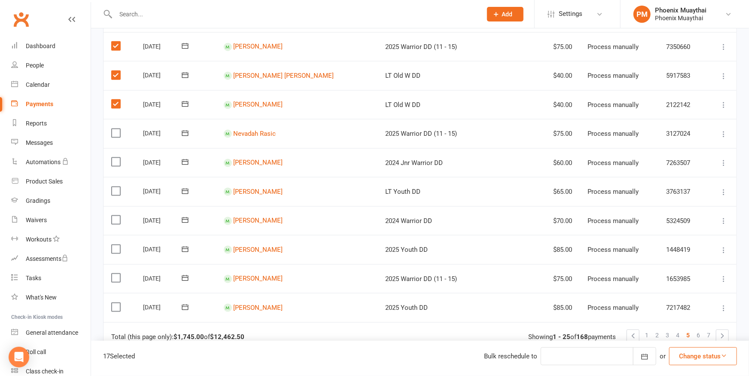
click at [115, 129] on label at bounding box center [117, 133] width 12 height 9
click at [115, 129] on input "checkbox" at bounding box center [114, 129] width 6 height 0
click at [114, 158] on label at bounding box center [117, 162] width 12 height 9
click at [114, 158] on input "checkbox" at bounding box center [114, 158] width 6 height 0
click at [116, 187] on label at bounding box center [117, 191] width 12 height 9
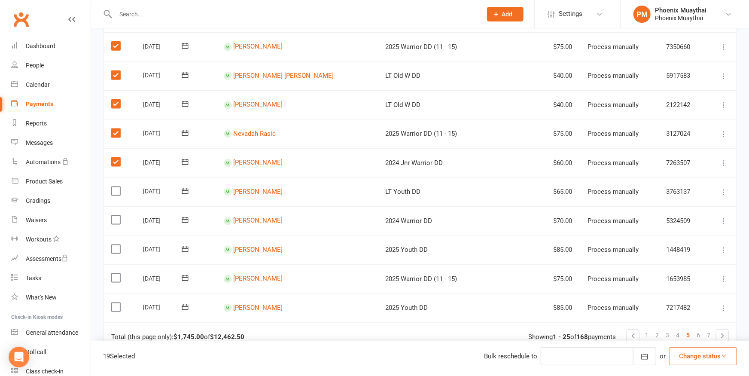
click at [116, 187] on input "checkbox" at bounding box center [114, 187] width 6 height 0
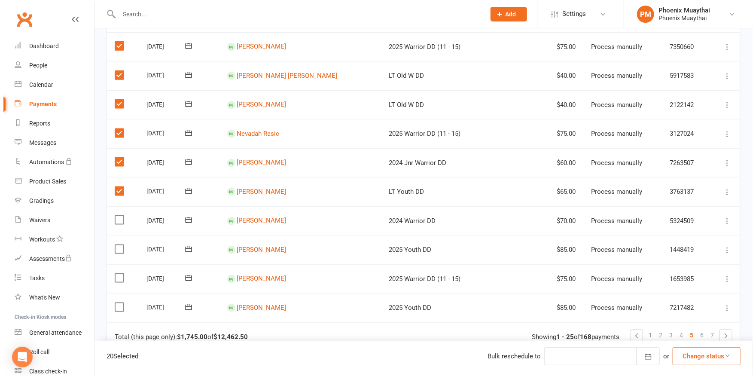
scroll to position [653, 0]
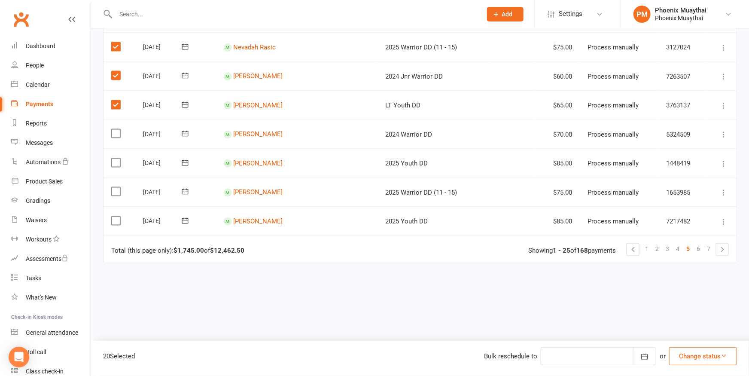
click at [117, 129] on label at bounding box center [117, 133] width 12 height 9
click at [117, 129] on input "checkbox" at bounding box center [114, 129] width 6 height 0
click at [116, 158] on label at bounding box center [117, 162] width 12 height 9
click at [116, 158] on input "checkbox" at bounding box center [114, 158] width 6 height 0
click at [115, 187] on label at bounding box center [117, 191] width 12 height 9
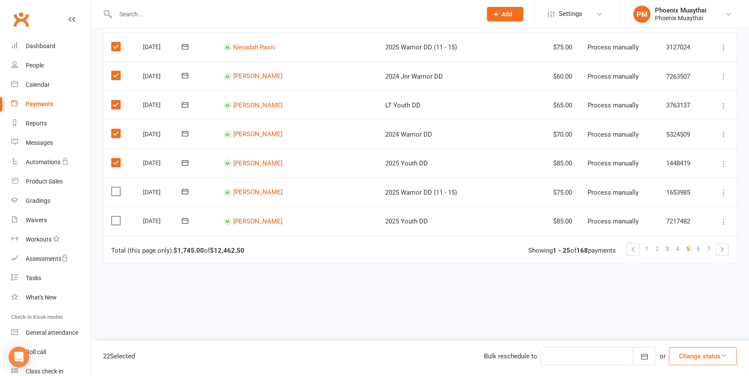
click at [115, 187] on input "checkbox" at bounding box center [114, 187] width 6 height 0
click at [116, 216] on label at bounding box center [117, 220] width 12 height 9
click at [116, 216] on input "checkbox" at bounding box center [114, 216] width 6 height 0
click at [687, 359] on button "Change status" at bounding box center [703, 356] width 68 height 18
click at [681, 317] on link "Paid (Other)" at bounding box center [693, 315] width 85 height 17
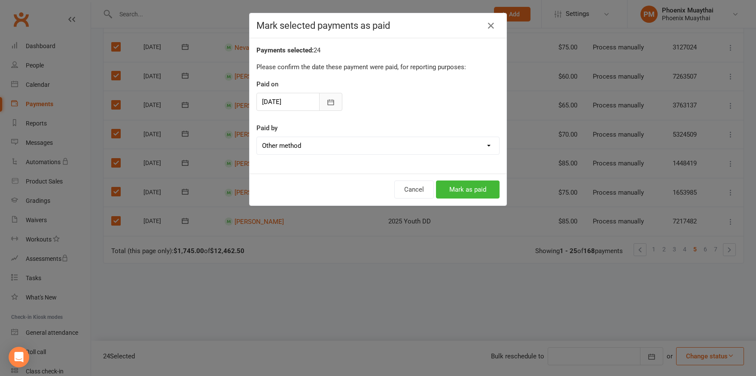
click at [331, 102] on icon "button" at bounding box center [330, 102] width 9 height 9
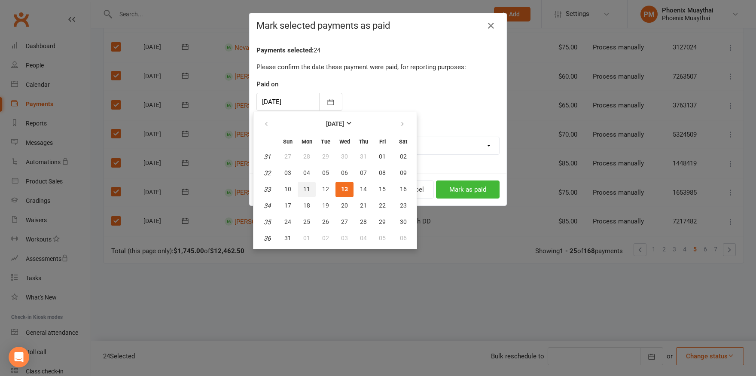
click at [304, 188] on span "11" at bounding box center [306, 188] width 7 height 7
type input "[DATE]"
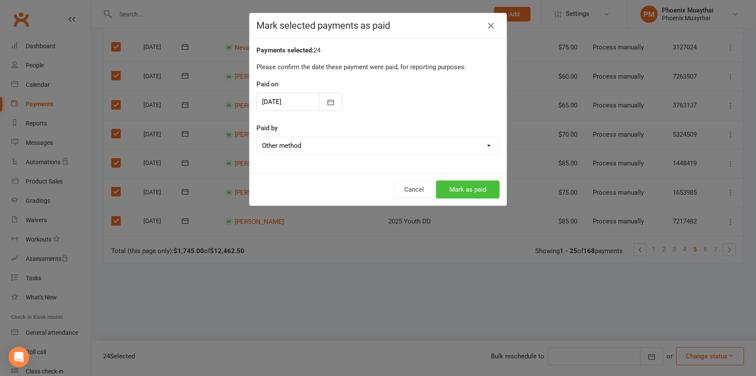
click at [453, 187] on button "Mark as paid" at bounding box center [468, 189] width 64 height 18
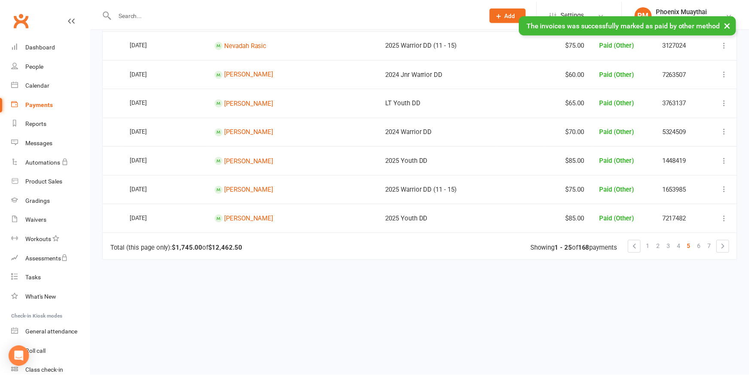
scroll to position [650, 0]
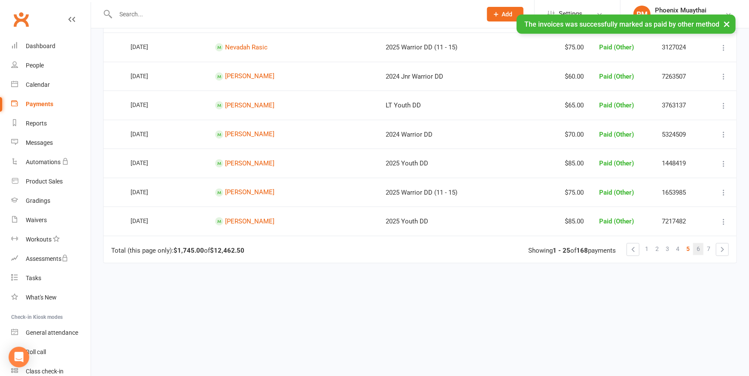
click at [697, 243] on link "6" at bounding box center [698, 249] width 10 height 12
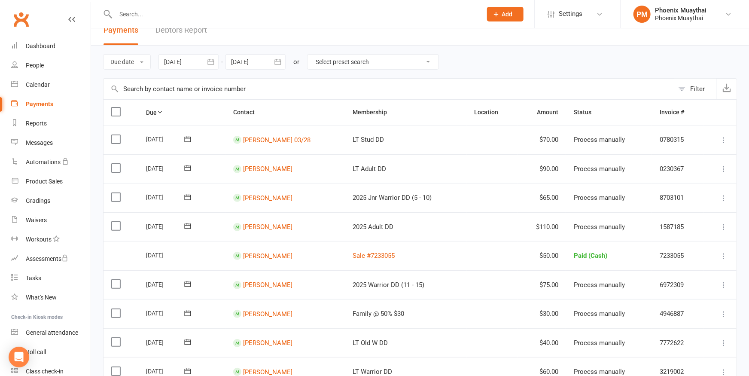
scroll to position [86, 0]
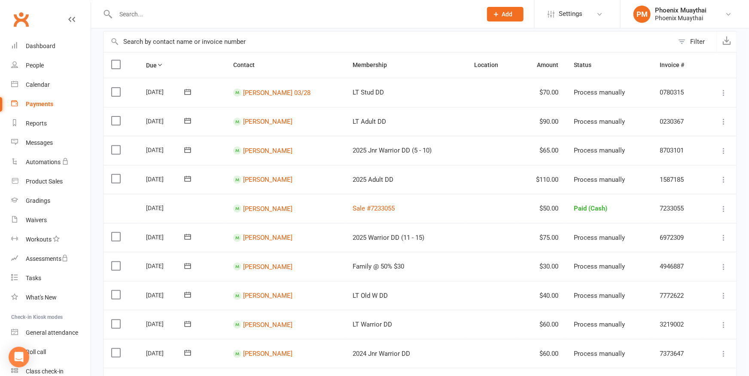
click at [112, 88] on label at bounding box center [117, 92] width 12 height 9
click at [112, 88] on input "checkbox" at bounding box center [114, 88] width 6 height 0
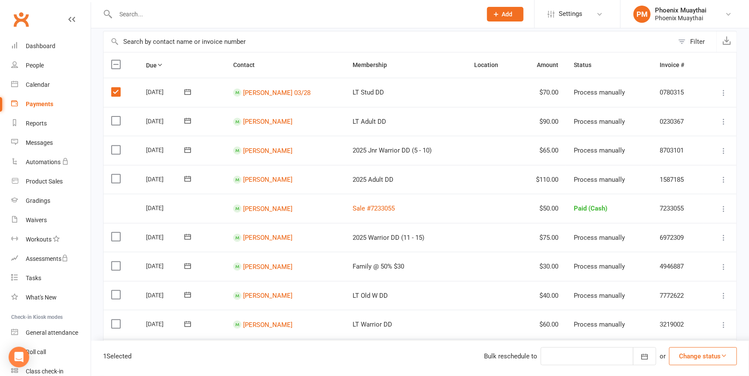
click at [114, 119] on label at bounding box center [117, 120] width 12 height 9
click at [114, 116] on input "checkbox" at bounding box center [114, 116] width 6 height 0
click at [118, 146] on label at bounding box center [117, 150] width 12 height 9
click at [117, 146] on input "checkbox" at bounding box center [114, 146] width 6 height 0
click at [115, 177] on label at bounding box center [117, 178] width 12 height 9
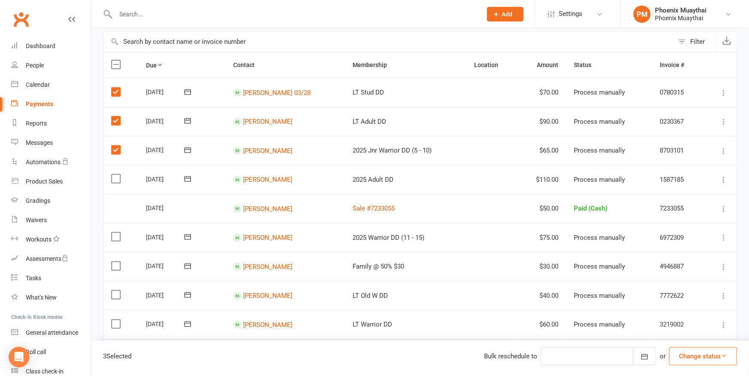
click at [115, 174] on input "checkbox" at bounding box center [114, 174] width 6 height 0
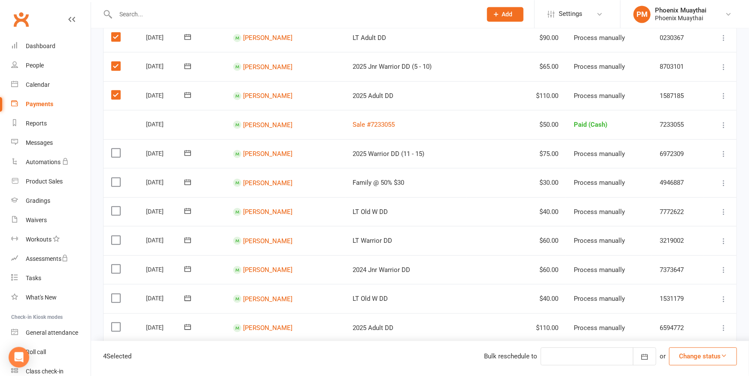
scroll to position [181, 0]
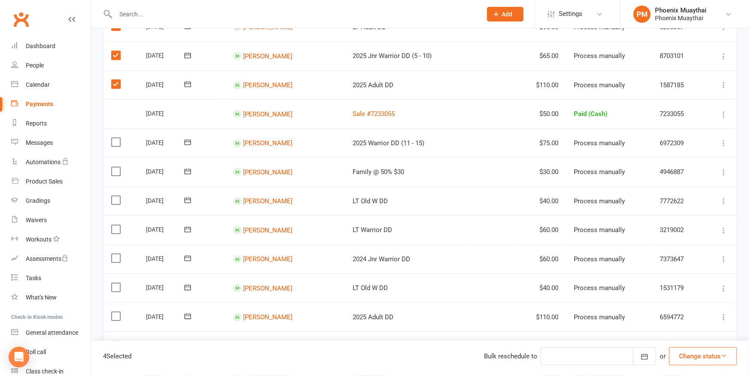
click at [116, 138] on label at bounding box center [117, 142] width 12 height 9
click at [116, 138] on input "checkbox" at bounding box center [114, 138] width 6 height 0
click at [114, 168] on label at bounding box center [117, 171] width 12 height 9
click at [114, 167] on input "checkbox" at bounding box center [114, 167] width 6 height 0
click at [116, 200] on label at bounding box center [117, 200] width 12 height 9
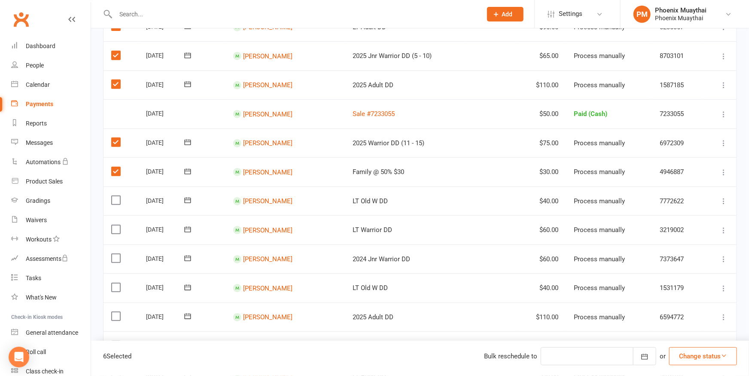
click at [116, 196] on input "checkbox" at bounding box center [114, 196] width 6 height 0
click at [114, 228] on label at bounding box center [117, 229] width 12 height 9
click at [114, 225] on input "checkbox" at bounding box center [114, 225] width 6 height 0
drag, startPoint x: 115, startPoint y: 255, endPoint x: 115, endPoint y: 265, distance: 9.9
click at [115, 255] on label at bounding box center [117, 258] width 12 height 9
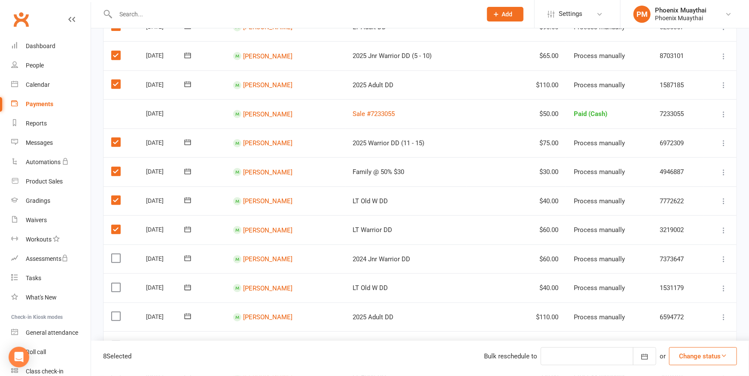
click at [115, 254] on input "checkbox" at bounding box center [114, 254] width 6 height 0
click at [116, 285] on label at bounding box center [117, 287] width 12 height 9
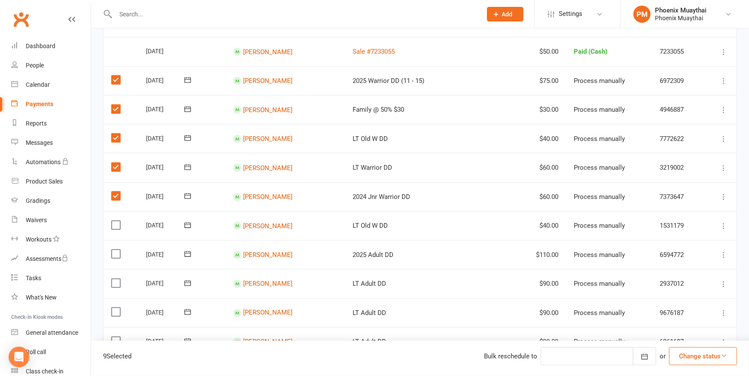
scroll to position [275, 0]
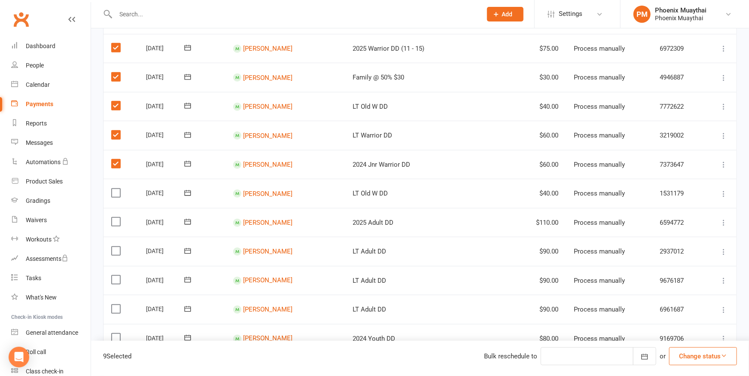
click at [117, 188] on label at bounding box center [117, 192] width 12 height 9
click at [117, 188] on input "checkbox" at bounding box center [114, 188] width 6 height 0
click at [115, 217] on label at bounding box center [117, 221] width 12 height 9
click at [115, 217] on input "checkbox" at bounding box center [114, 217] width 6 height 0
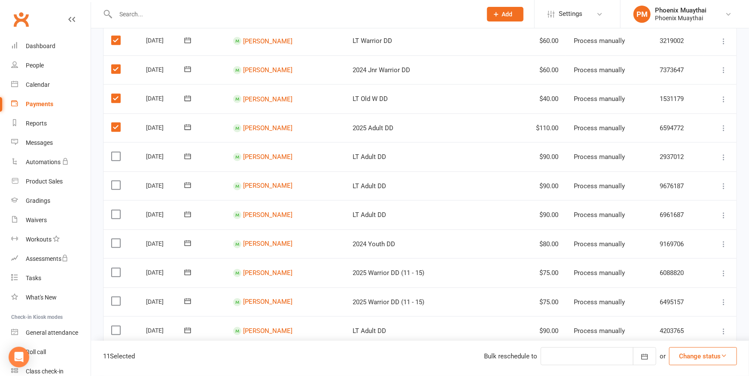
click at [115, 152] on label at bounding box center [117, 156] width 12 height 9
click at [115, 152] on input "checkbox" at bounding box center [114, 152] width 6 height 0
drag, startPoint x: 114, startPoint y: 176, endPoint x: 112, endPoint y: 200, distance: 24.1
click at [114, 181] on label at bounding box center [117, 185] width 12 height 9
click at [114, 181] on input "checkbox" at bounding box center [114, 181] width 6 height 0
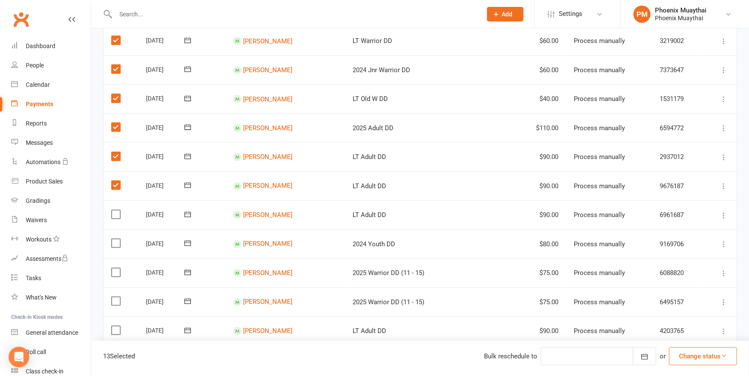
click at [113, 210] on label at bounding box center [117, 214] width 12 height 9
click at [113, 210] on input "checkbox" at bounding box center [114, 210] width 6 height 0
click at [118, 239] on label at bounding box center [117, 243] width 12 height 9
click at [117, 239] on input "checkbox" at bounding box center [114, 239] width 6 height 0
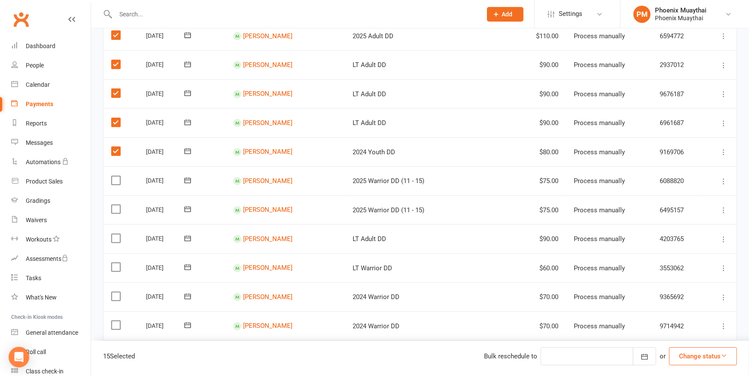
scroll to position [464, 0]
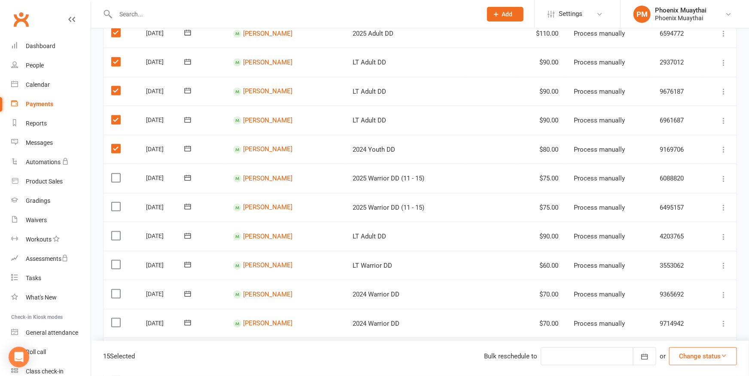
click at [114, 173] on label at bounding box center [117, 177] width 12 height 9
click at [114, 173] on input "checkbox" at bounding box center [114, 173] width 6 height 0
click at [113, 202] on label at bounding box center [117, 206] width 12 height 9
click at [113, 202] on input "checkbox" at bounding box center [114, 202] width 6 height 0
click at [116, 231] on label at bounding box center [117, 235] width 12 height 9
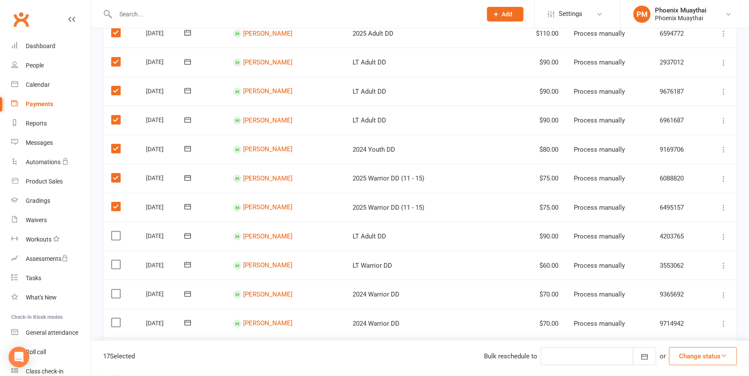
click at [116, 231] on input "checkbox" at bounding box center [114, 231] width 6 height 0
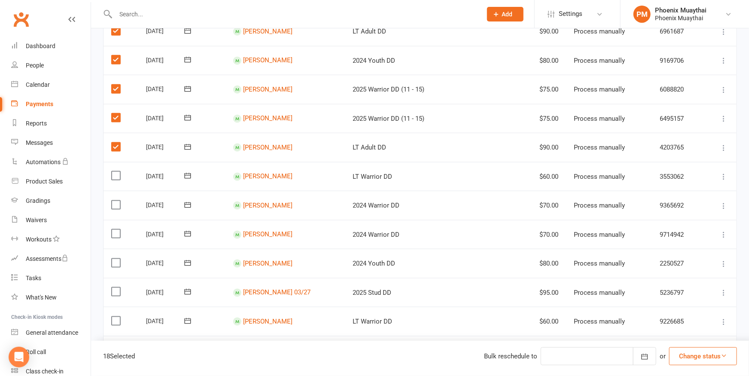
scroll to position [559, 0]
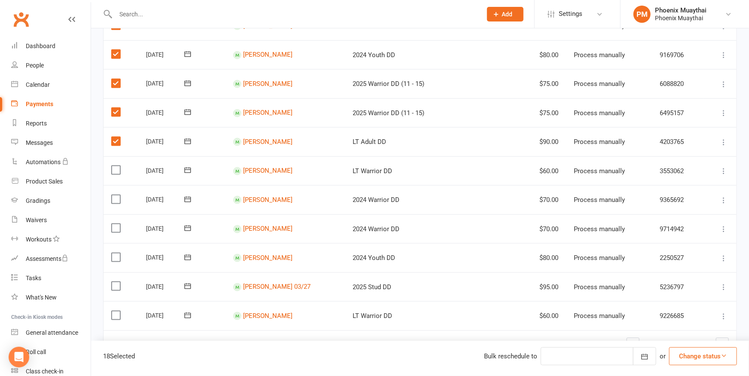
click at [116, 166] on label at bounding box center [117, 170] width 12 height 9
click at [116, 166] on input "checkbox" at bounding box center [114, 166] width 6 height 0
click at [113, 195] on label at bounding box center [117, 199] width 12 height 9
click at [113, 195] on input "checkbox" at bounding box center [114, 195] width 6 height 0
click at [113, 224] on label at bounding box center [117, 228] width 12 height 9
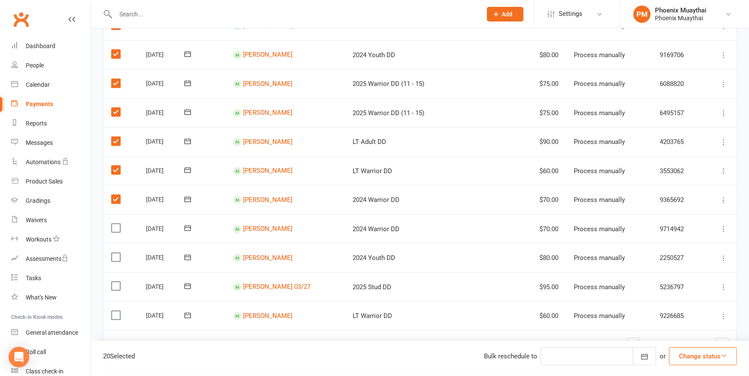
click at [113, 224] on input "checkbox" at bounding box center [114, 224] width 6 height 0
click at [113, 253] on label at bounding box center [117, 257] width 12 height 9
click at [113, 253] on input "checkbox" at bounding box center [114, 253] width 6 height 0
click at [116, 282] on label at bounding box center [117, 286] width 12 height 9
click at [116, 282] on input "checkbox" at bounding box center [114, 282] width 6 height 0
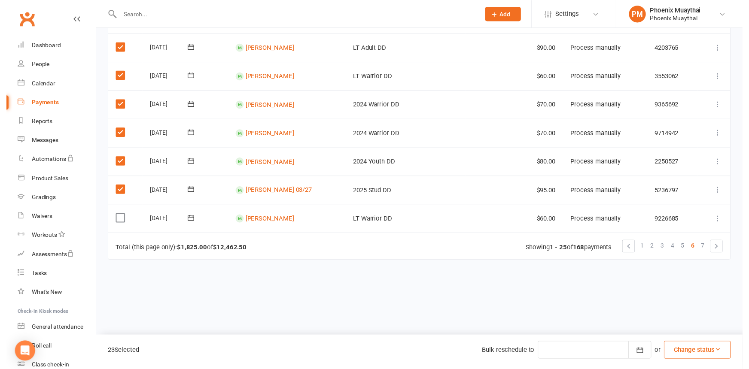
scroll to position [653, 0]
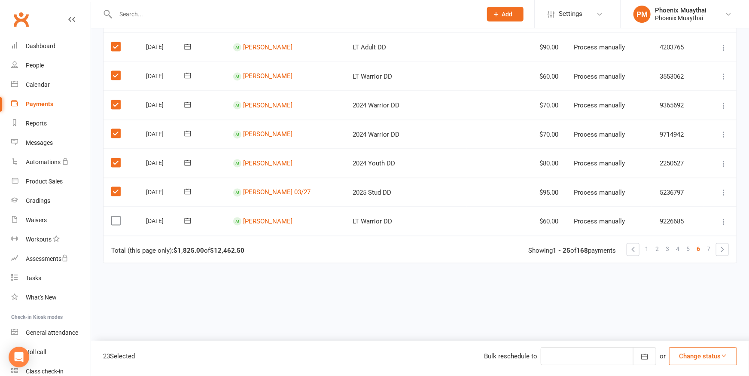
click at [114, 216] on label at bounding box center [117, 220] width 12 height 9
click at [114, 216] on input "checkbox" at bounding box center [114, 216] width 6 height 0
click at [684, 359] on button "Change status" at bounding box center [703, 356] width 68 height 18
click at [677, 314] on link "Paid (Other)" at bounding box center [693, 315] width 85 height 17
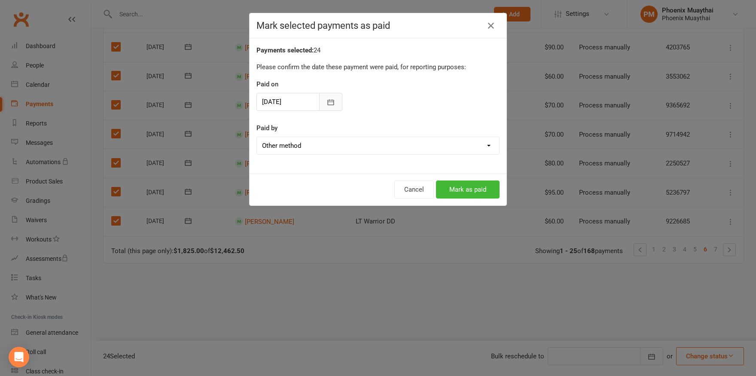
click at [332, 99] on button "button" at bounding box center [330, 102] width 23 height 18
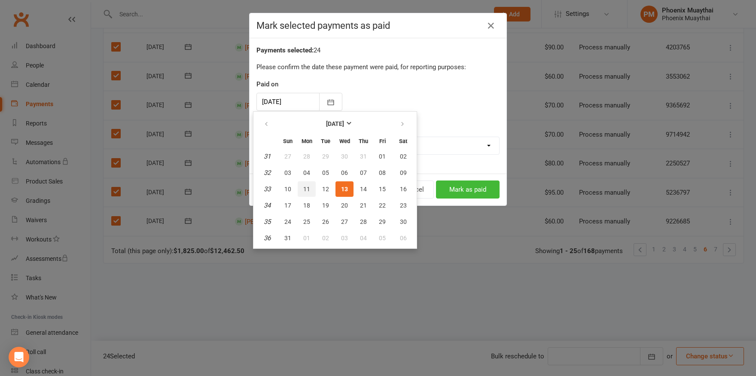
click at [303, 184] on button "11" at bounding box center [307, 188] width 18 height 15
type input "[DATE]"
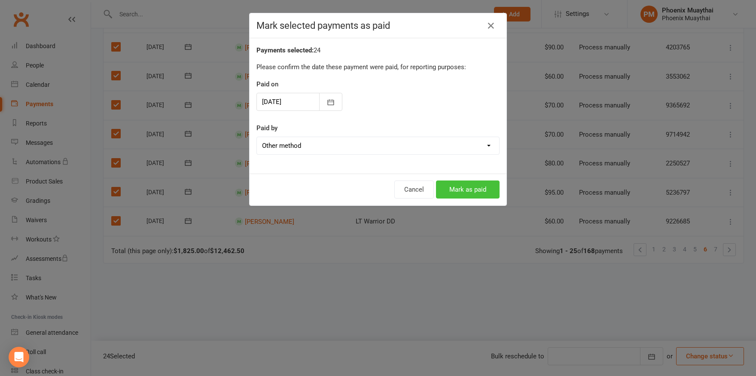
click at [451, 190] on button "Mark as paid" at bounding box center [468, 189] width 64 height 18
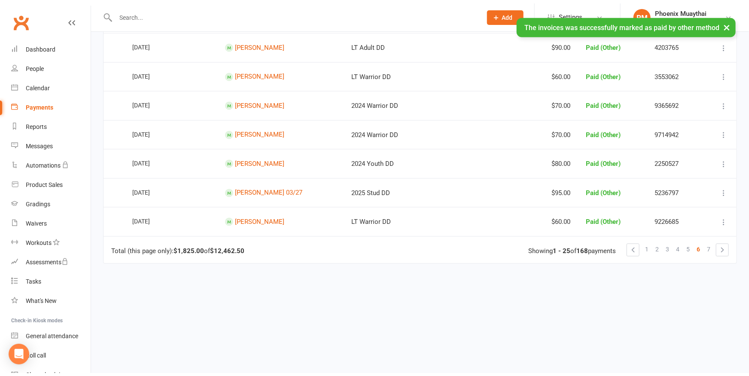
scroll to position [650, 0]
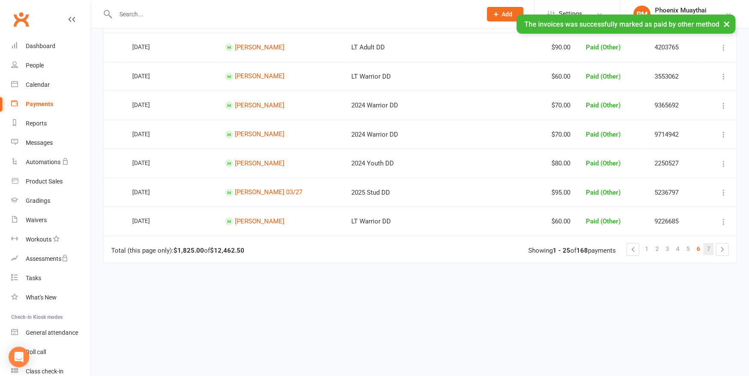
click at [707, 243] on link "7" at bounding box center [708, 249] width 10 height 12
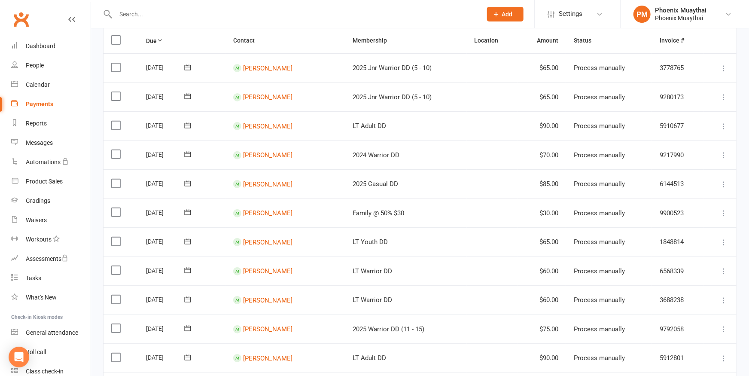
scroll to position [94, 0]
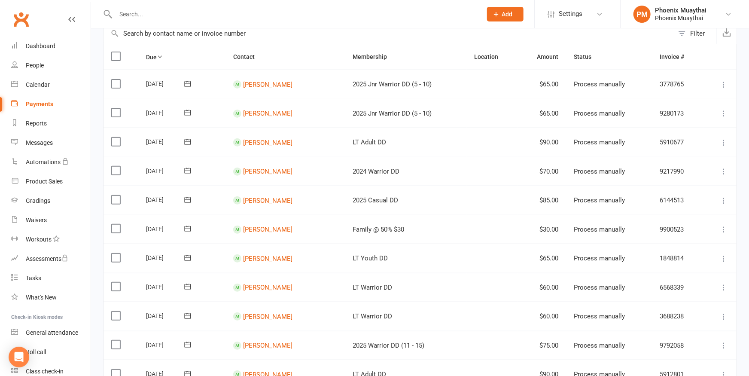
click at [116, 82] on label at bounding box center [117, 83] width 12 height 9
click at [116, 79] on input "checkbox" at bounding box center [114, 79] width 6 height 0
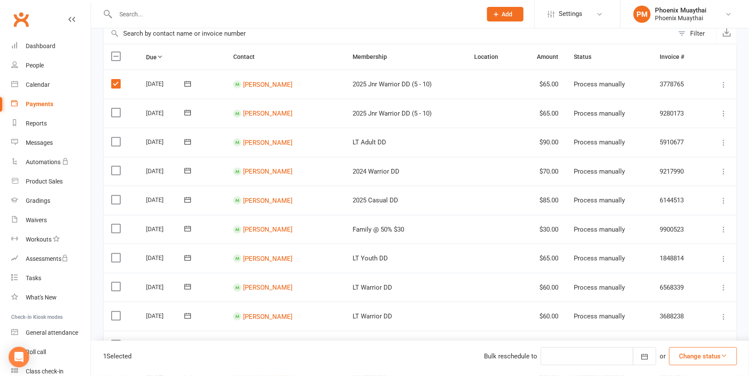
click at [118, 110] on label at bounding box center [117, 112] width 12 height 9
click at [117, 108] on input "checkbox" at bounding box center [114, 108] width 6 height 0
click at [113, 140] on label at bounding box center [117, 141] width 12 height 9
click at [113, 137] on input "checkbox" at bounding box center [114, 137] width 6 height 0
click at [117, 171] on label at bounding box center [117, 170] width 12 height 9
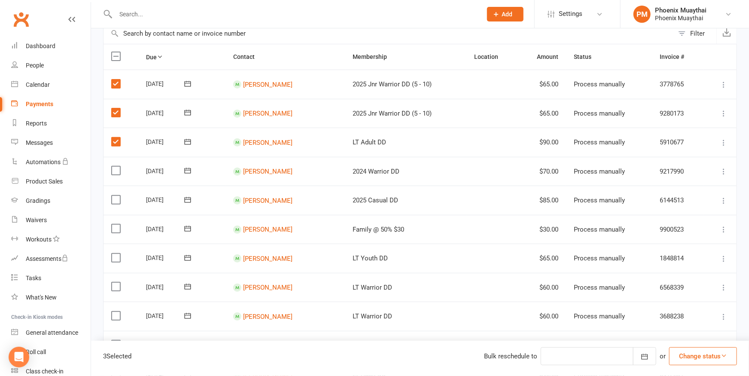
click at [117, 166] on input "checkbox" at bounding box center [114, 166] width 6 height 0
click at [115, 198] on label at bounding box center [117, 199] width 12 height 9
click at [115, 195] on input "checkbox" at bounding box center [114, 195] width 6 height 0
click at [116, 227] on label at bounding box center [117, 228] width 12 height 9
click at [116, 224] on input "checkbox" at bounding box center [114, 224] width 6 height 0
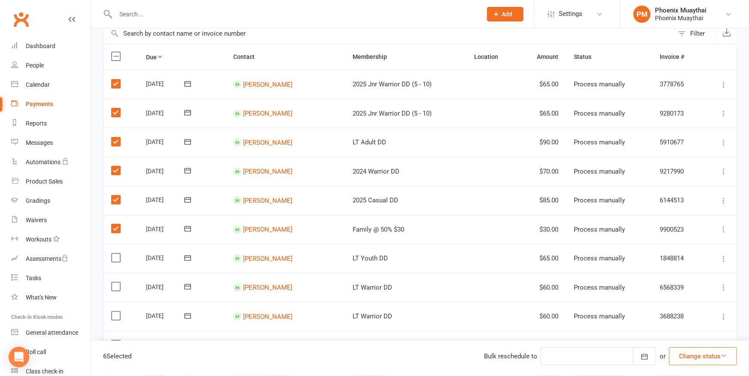
click at [116, 227] on label at bounding box center [117, 228] width 12 height 9
click at [116, 224] on input "checkbox" at bounding box center [114, 224] width 6 height 0
click at [115, 253] on label at bounding box center [117, 257] width 12 height 9
click at [115, 253] on input "checkbox" at bounding box center [114, 253] width 6 height 0
drag, startPoint x: 114, startPoint y: 283, endPoint x: 114, endPoint y: 292, distance: 9.4
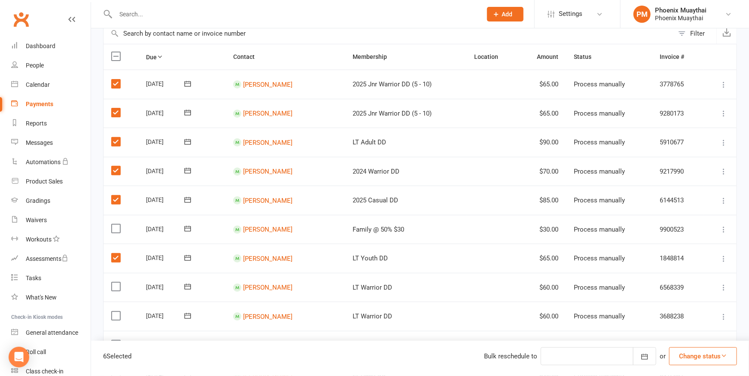
click at [114, 283] on label at bounding box center [117, 286] width 12 height 9
click at [114, 282] on input "checkbox" at bounding box center [114, 282] width 6 height 0
click at [114, 313] on label at bounding box center [117, 315] width 12 height 9
click at [114, 311] on input "checkbox" at bounding box center [114, 311] width 6 height 0
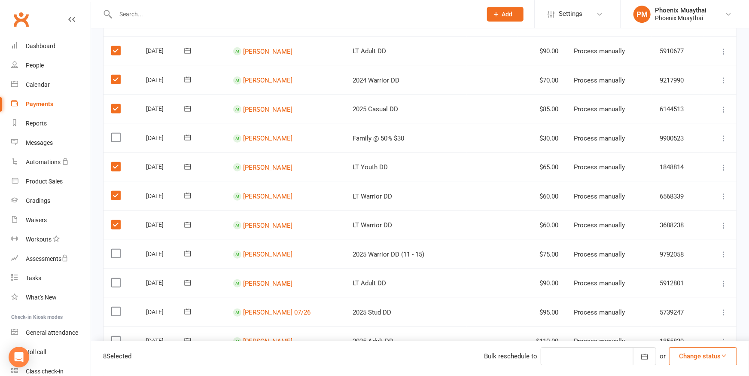
scroll to position [189, 0]
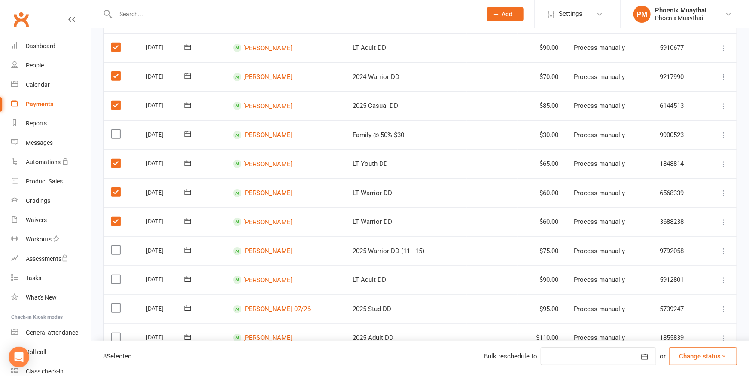
click at [112, 246] on label at bounding box center [117, 250] width 12 height 9
click at [112, 246] on input "checkbox" at bounding box center [114, 246] width 6 height 0
click at [112, 275] on label at bounding box center [117, 279] width 12 height 9
click at [114, 275] on label at bounding box center [117, 279] width 12 height 9
click at [114, 275] on input "checkbox" at bounding box center [114, 275] width 6 height 0
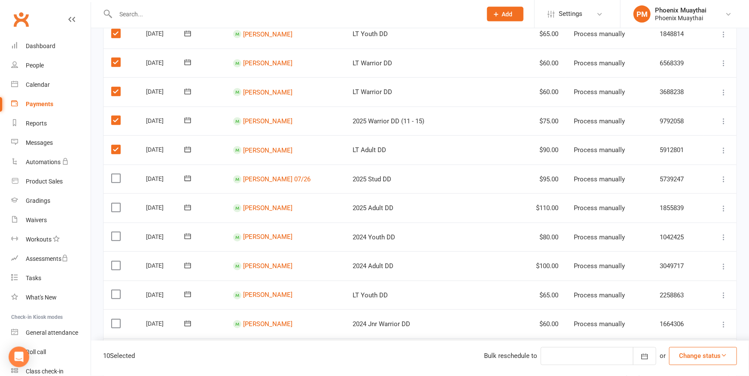
scroll to position [331, 0]
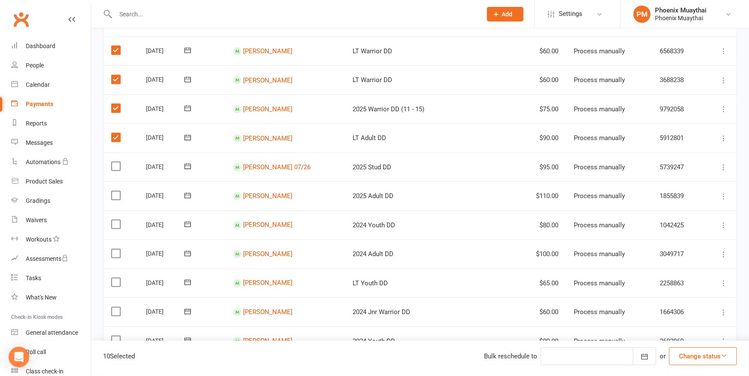
click at [116, 162] on label at bounding box center [117, 166] width 12 height 9
click at [116, 162] on input "checkbox" at bounding box center [114, 162] width 6 height 0
click at [120, 192] on label at bounding box center [117, 195] width 12 height 9
click at [117, 191] on input "checkbox" at bounding box center [114, 191] width 6 height 0
click at [116, 220] on label at bounding box center [117, 224] width 12 height 9
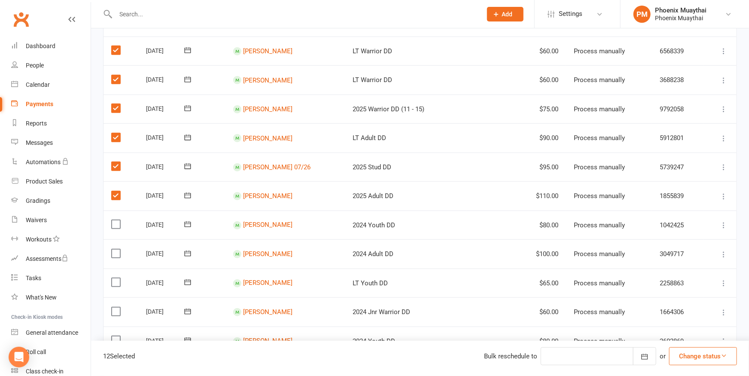
click at [116, 220] on input "checkbox" at bounding box center [114, 220] width 6 height 0
click at [115, 249] on label at bounding box center [117, 253] width 12 height 9
click at [115, 249] on input "checkbox" at bounding box center [114, 249] width 6 height 0
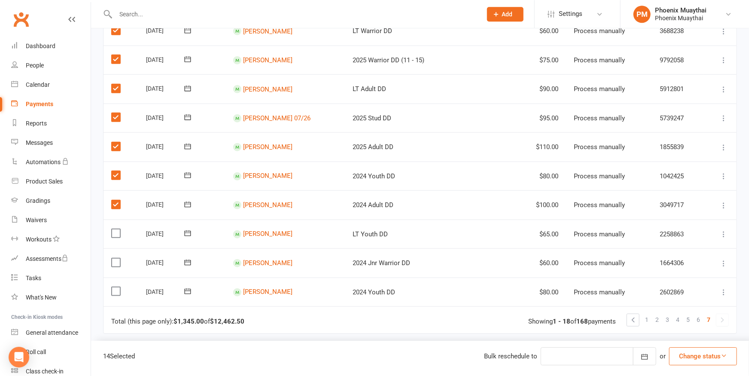
scroll to position [453, 0]
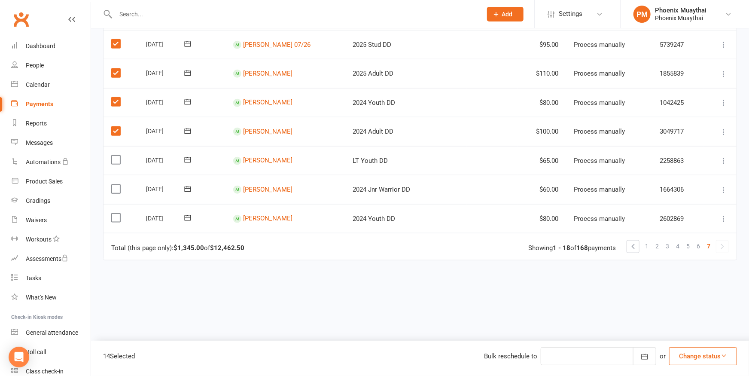
click at [119, 155] on label at bounding box center [117, 159] width 12 height 9
click at [117, 155] on input "checkbox" at bounding box center [114, 155] width 6 height 0
drag, startPoint x: 118, startPoint y: 182, endPoint x: 109, endPoint y: 198, distance: 18.3
click at [118, 185] on label at bounding box center [117, 189] width 12 height 9
click at [117, 185] on input "checkbox" at bounding box center [114, 185] width 6 height 0
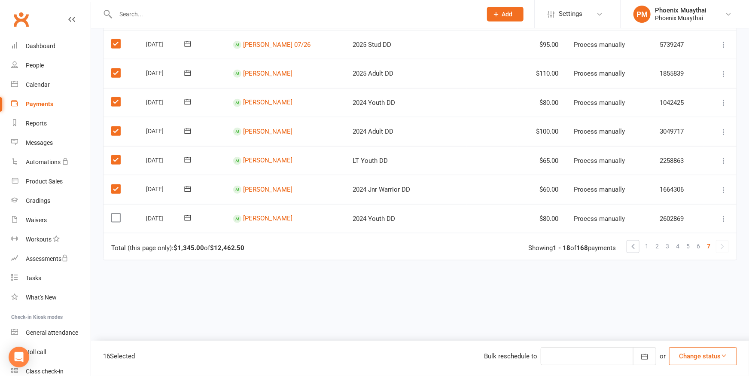
click at [116, 213] on label at bounding box center [117, 217] width 12 height 9
click at [116, 213] on input "checkbox" at bounding box center [114, 213] width 6 height 0
drag, startPoint x: 691, startPoint y: 359, endPoint x: 684, endPoint y: 356, distance: 7.9
click at [691, 359] on button "Change status" at bounding box center [703, 356] width 68 height 18
click at [686, 318] on link "Paid (Other)" at bounding box center [693, 315] width 85 height 17
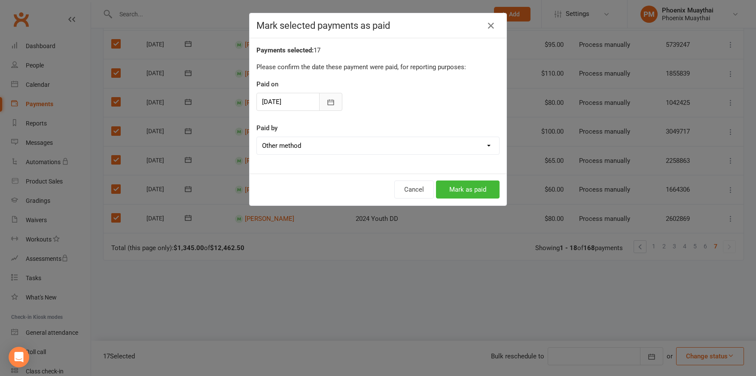
click at [326, 98] on button "button" at bounding box center [330, 102] width 23 height 18
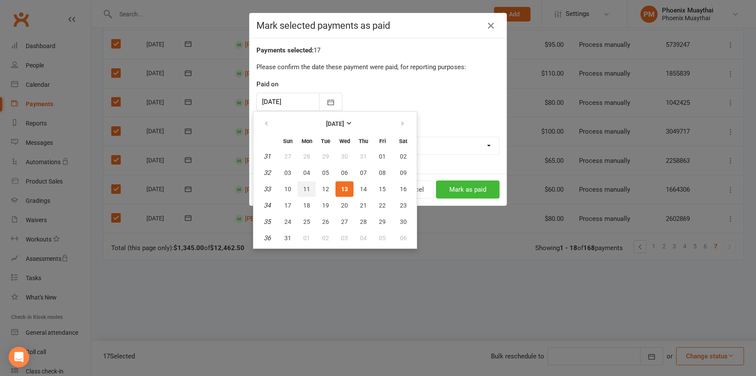
click at [302, 186] on button "11" at bounding box center [307, 188] width 18 height 15
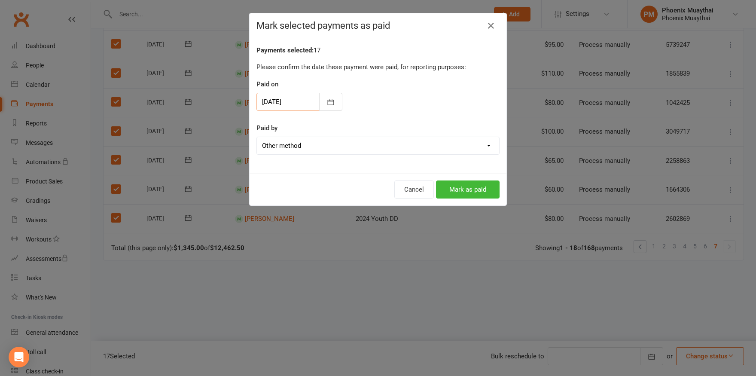
type input "[DATE]"
click at [466, 187] on button "Mark as paid" at bounding box center [468, 189] width 64 height 18
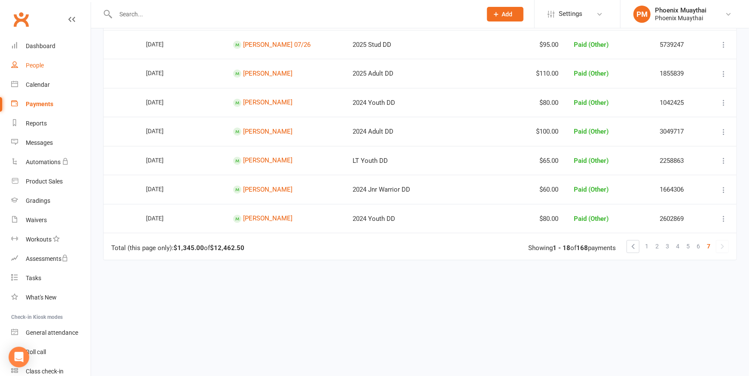
click at [40, 63] on div "People" at bounding box center [35, 65] width 18 height 7
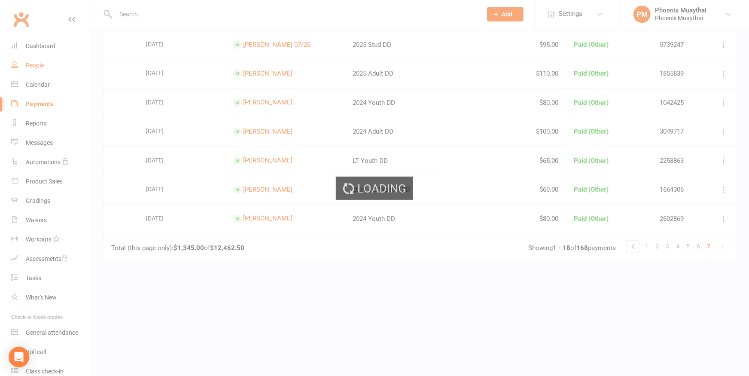
select select "100"
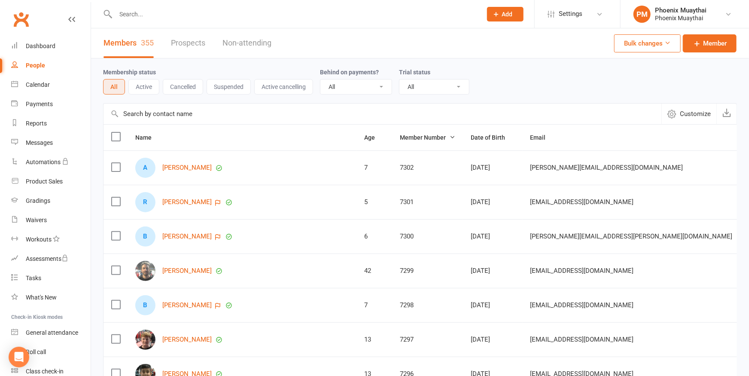
click at [147, 15] on input "text" at bounding box center [294, 14] width 363 height 12
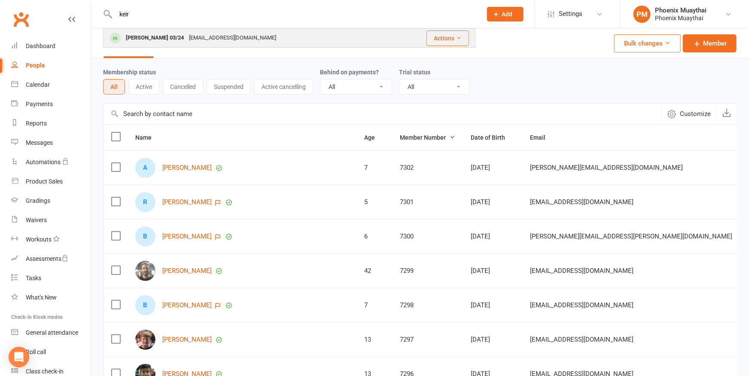
type input "keir"
click at [147, 35] on div "[PERSON_NAME] 03/24" at bounding box center [154, 38] width 63 height 12
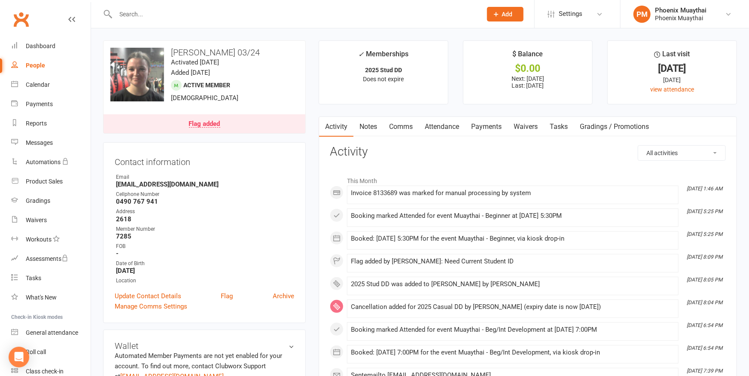
click at [498, 128] on link "Payments" at bounding box center [486, 127] width 43 height 20
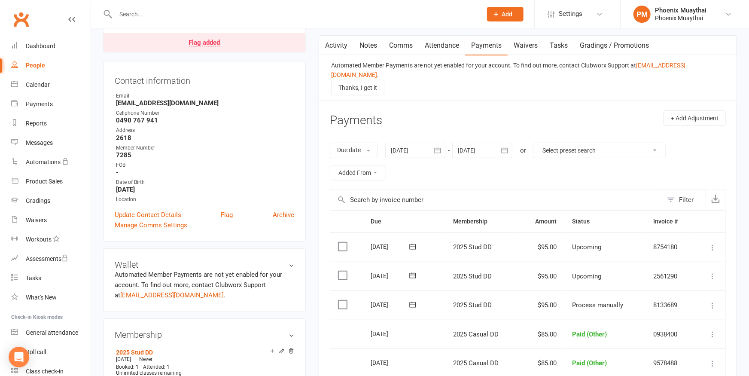
scroll to position [94, 0]
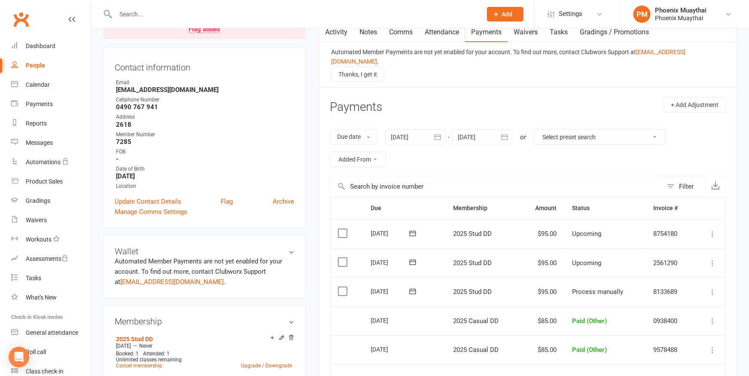
click at [710, 288] on icon at bounding box center [712, 292] width 9 height 9
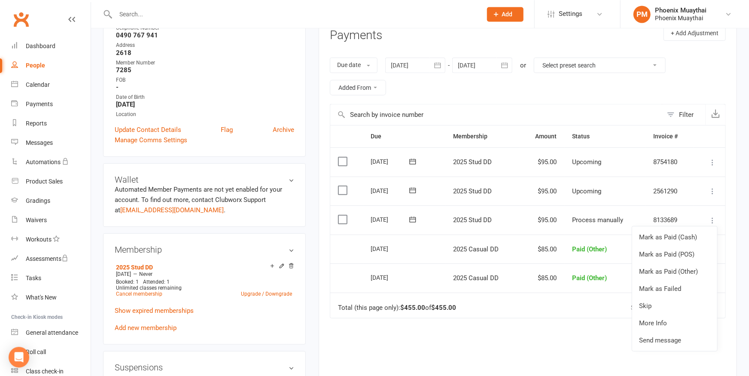
scroll to position [189, 0]
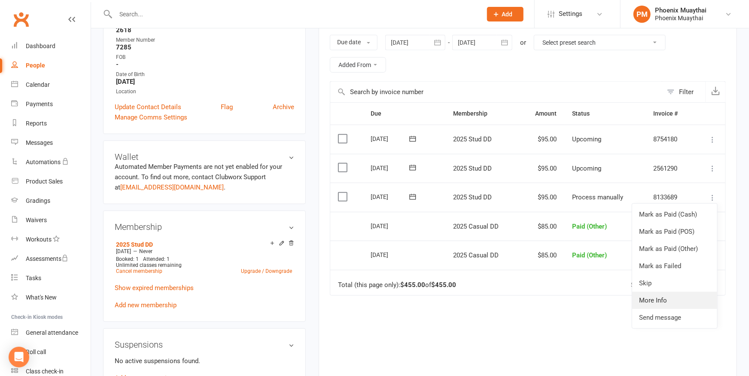
click at [669, 292] on link "More Info" at bounding box center [674, 300] width 85 height 17
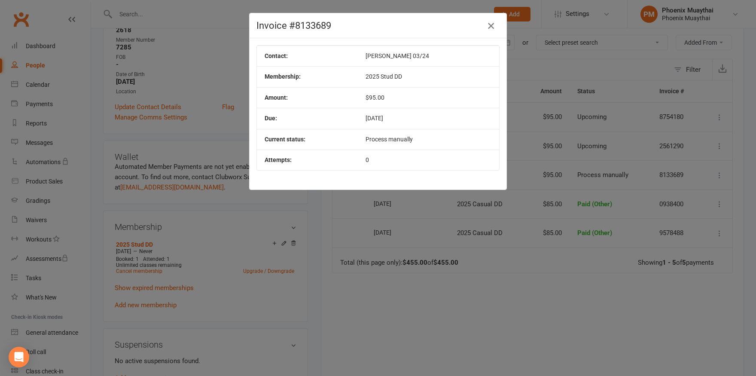
click at [486, 24] on icon "button" at bounding box center [491, 26] width 10 height 10
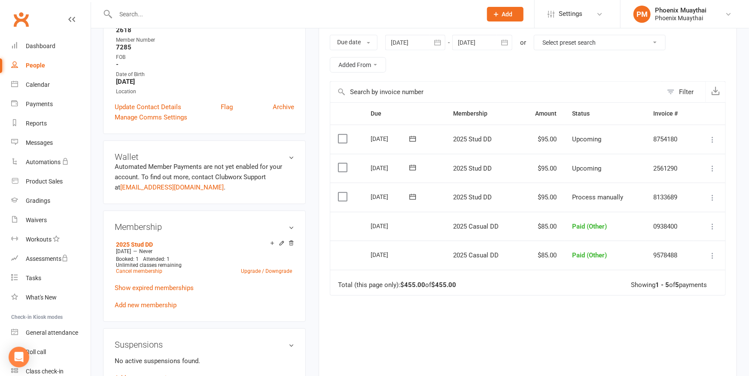
click at [710, 193] on icon at bounding box center [712, 197] width 9 height 9
click at [668, 274] on link "Skip" at bounding box center [674, 282] width 85 height 17
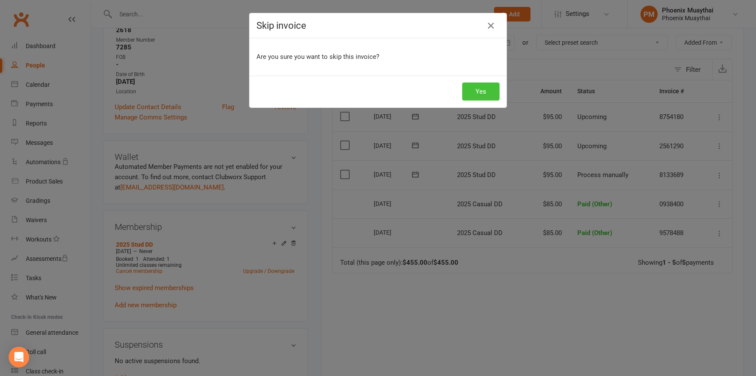
click at [474, 87] on button "Yes" at bounding box center [480, 91] width 37 height 18
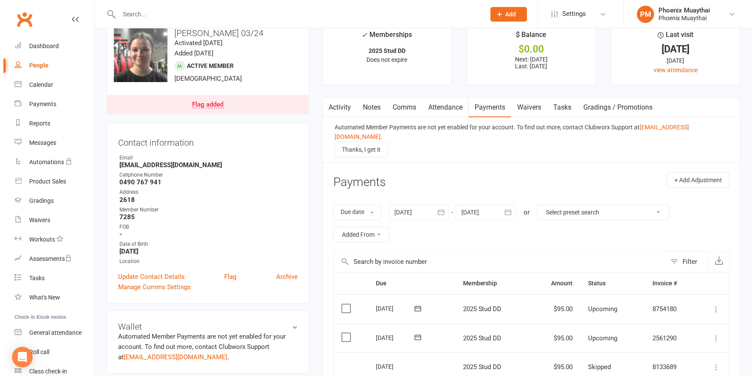
scroll to position [0, 0]
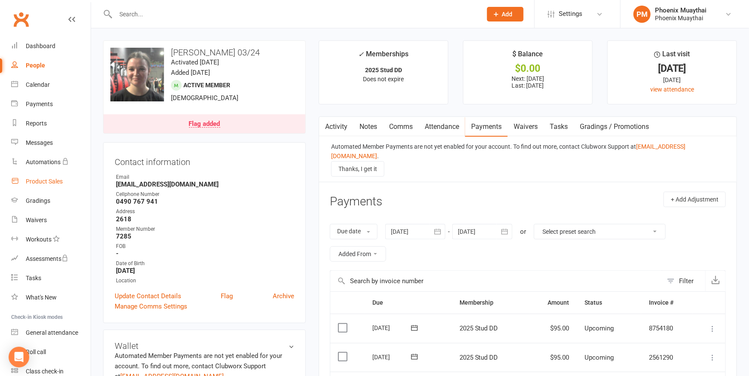
click at [47, 179] on div "Product Sales" at bounding box center [44, 181] width 37 height 7
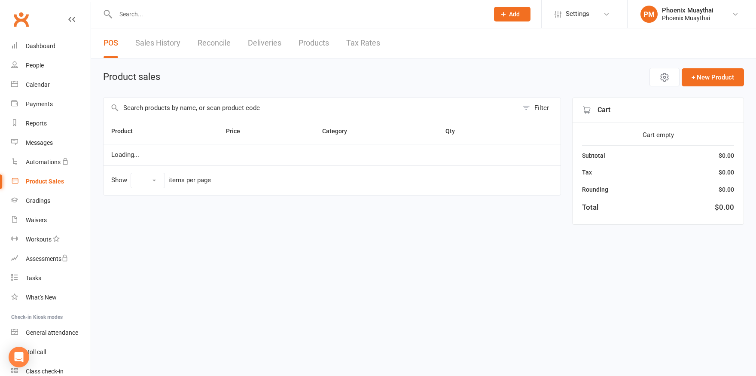
select select "100"
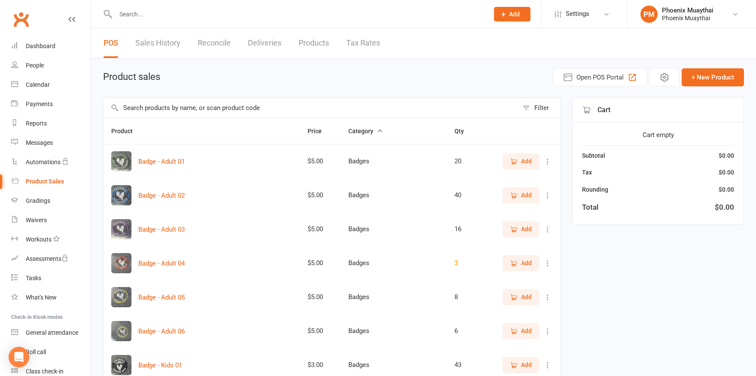
click at [153, 108] on input "text" at bounding box center [310, 108] width 414 height 20
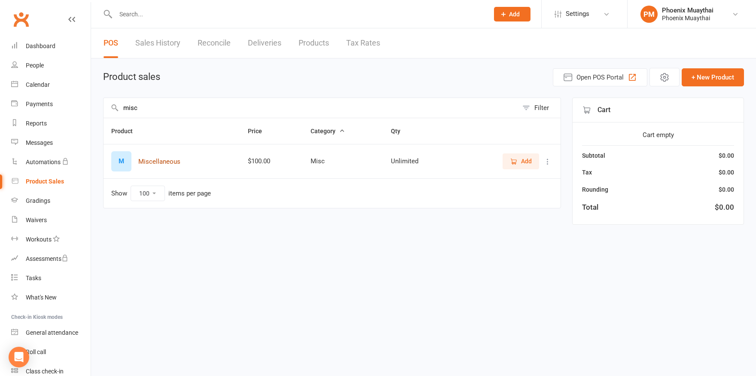
type input "misc"
click at [165, 158] on button "Miscellaneous" at bounding box center [159, 161] width 42 height 10
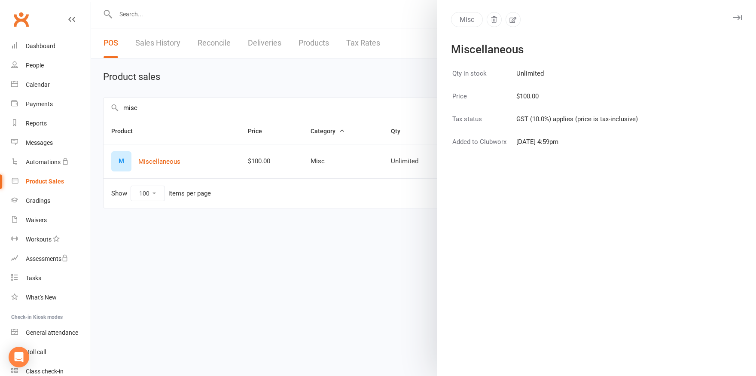
click at [332, 242] on div at bounding box center [423, 188] width 665 height 376
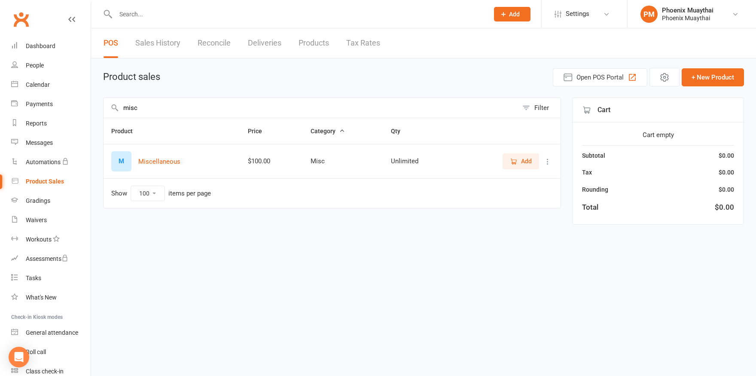
click at [509, 159] on button "Add" at bounding box center [520, 160] width 36 height 15
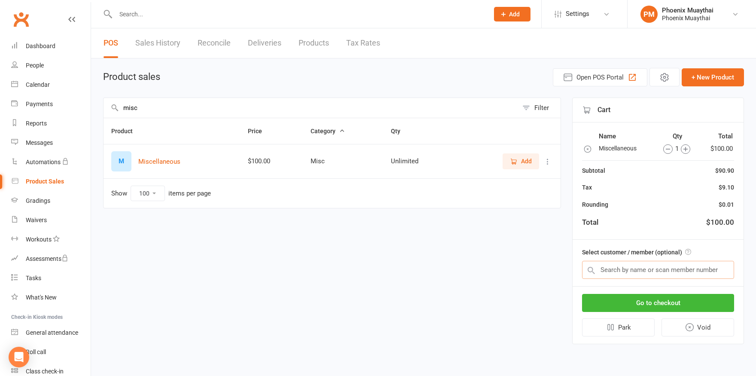
click at [650, 272] on input "text" at bounding box center [658, 270] width 152 height 18
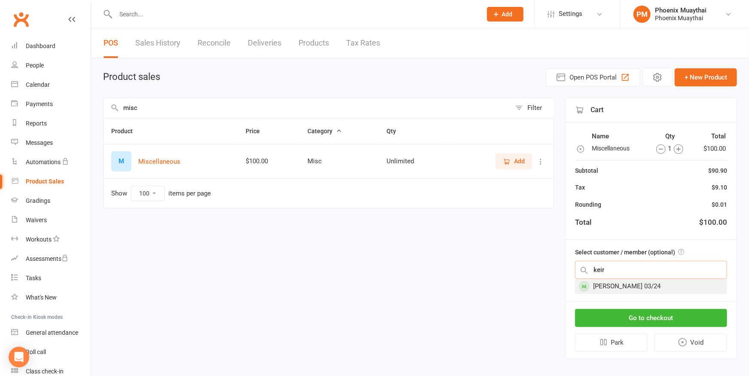
type input "keir"
click at [620, 284] on div "[PERSON_NAME] 03/24" at bounding box center [650, 286] width 151 height 14
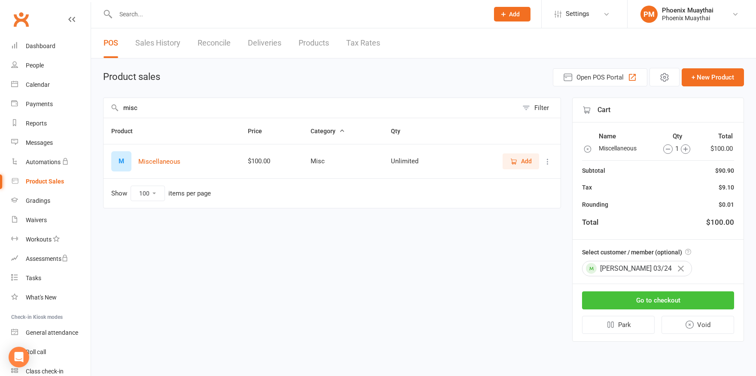
click at [662, 299] on button "Go to checkout" at bounding box center [658, 300] width 152 height 18
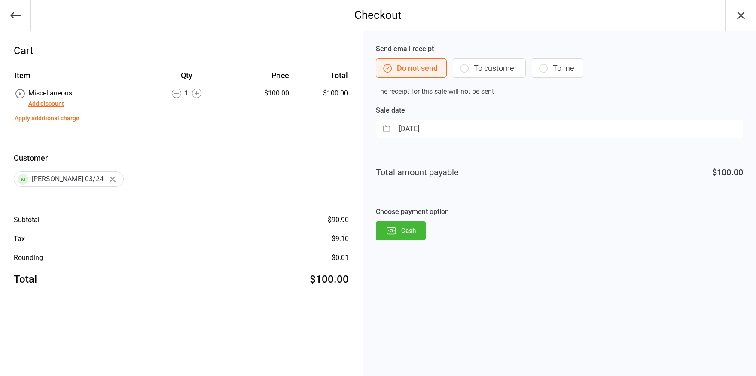
click at [59, 105] on button "Add discount" at bounding box center [46, 103] width 36 height 9
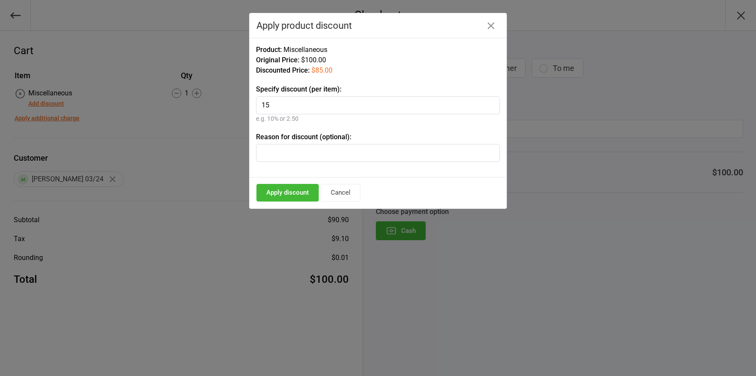
type input "15"
click at [305, 153] on input "text" at bounding box center [378, 153] width 244 height 18
type input "Change of Membership - Not In System Correctly"
click at [283, 191] on button "Apply discount" at bounding box center [287, 193] width 62 height 18
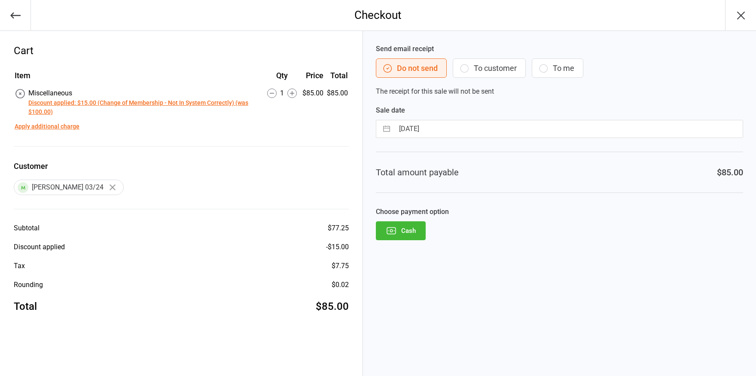
click at [470, 117] on div "Sale date 13 Aug 2025 Navigate forward to interact with the calendar and select…" at bounding box center [559, 121] width 367 height 33
click at [469, 127] on input "[DATE]" at bounding box center [568, 128] width 348 height 17
select select "6"
select select "2025"
select select "7"
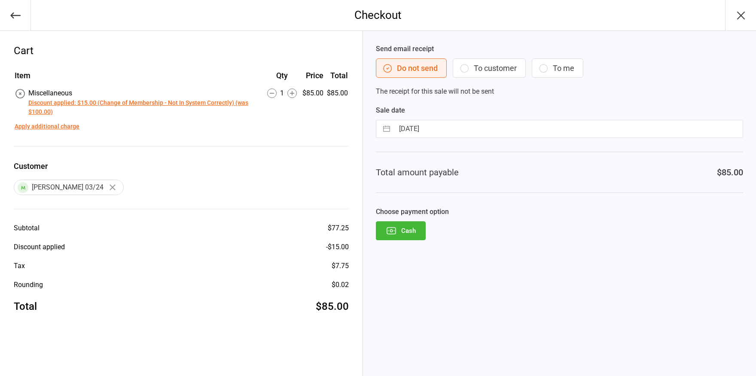
select select "2025"
select select "8"
select select "2025"
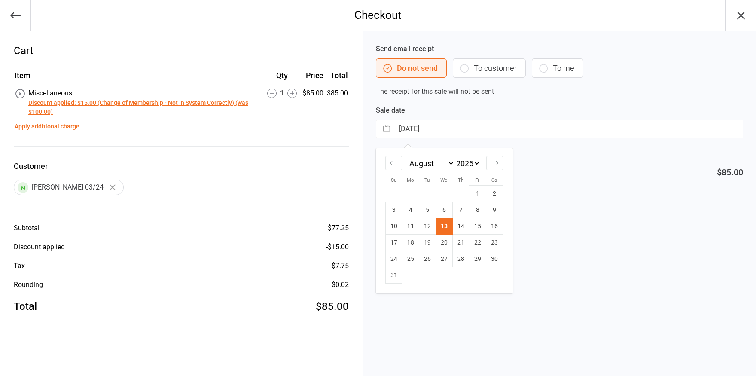
click at [410, 228] on td "11" at bounding box center [410, 226] width 17 height 16
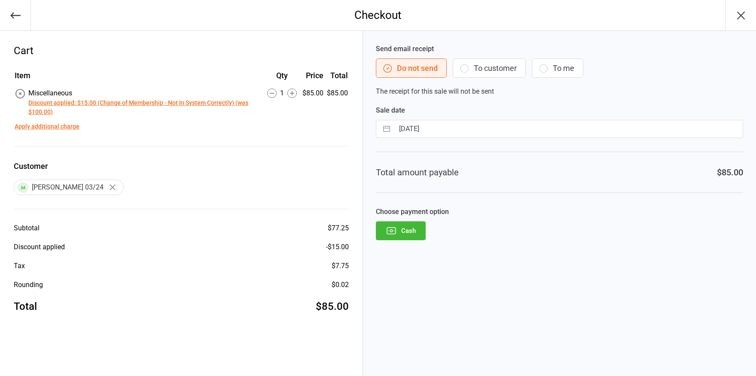
type input "[DATE]"
click at [390, 231] on icon "button" at bounding box center [391, 230] width 11 height 11
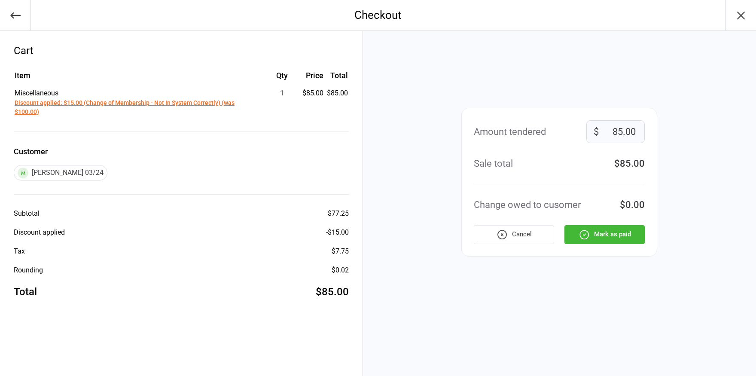
click at [608, 236] on button "Mark as paid" at bounding box center [604, 234] width 80 height 19
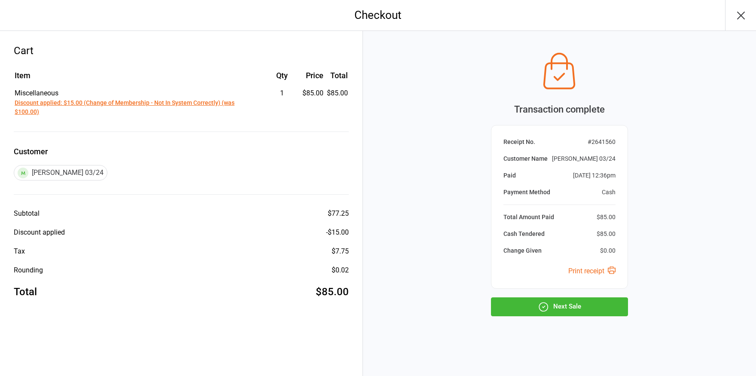
click at [562, 305] on button "Next Sale" at bounding box center [559, 306] width 137 height 19
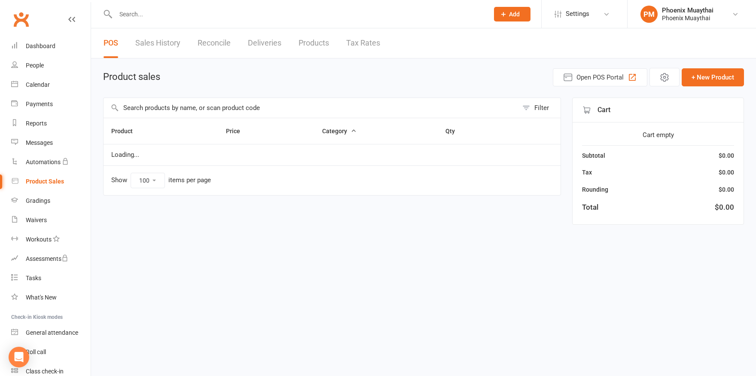
select select "100"
click at [135, 15] on input "text" at bounding box center [298, 14] width 370 height 12
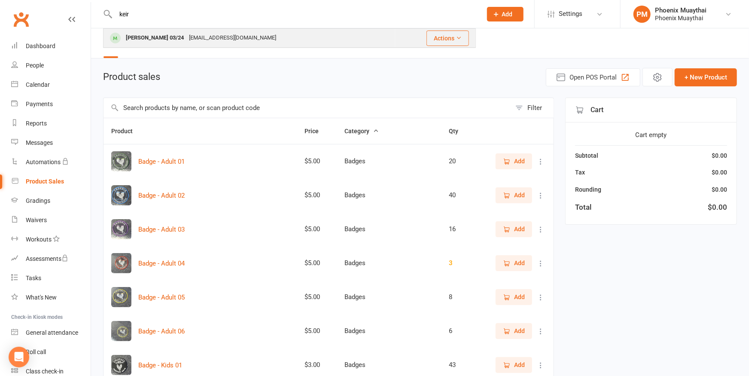
type input "keir"
click at [137, 37] on div "[PERSON_NAME] 03/24" at bounding box center [154, 38] width 63 height 12
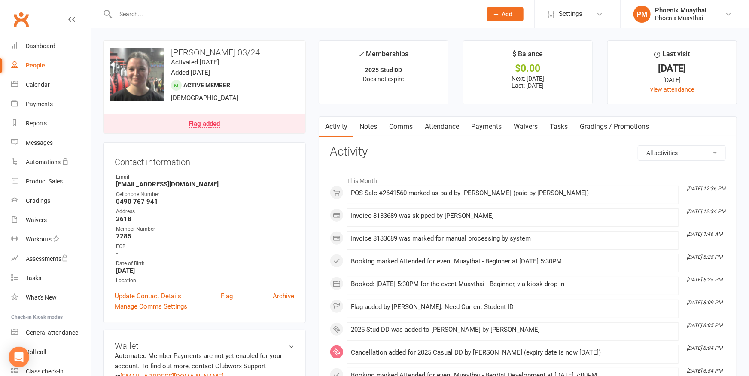
click at [489, 128] on link "Payments" at bounding box center [486, 127] width 43 height 20
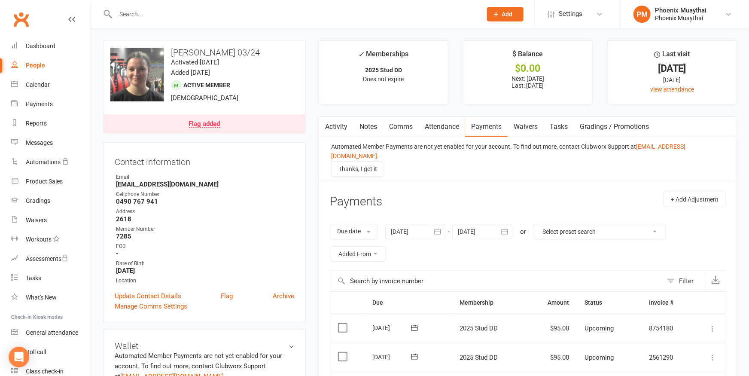
click at [408, 127] on link "Comms" at bounding box center [401, 127] width 36 height 20
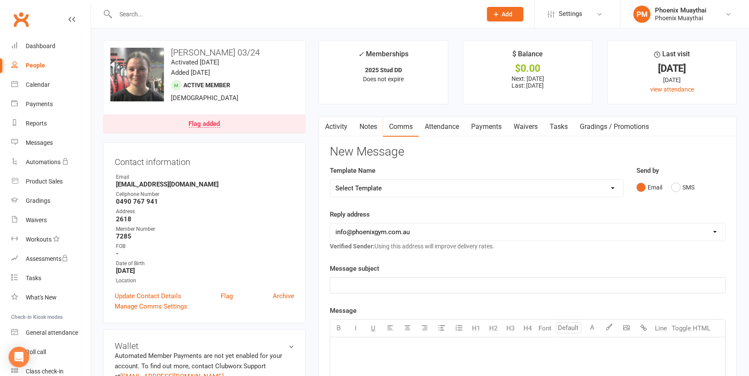
click at [367, 279] on div "﻿" at bounding box center [527, 284] width 395 height 15
click at [368, 347] on p "﻿" at bounding box center [527, 348] width 385 height 10
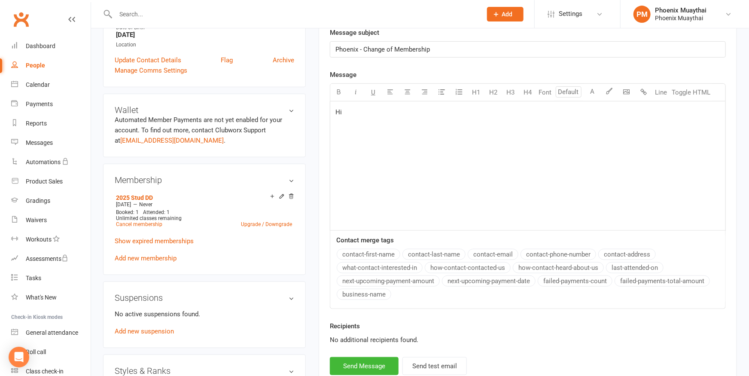
scroll to position [236, 0]
click at [362, 249] on button "contact-first-name" at bounding box center [369, 253] width 64 height 11
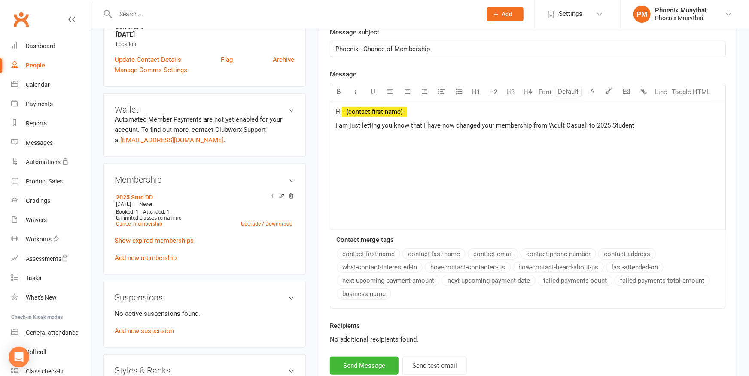
click at [596, 125] on span "I am just letting you know that I have now changed your membership from 'Adult …" at bounding box center [485, 126] width 300 height 8
click at [648, 125] on p "I am just letting you know that I have now changed your membership from 'Adult …" at bounding box center [527, 125] width 385 height 10
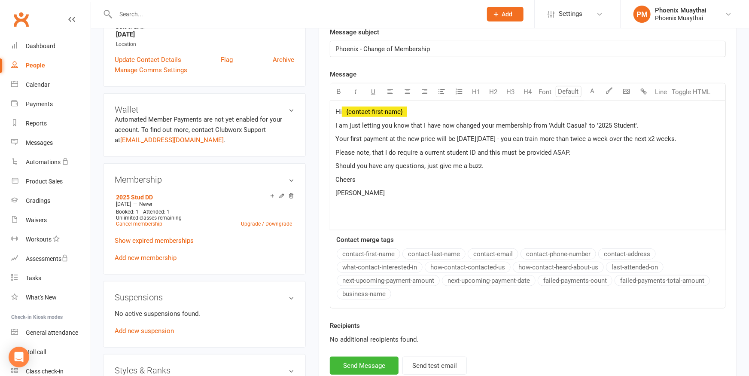
click at [707, 139] on p "Your first payment at the new price will be [DATE][DATE] - you can train more t…" at bounding box center [527, 139] width 385 height 10
click at [597, 158] on p "Please note, that I do require a current student ID and this must be provided A…" at bounding box center [527, 152] width 385 height 10
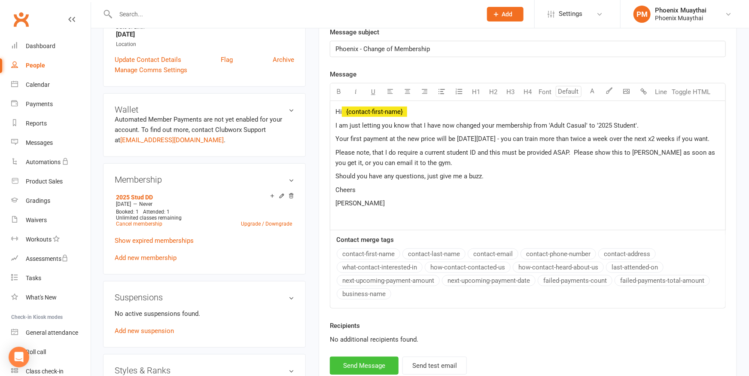
click at [347, 361] on button "Send Message" at bounding box center [364, 365] width 69 height 18
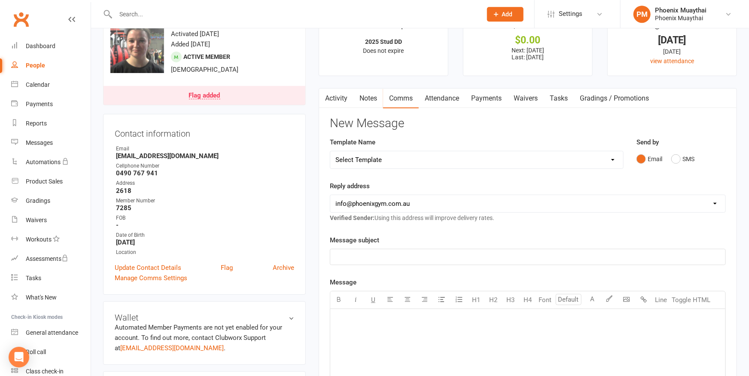
scroll to position [0, 0]
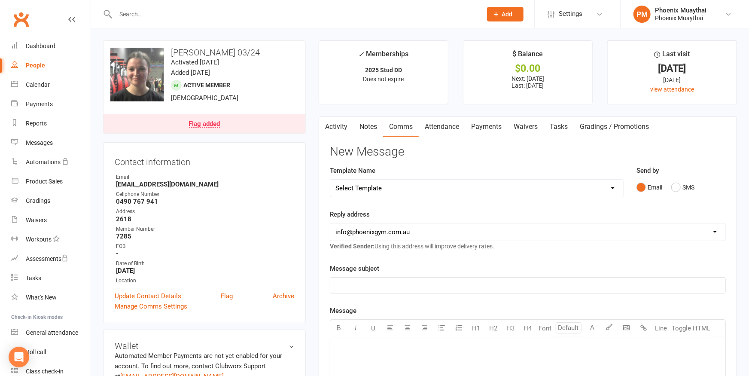
click at [337, 127] on link "Activity" at bounding box center [336, 127] width 34 height 20
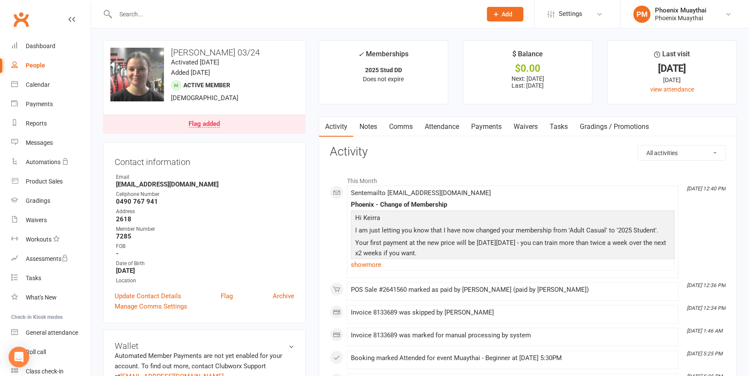
click at [189, 12] on input "text" at bounding box center [294, 14] width 363 height 12
type input "issa"
click at [143, 39] on div "[PERSON_NAME] 03/27" at bounding box center [154, 38] width 63 height 12
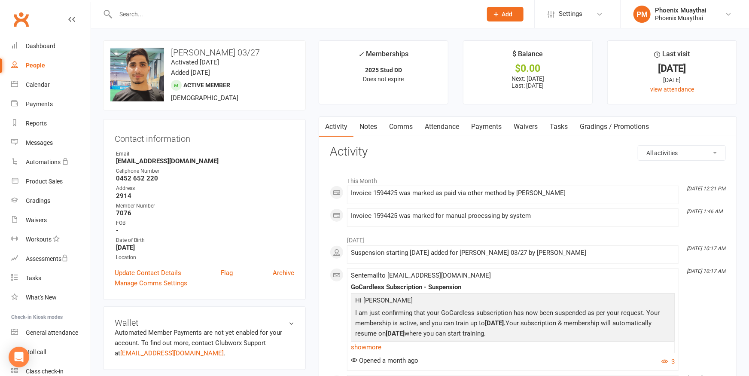
scroll to position [189, 0]
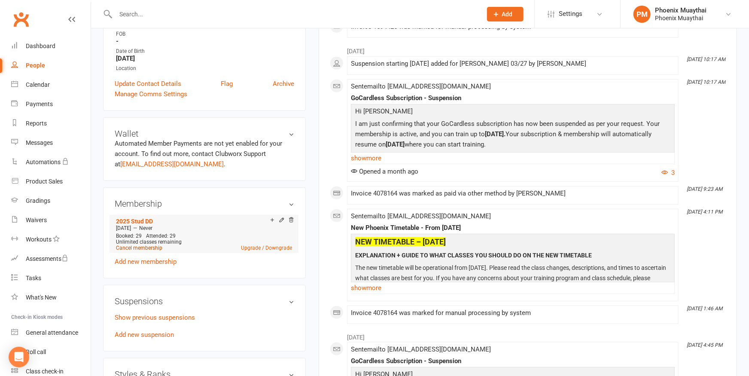
click at [140, 247] on link "Cancel membership" at bounding box center [139, 248] width 46 height 6
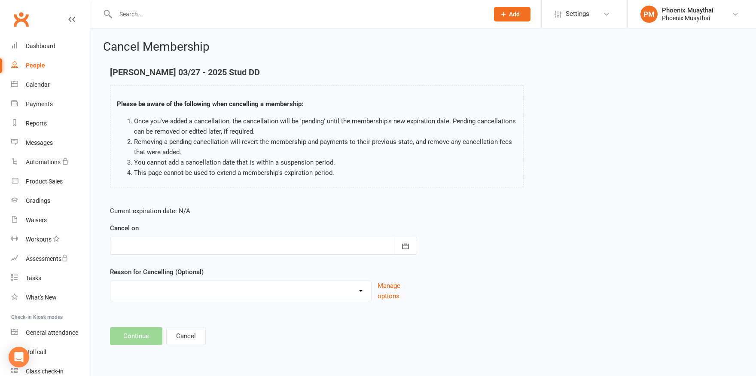
click at [172, 244] on div at bounding box center [263, 246] width 307 height 18
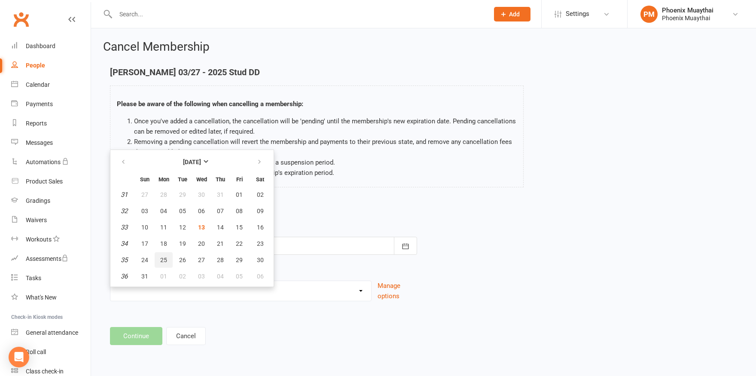
click at [167, 259] on span "25" at bounding box center [163, 259] width 7 height 7
type input "[DATE]"
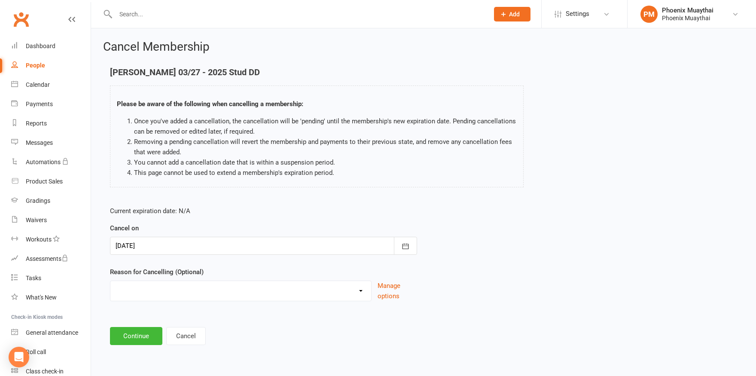
select select "6"
click option "No Longer Training" at bounding box center [0, 0] width 0 height 0
click at [135, 336] on button "Continue" at bounding box center [136, 336] width 52 height 18
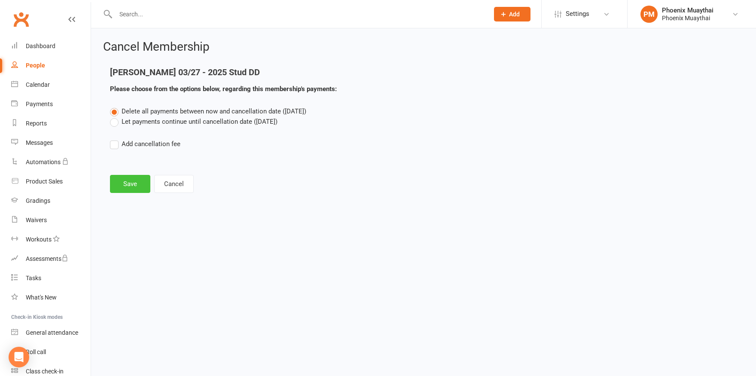
click at [134, 182] on button "Save" at bounding box center [130, 184] width 40 height 18
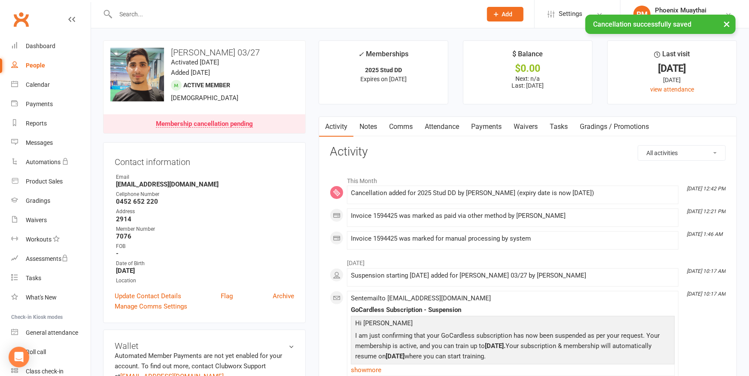
click at [404, 128] on link "Comms" at bounding box center [401, 127] width 36 height 20
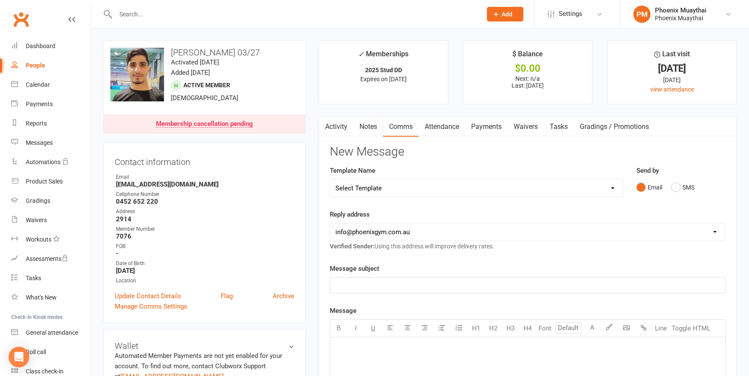
select select "0"
click option "[Email] Cancellation Confirmation - Member" at bounding box center [0, 0] width 0 height 0
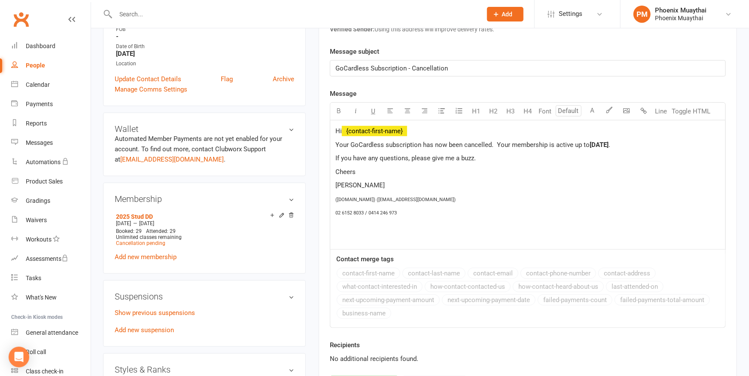
scroll to position [236, 0]
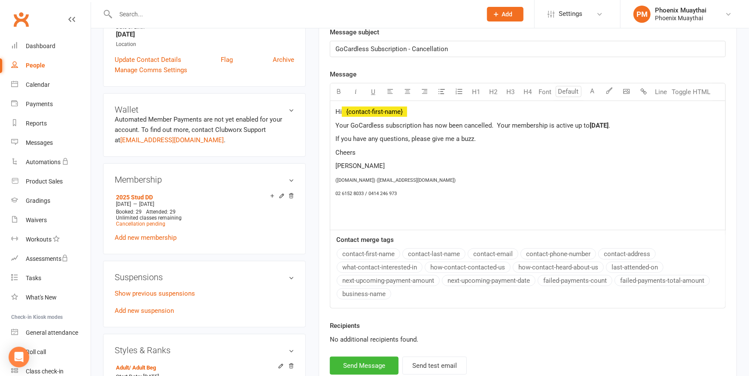
click at [605, 124] on span "[DATE]" at bounding box center [599, 126] width 19 height 8
click at [596, 125] on span "[DATE]" at bounding box center [599, 126] width 19 height 8
click at [366, 364] on button "Send Message" at bounding box center [364, 365] width 69 height 18
select select
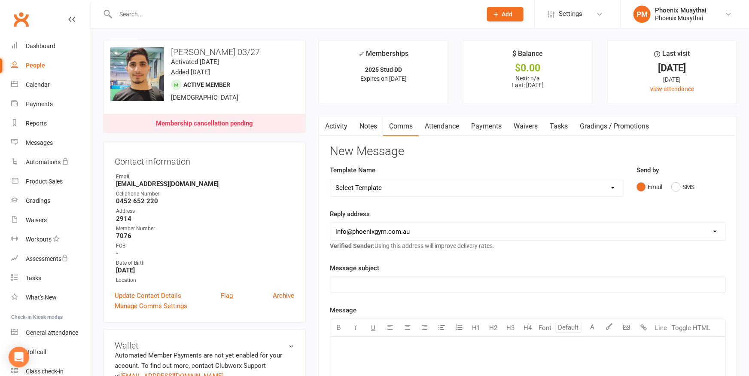
scroll to position [0, 0]
click at [143, 15] on input "text" at bounding box center [294, 14] width 363 height 12
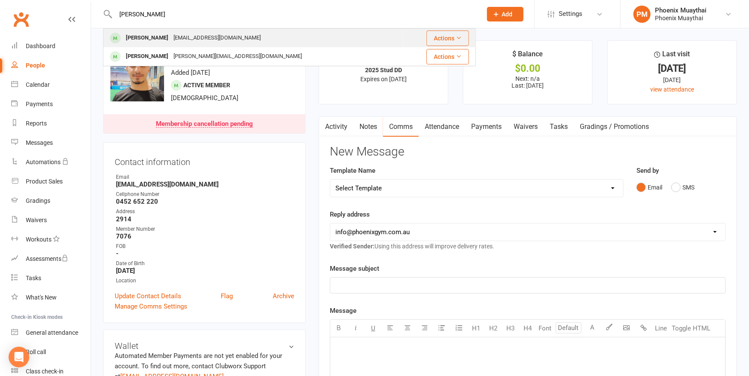
type input "[PERSON_NAME]"
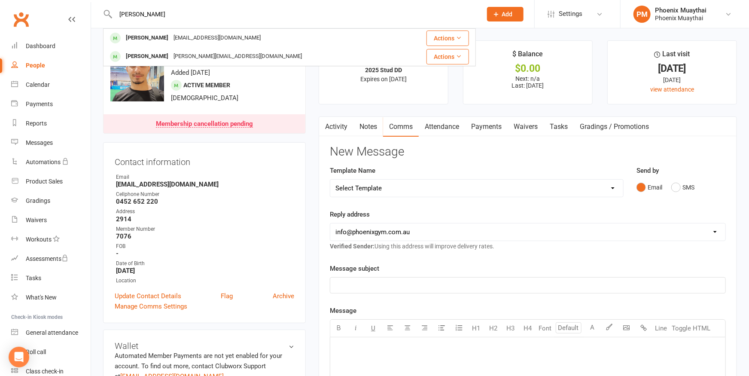
drag, startPoint x: 131, startPoint y: 39, endPoint x: 3, endPoint y: 79, distance: 134.0
click at [131, 40] on div "[PERSON_NAME]" at bounding box center [147, 38] width 48 height 12
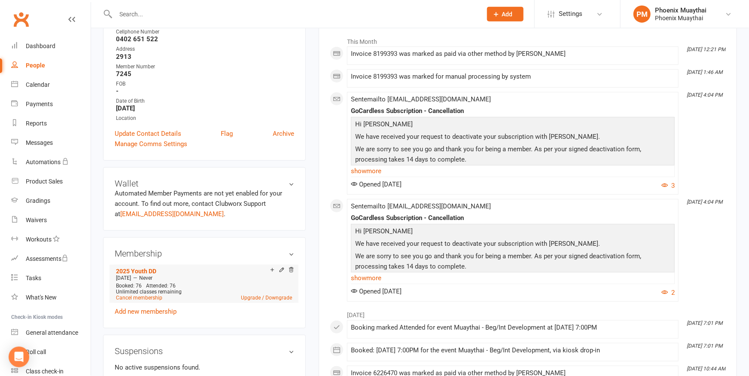
scroll to position [142, 0]
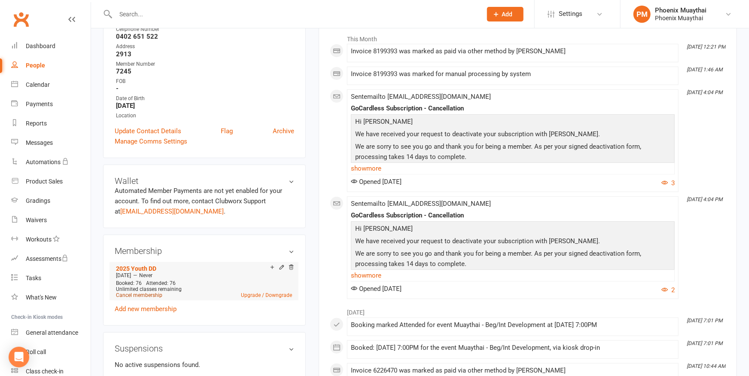
click at [141, 295] on link "Cancel membership" at bounding box center [139, 295] width 46 height 6
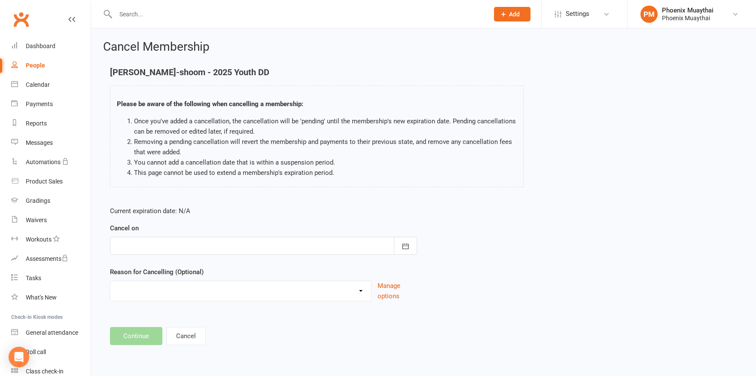
click at [167, 249] on div at bounding box center [263, 246] width 307 height 18
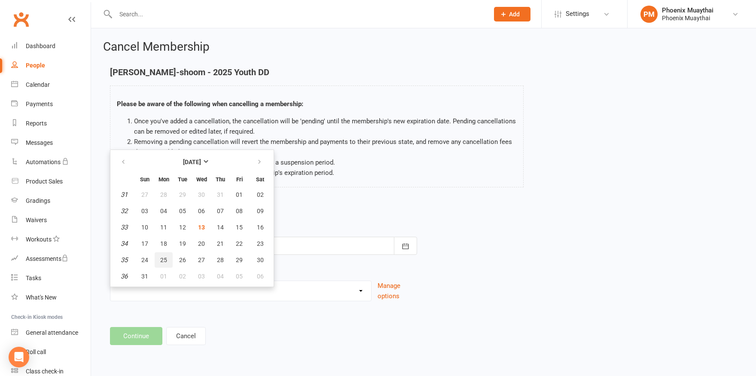
click at [163, 258] on span "25" at bounding box center [163, 259] width 7 height 7
type input "[DATE]"
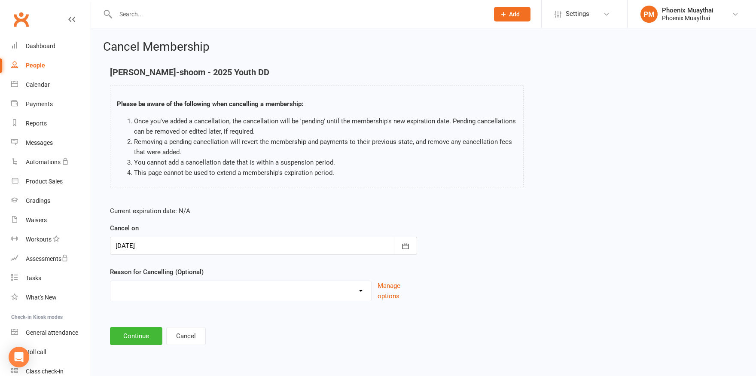
select select "4"
click option "Injury" at bounding box center [0, 0] width 0 height 0
click at [138, 334] on button "Continue" at bounding box center [136, 336] width 52 height 18
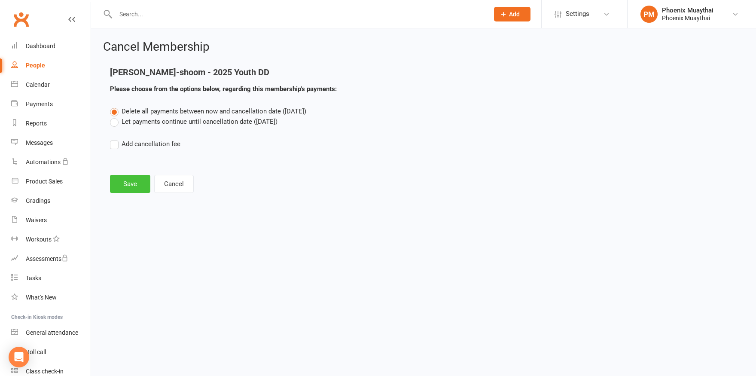
click at [130, 182] on button "Save" at bounding box center [130, 184] width 40 height 18
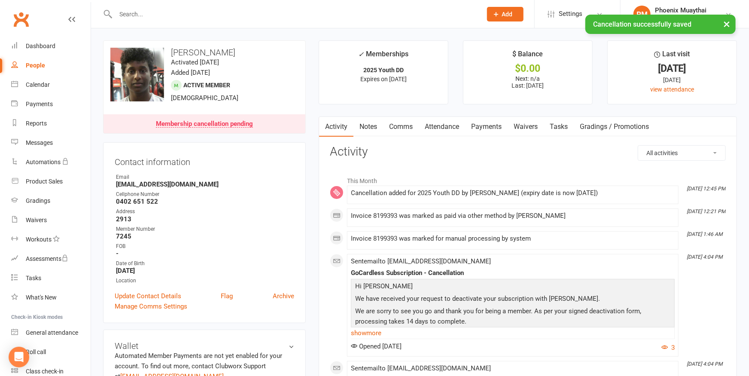
click at [404, 126] on link "Comms" at bounding box center [401, 127] width 36 height 20
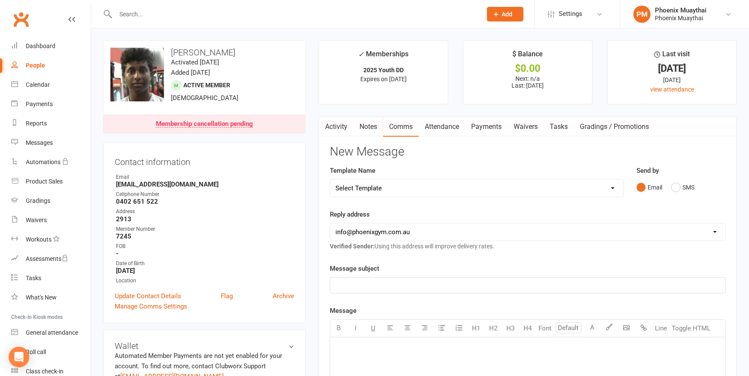
select select "1"
click option "[Email] Cancellation Confirmation - Parent of Member" at bounding box center [0, 0] width 0 height 0
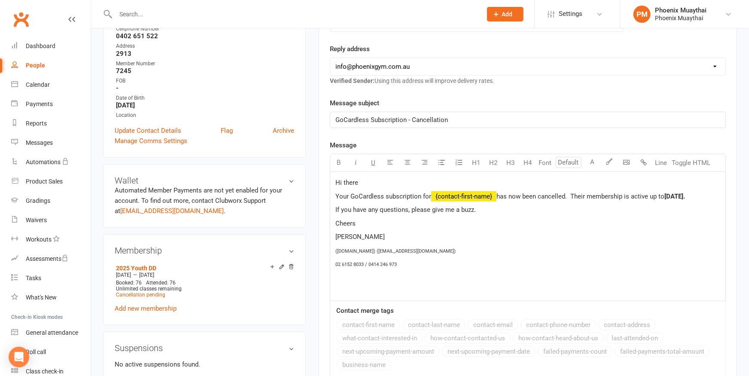
scroll to position [189, 0]
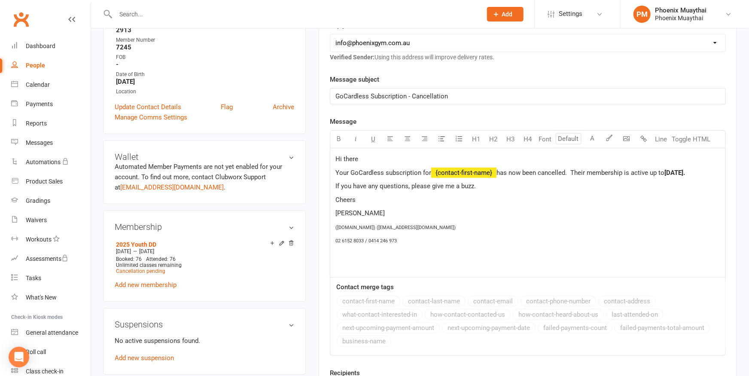
click at [373, 159] on p "Hi there" at bounding box center [527, 159] width 385 height 10
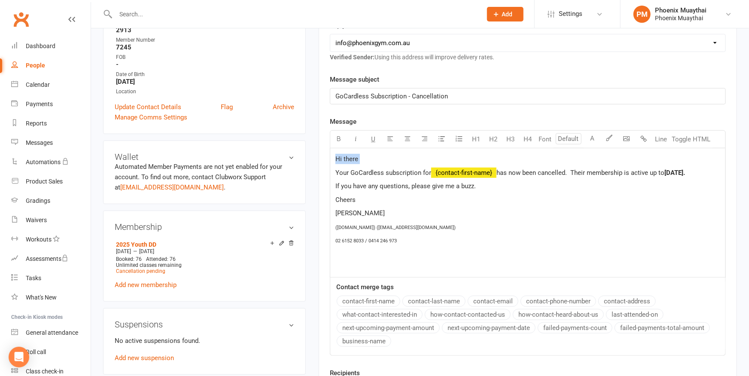
click at [373, 159] on p "Hi there" at bounding box center [527, 159] width 385 height 10
drag, startPoint x: 674, startPoint y: 169, endPoint x: 682, endPoint y: 176, distance: 11.0
click at [674, 169] on span "[DATE]." at bounding box center [674, 173] width 21 height 8
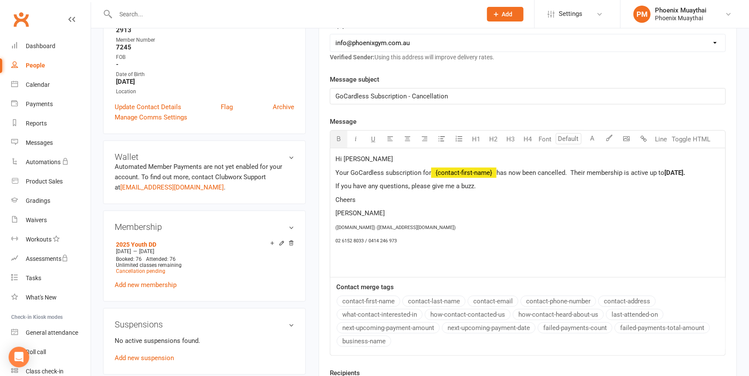
click at [336, 186] on span "If you have any questions, please give me a buzz." at bounding box center [405, 186] width 140 height 8
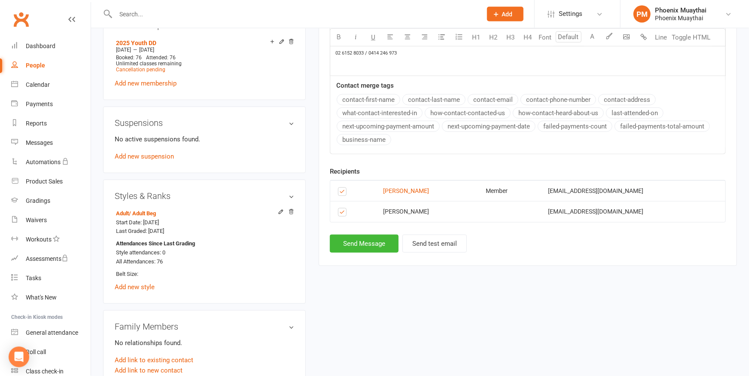
scroll to position [425, 0]
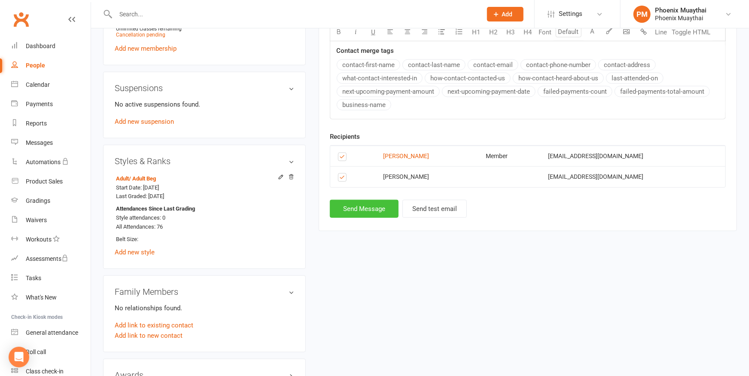
click at [368, 204] on button "Send Message" at bounding box center [364, 209] width 69 height 18
select select
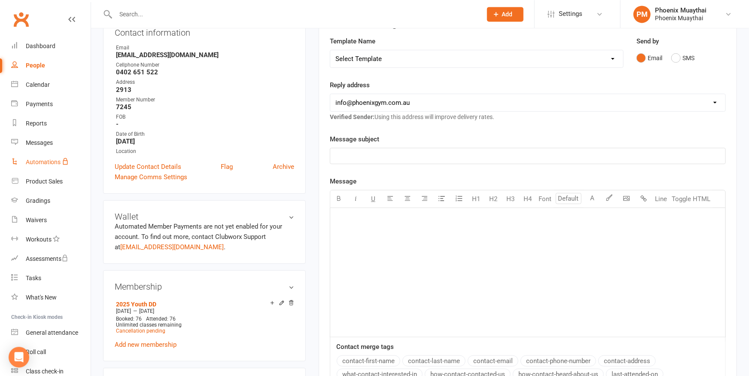
scroll to position [47, 0]
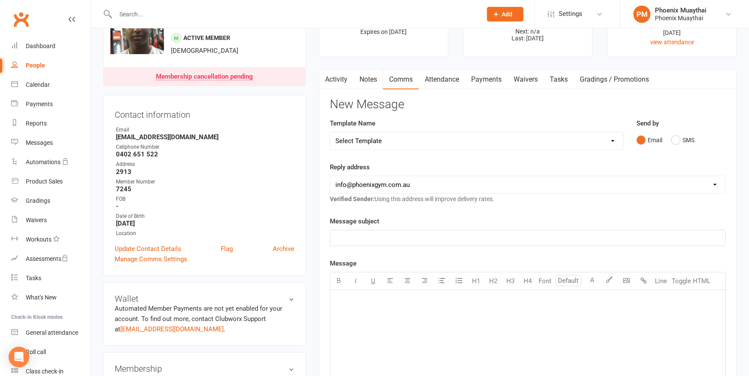
click at [338, 78] on link "Activity" at bounding box center [336, 80] width 34 height 20
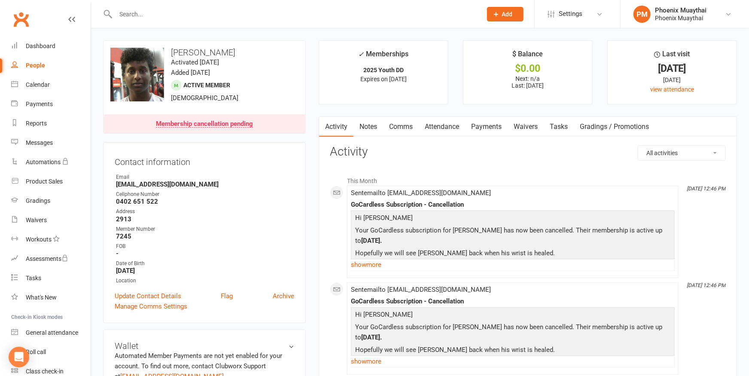
click at [141, 14] on input "text" at bounding box center [294, 14] width 363 height 12
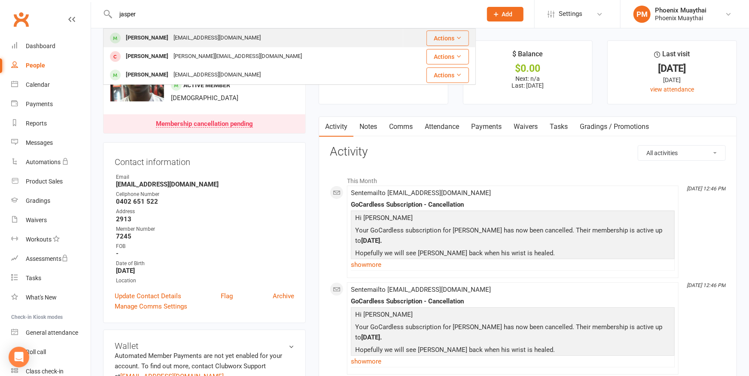
type input "jasper"
click at [136, 36] on div "[PERSON_NAME]" at bounding box center [147, 38] width 48 height 12
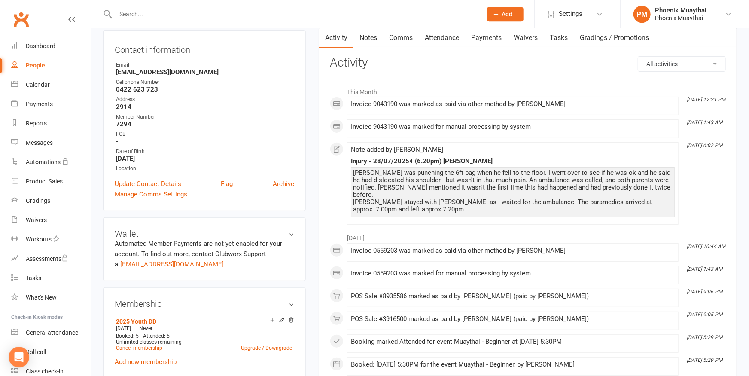
scroll to position [142, 0]
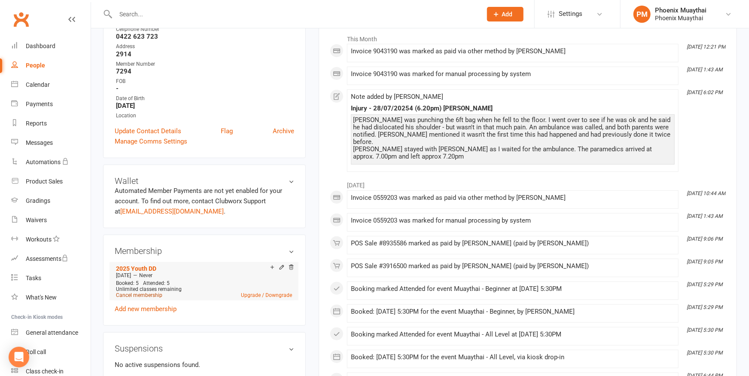
click at [145, 296] on link "Cancel membership" at bounding box center [139, 295] width 46 height 6
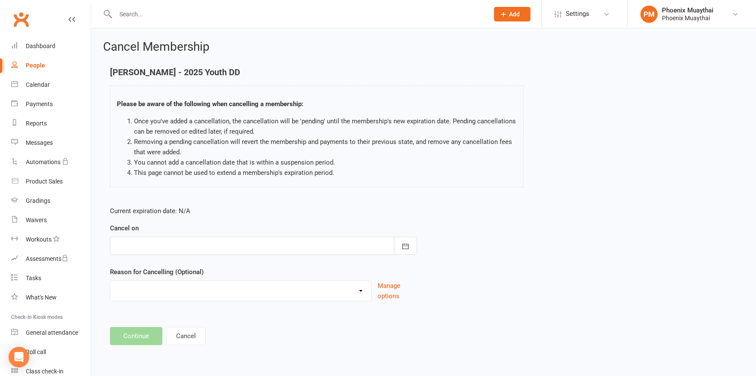
click at [163, 244] on div at bounding box center [263, 246] width 307 height 18
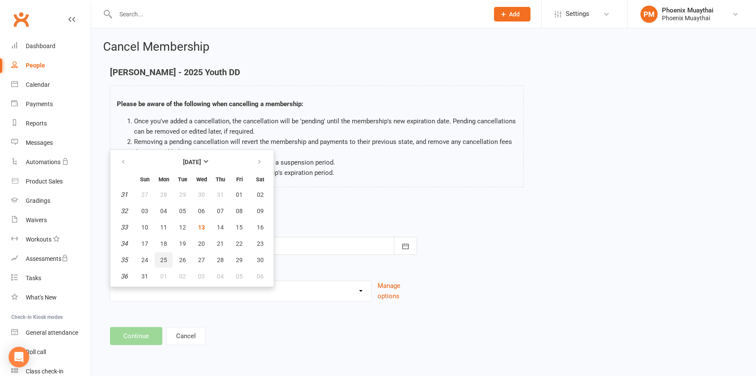
click at [166, 258] on span "25" at bounding box center [163, 259] width 7 height 7
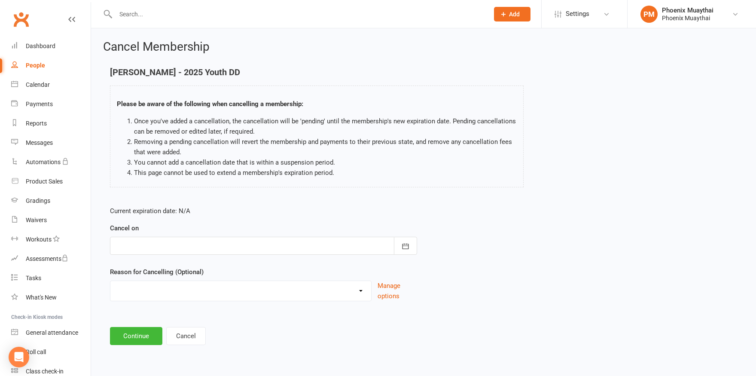
type input "[DATE]"
select select "4"
click option "Injury" at bounding box center [0, 0] width 0 height 0
click at [132, 334] on button "Continue" at bounding box center [136, 336] width 52 height 18
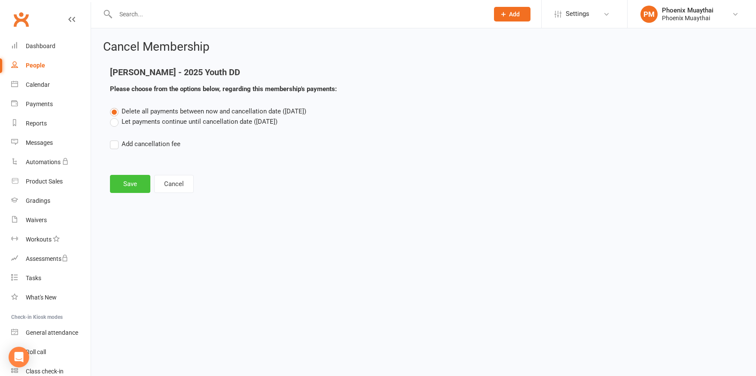
click at [125, 187] on button "Save" at bounding box center [130, 184] width 40 height 18
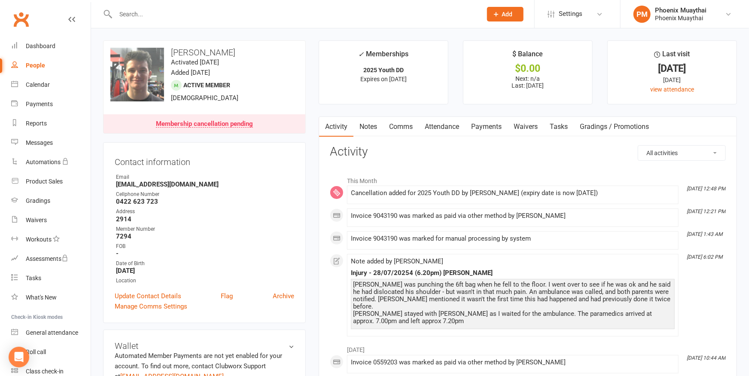
click at [398, 125] on link "Comms" at bounding box center [401, 127] width 36 height 20
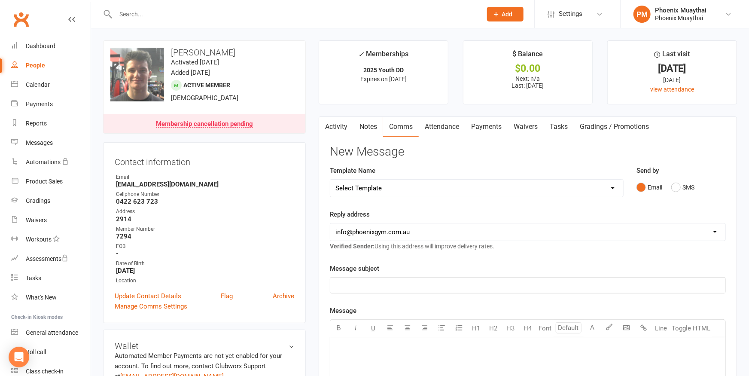
click at [376, 177] on div "Template Name Select Template [Email] Cancellation Confirmation - Member [Email…" at bounding box center [477, 181] width 294 height 32
select select "1"
click option "[Email] Cancellation Confirmation - Parent of Member" at bounding box center [0, 0] width 0 height 0
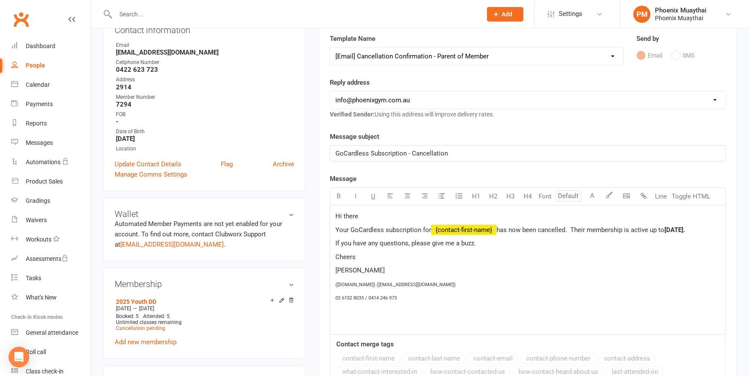
scroll to position [142, 0]
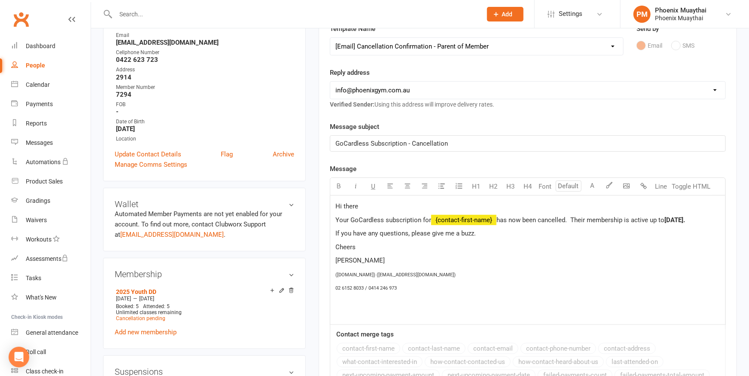
click at [364, 208] on p "Hi there" at bounding box center [527, 206] width 385 height 10
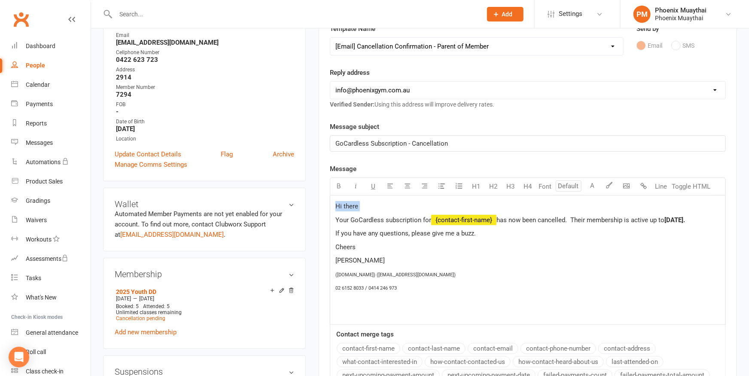
click at [364, 207] on p "Hi there" at bounding box center [527, 206] width 385 height 10
click at [364, 204] on p "Hi there" at bounding box center [527, 206] width 385 height 10
click at [675, 222] on span "[DATE]." at bounding box center [674, 220] width 21 height 8
click at [493, 234] on p "If you have any questions, please give me a buzz." at bounding box center [527, 233] width 385 height 10
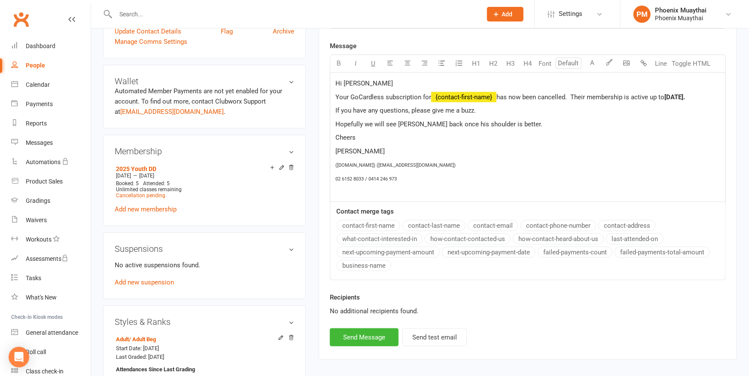
scroll to position [283, 0]
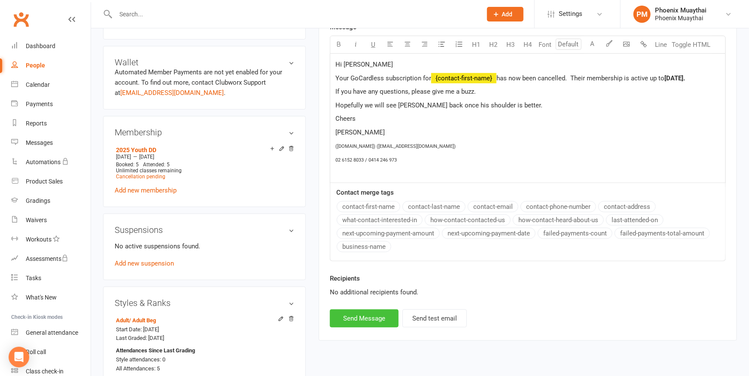
click at [357, 321] on button "Send Message" at bounding box center [364, 318] width 69 height 18
select select
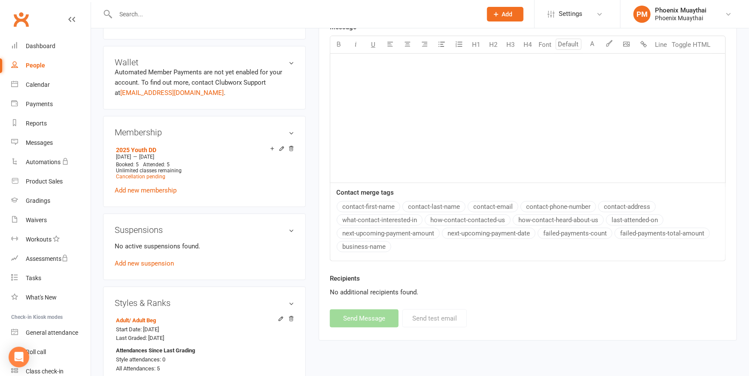
scroll to position [47, 0]
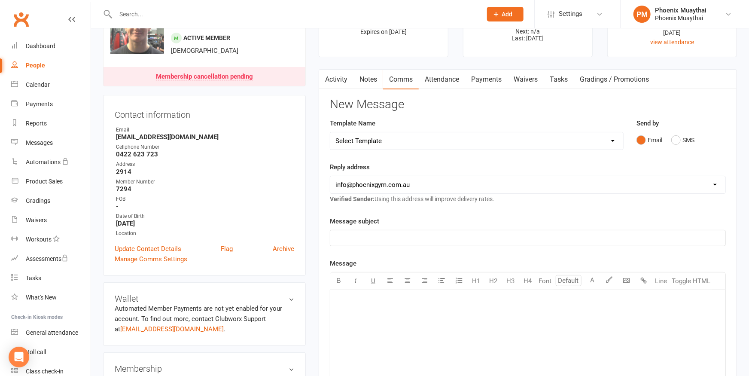
click at [333, 80] on link "Activity" at bounding box center [336, 80] width 34 height 20
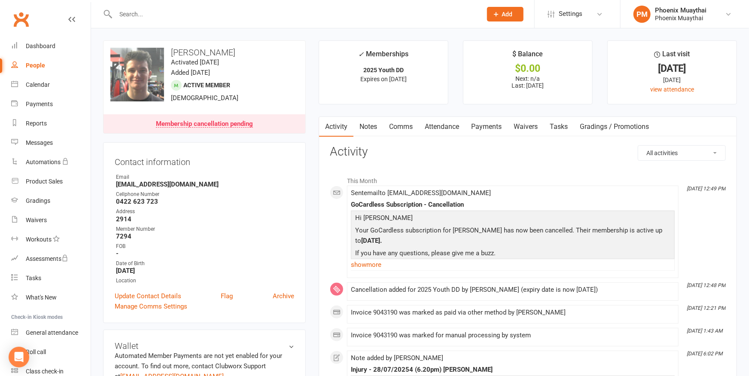
click at [137, 11] on input "text" at bounding box center [294, 14] width 363 height 12
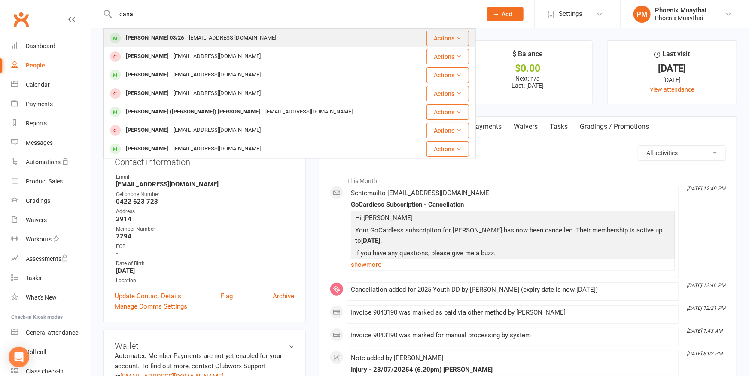
type input "danai"
click at [151, 40] on div "[PERSON_NAME] 03/26" at bounding box center [154, 38] width 63 height 12
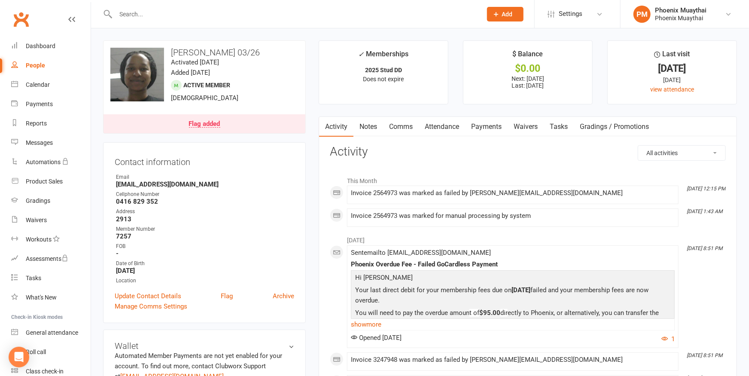
click at [398, 125] on link "Comms" at bounding box center [401, 127] width 36 height 20
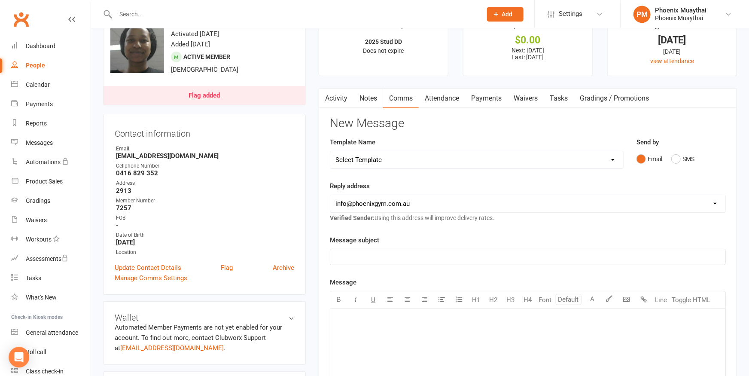
scroll to position [47, 0]
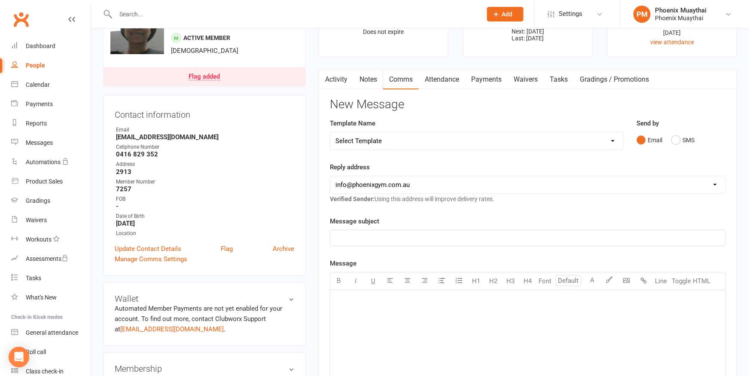
select select "0"
click option "[Email] Cancellation Confirmation - Member" at bounding box center [0, 0] width 0 height 0
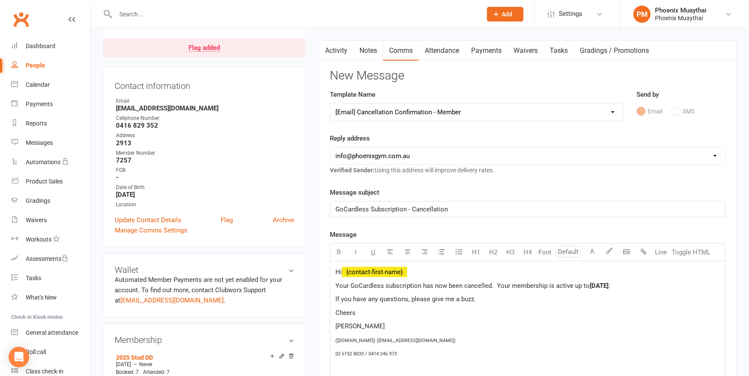
scroll to position [142, 0]
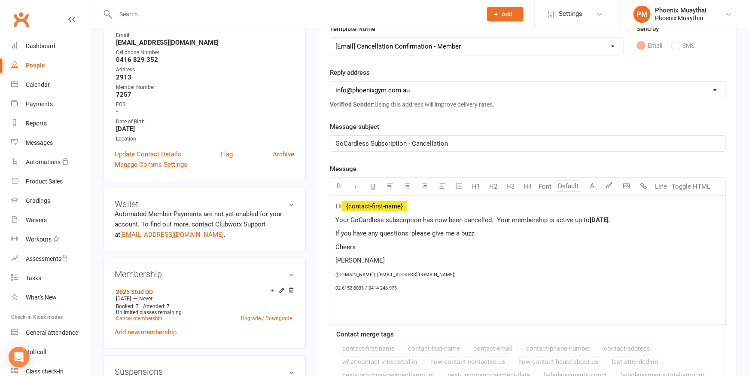
click at [349, 220] on span "Your GoCardless subscription has now been cancelled. Your membership is active …" at bounding box center [462, 220] width 254 height 8
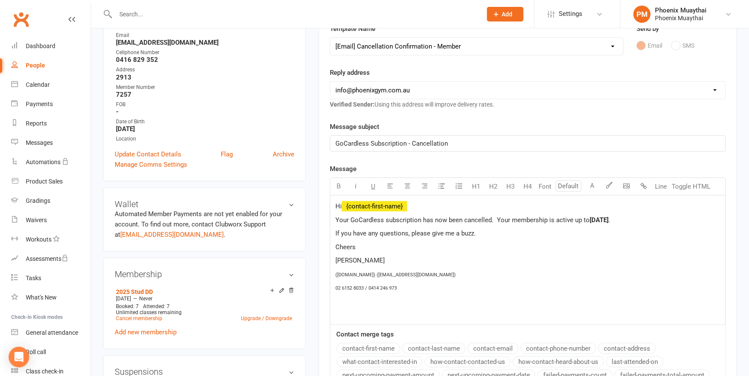
click at [493, 221] on span "Your GoCardless subscription has now been cancelled. Your membership is active …" at bounding box center [462, 220] width 254 height 8
click at [411, 225] on p "Your GoCardless subscription has now been cancelled due to your continued faile…" at bounding box center [527, 220] width 385 height 10
click at [422, 221] on span "Your GoCardless subscription has now been cancelled due to your continued faile…" at bounding box center [469, 220] width 269 height 8
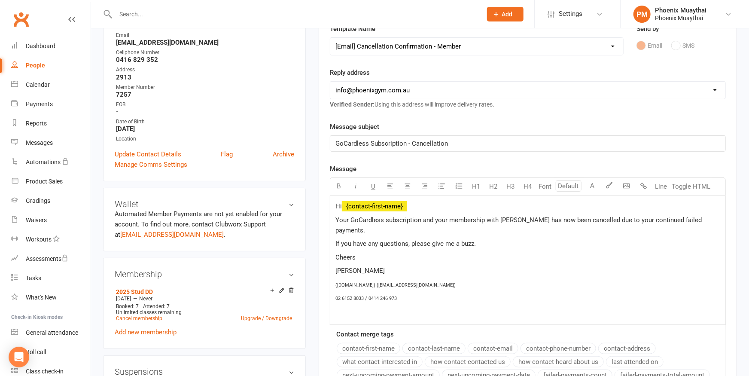
click at [708, 222] on p "Your GoCardless subscription and your membership with [PERSON_NAME] has now bee…" at bounding box center [527, 225] width 385 height 21
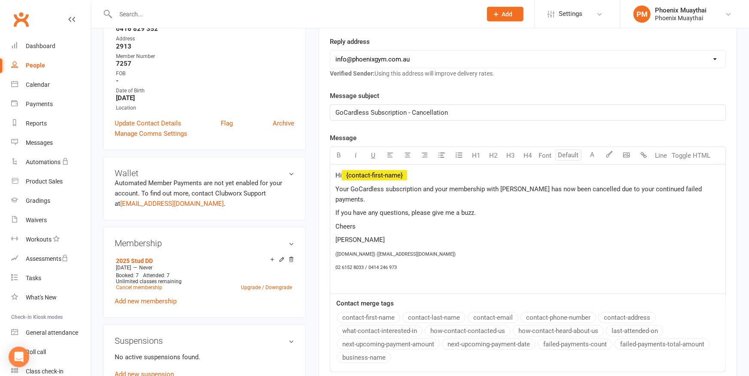
scroll to position [189, 0]
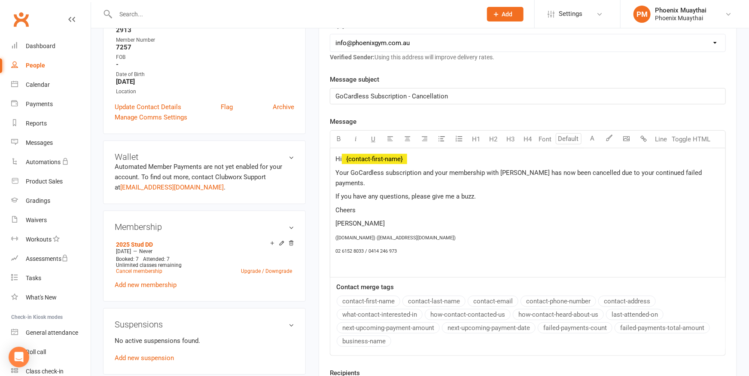
click at [334, 173] on div "Hi ﻿ {contact-first-name} Your GoCardless subscription and your membership with…" at bounding box center [527, 212] width 395 height 129
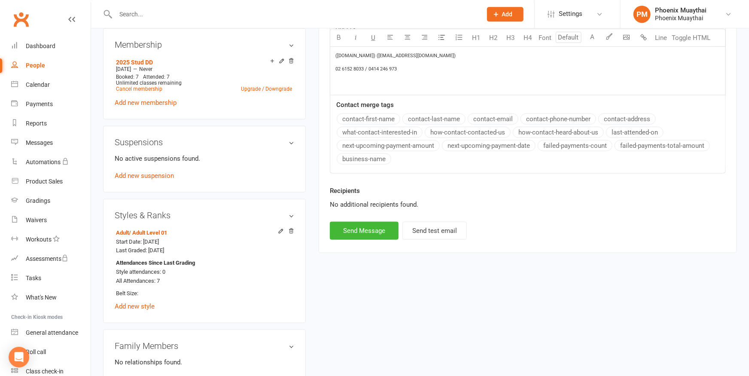
scroll to position [378, 0]
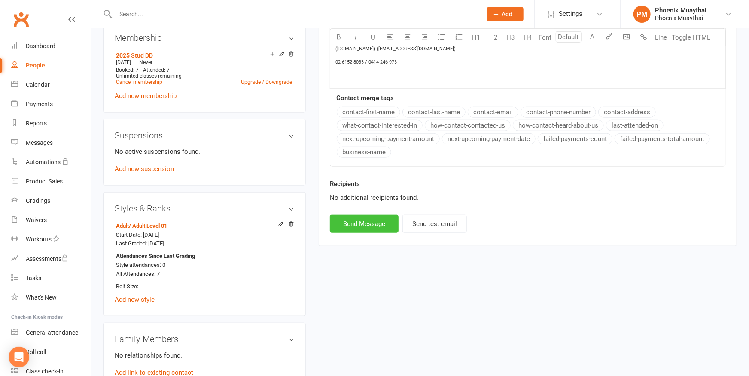
drag, startPoint x: 360, startPoint y: 223, endPoint x: 96, endPoint y: 216, distance: 263.7
click at [360, 222] on button "Send Message" at bounding box center [364, 224] width 69 height 18
select select
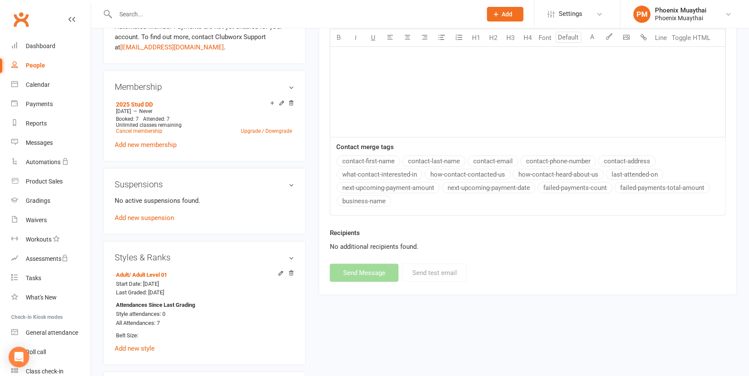
scroll to position [331, 0]
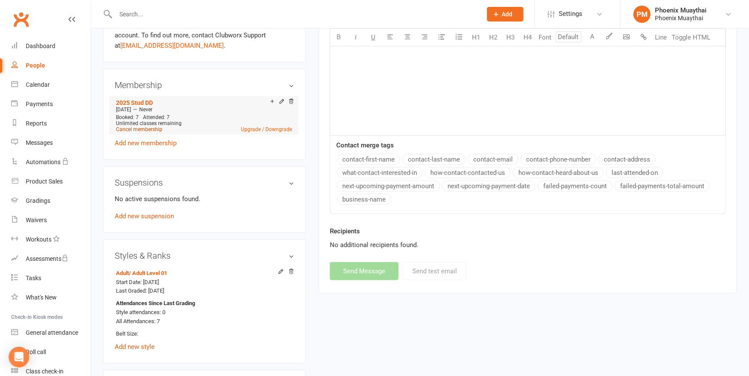
click at [134, 129] on link "Cancel membership" at bounding box center [139, 129] width 46 height 6
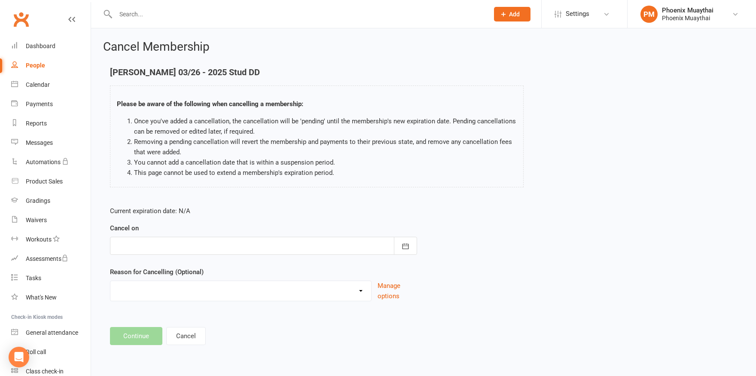
click at [133, 246] on div at bounding box center [263, 246] width 307 height 18
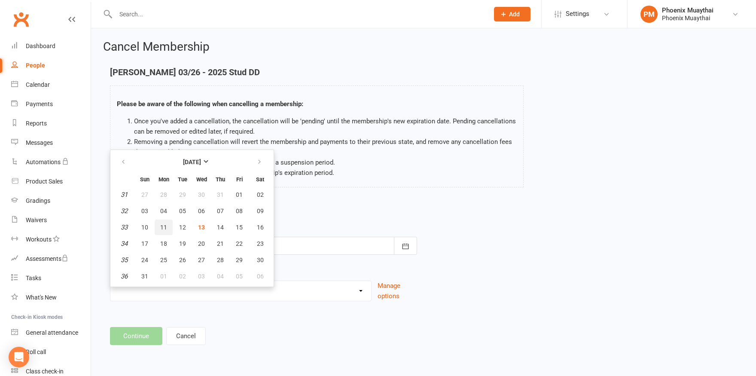
click at [164, 225] on span "11" at bounding box center [163, 227] width 7 height 7
type input "[DATE]"
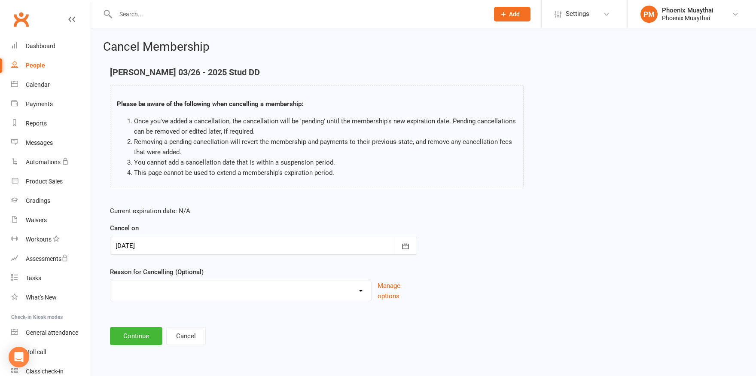
select select "7"
click option "Other reason" at bounding box center [0, 0] width 0 height 0
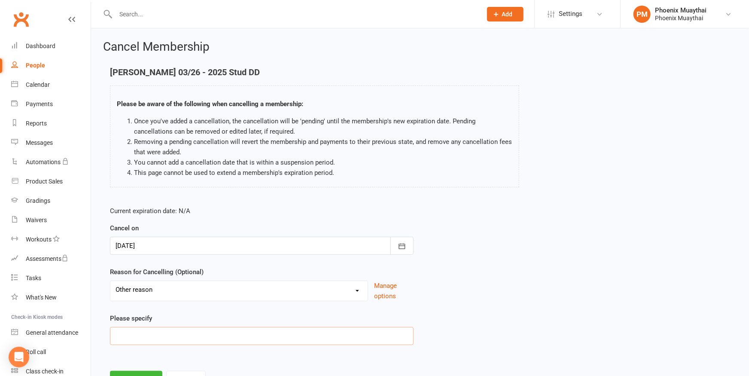
click at [149, 335] on input at bounding box center [262, 336] width 304 height 18
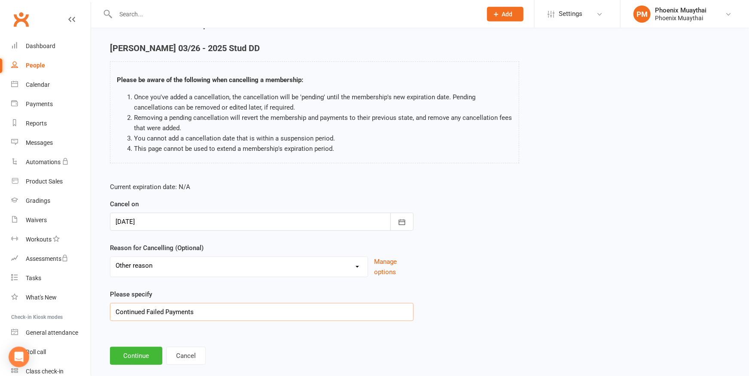
scroll to position [38, 0]
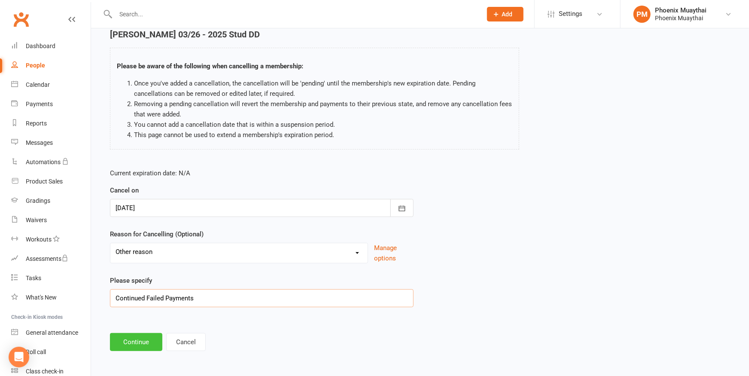
type input "Continued Failed Payments"
click at [142, 345] on button "Continue" at bounding box center [136, 342] width 52 height 18
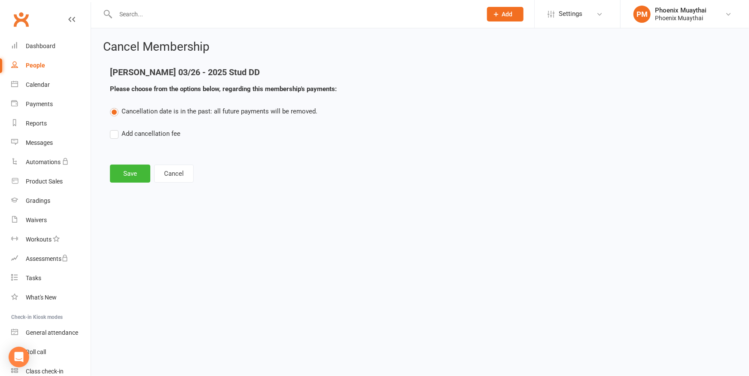
scroll to position [0, 0]
click at [134, 174] on button "Save" at bounding box center [130, 173] width 40 height 18
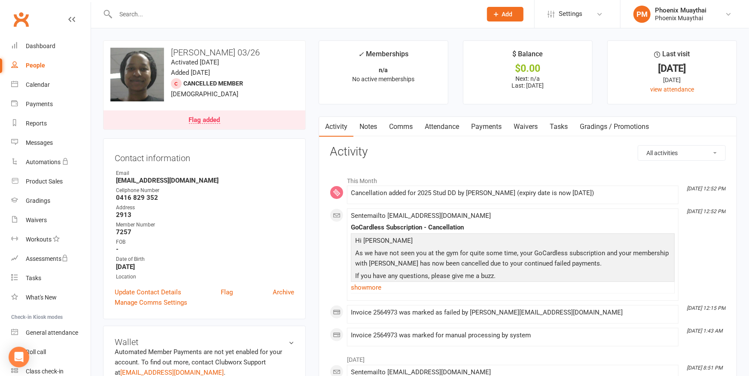
click at [40, 66] on div "People" at bounding box center [35, 65] width 19 height 7
select select "100"
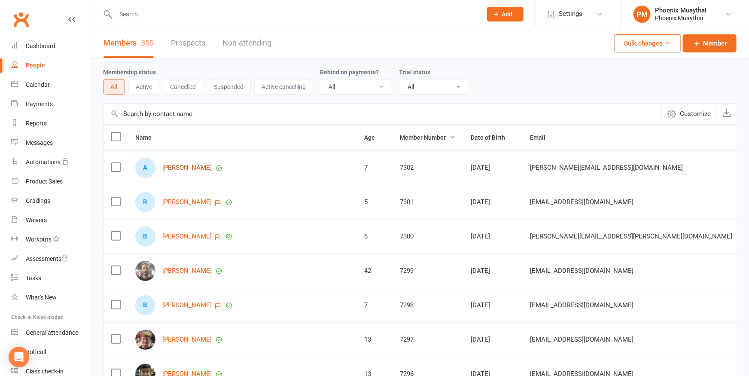
click at [179, 167] on link "[PERSON_NAME]" at bounding box center [186, 167] width 49 height 7
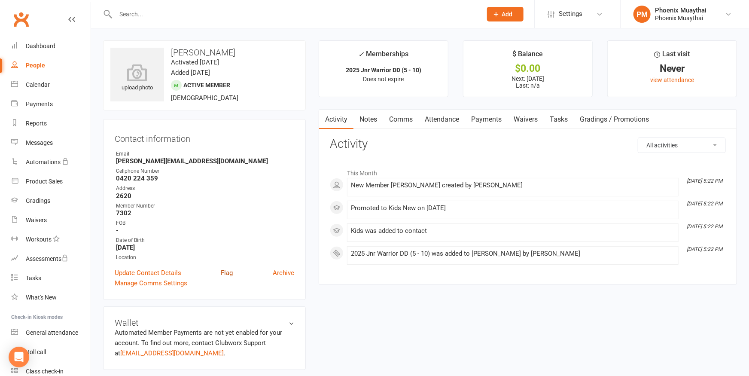
click at [225, 276] on link "Flag" at bounding box center [227, 273] width 12 height 10
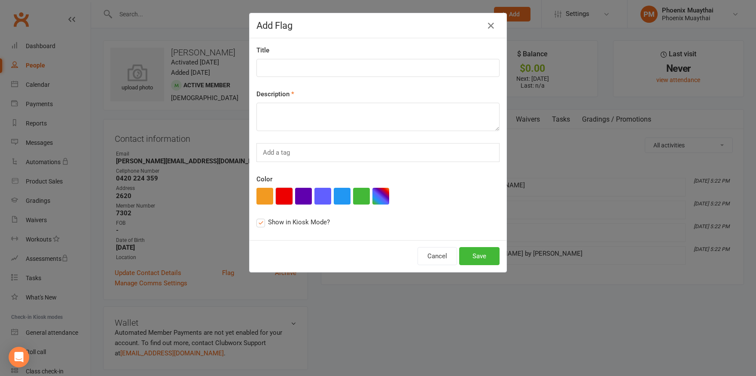
click at [277, 195] on button "button" at bounding box center [284, 196] width 17 height 17
click at [281, 117] on textarea at bounding box center [377, 117] width 243 height 28
type textarea "Card, Photo, Welcome Email"
click at [470, 255] on button "Save" at bounding box center [479, 256] width 40 height 18
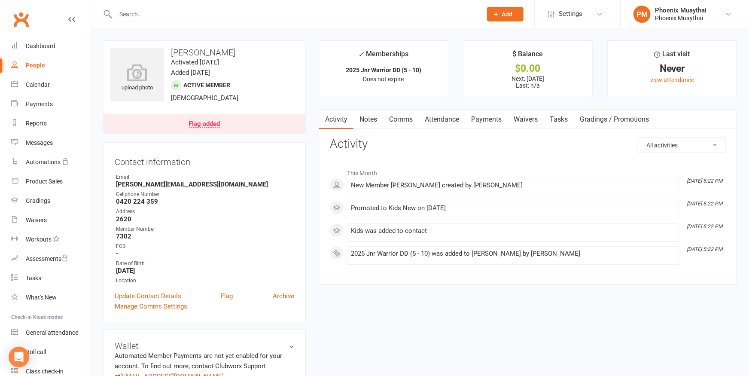
click at [399, 117] on link "Comms" at bounding box center [401, 119] width 36 height 20
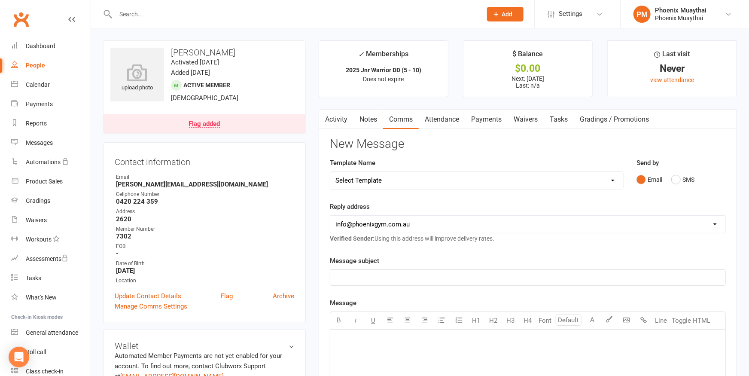
select select "9"
click option "[Email] GCL - Set Up Confirmation Parent of Member" at bounding box center [0, 0] width 0 height 0
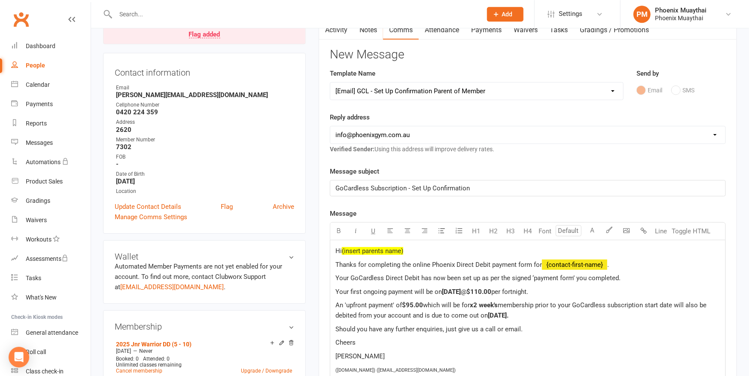
scroll to position [94, 0]
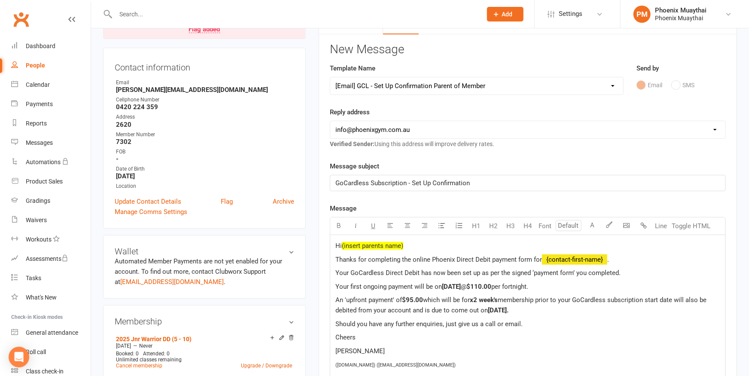
click at [426, 245] on p "Hi (insert parents name)" at bounding box center [527, 245] width 385 height 10
click at [425, 246] on p "Hi (insert parents name)" at bounding box center [527, 245] width 385 height 10
click at [461, 286] on span "[DATE]" at bounding box center [451, 287] width 19 height 8
click at [491, 284] on span "$110.00" at bounding box center [478, 287] width 25 height 8
click at [425, 298] on span "which will be for" at bounding box center [446, 300] width 47 height 8
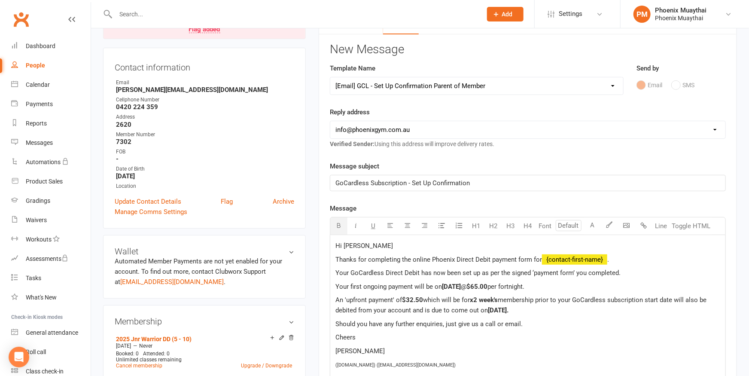
click at [480, 300] on span "x2 week's" at bounding box center [484, 300] width 28 height 8
click at [508, 310] on span "[DATE]." at bounding box center [498, 310] width 21 height 8
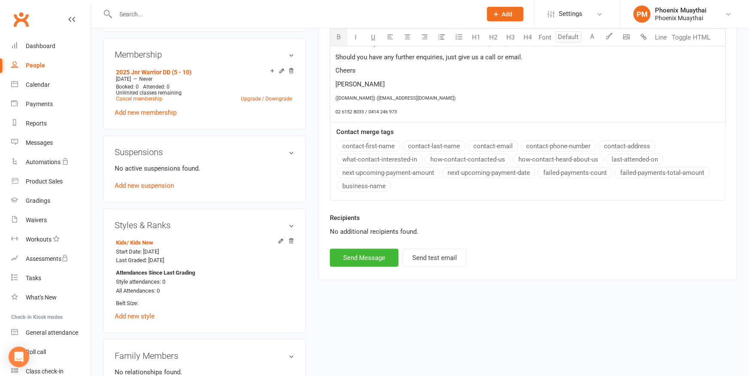
scroll to position [378, 0]
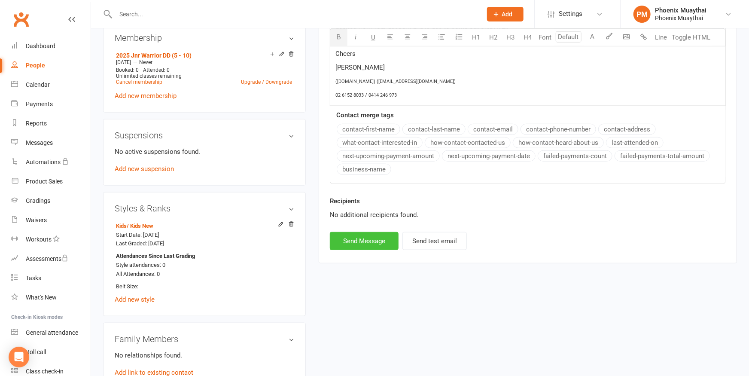
click at [357, 239] on button "Send Message" at bounding box center [364, 241] width 69 height 18
select select
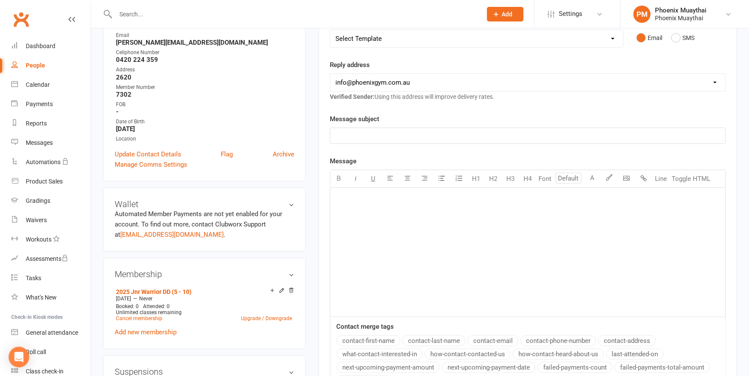
scroll to position [0, 0]
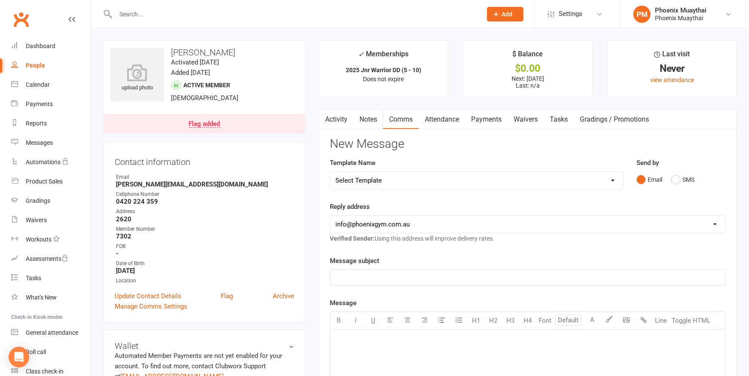
click at [343, 117] on link "Activity" at bounding box center [336, 119] width 34 height 20
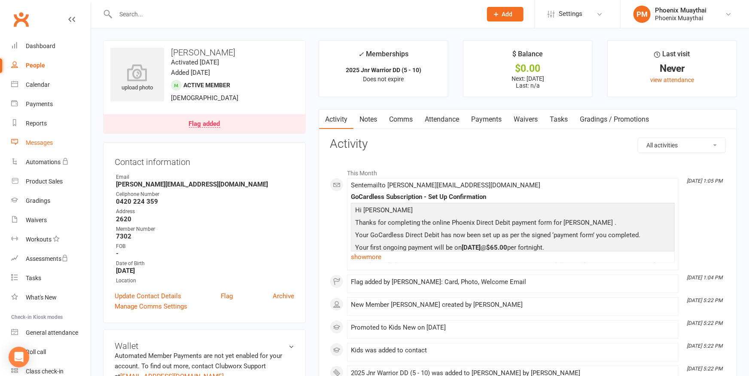
click at [39, 140] on div "Messages" at bounding box center [39, 142] width 27 height 7
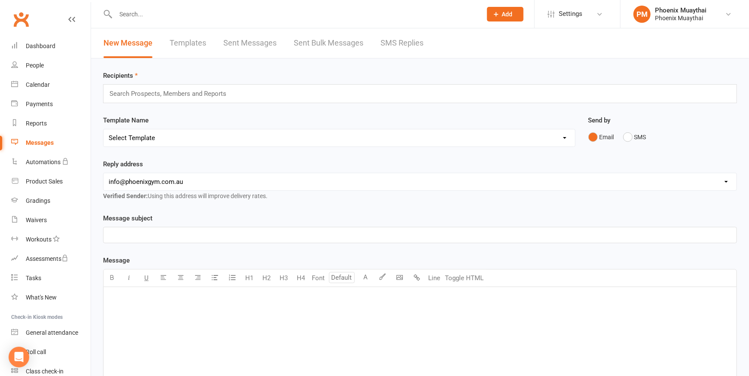
click at [185, 44] on link "Templates" at bounding box center [188, 43] width 36 height 30
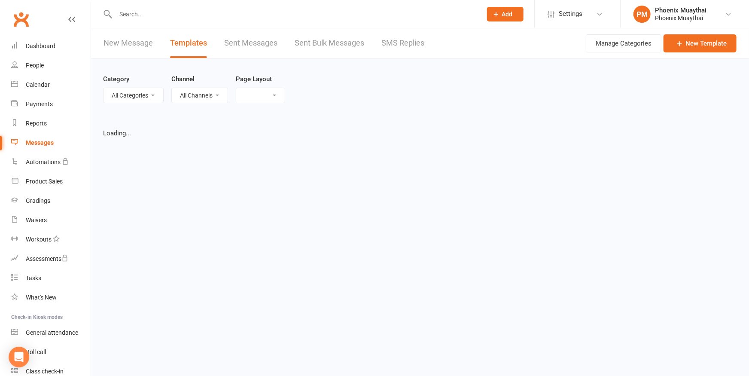
select select "list"
select select "100"
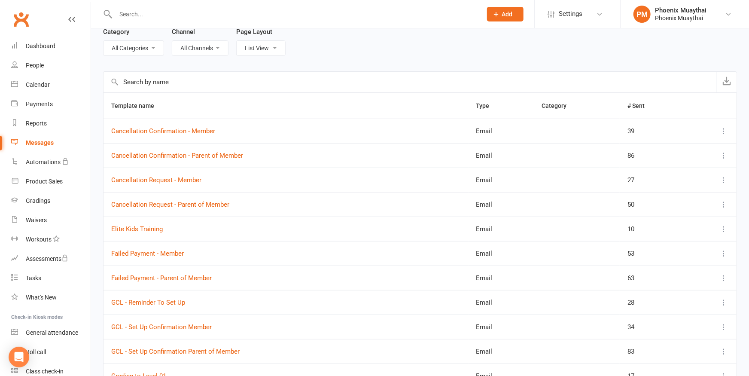
scroll to position [94, 0]
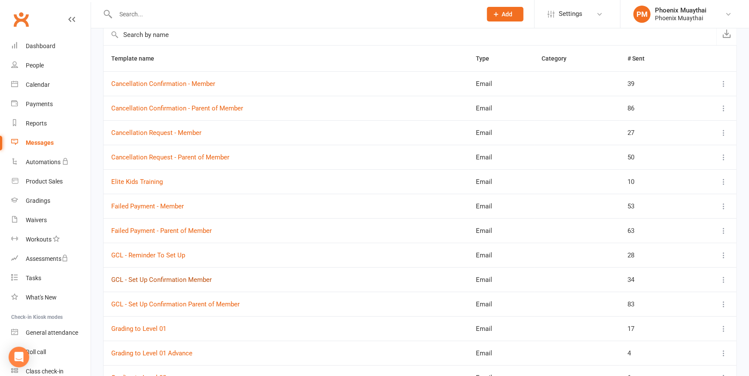
click at [175, 278] on link "GCL - Set Up Confirmation Member" at bounding box center [161, 280] width 100 height 8
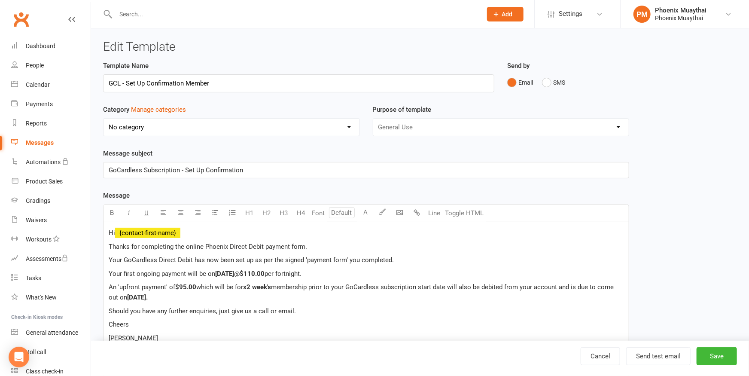
click at [234, 274] on span "[DATE]" at bounding box center [224, 274] width 19 height 8
click at [234, 271] on span "[DATE]" at bounding box center [224, 274] width 19 height 8
click at [148, 295] on span "[DATE]." at bounding box center [137, 297] width 21 height 8
click at [722, 354] on button "Save" at bounding box center [716, 356] width 40 height 18
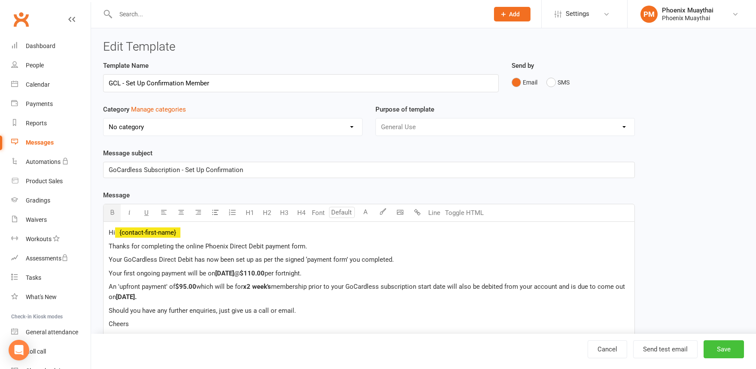
select select "100"
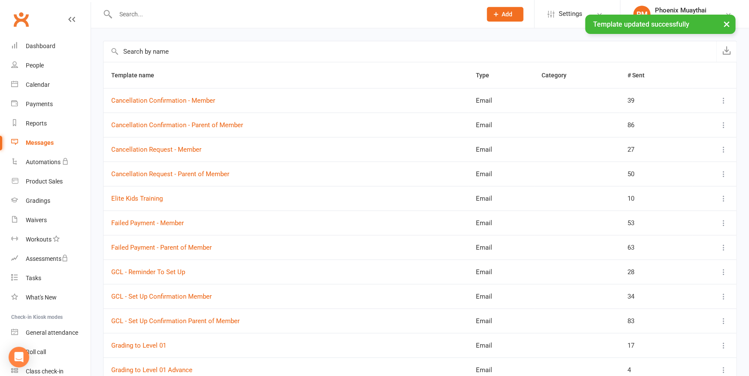
scroll to position [94, 0]
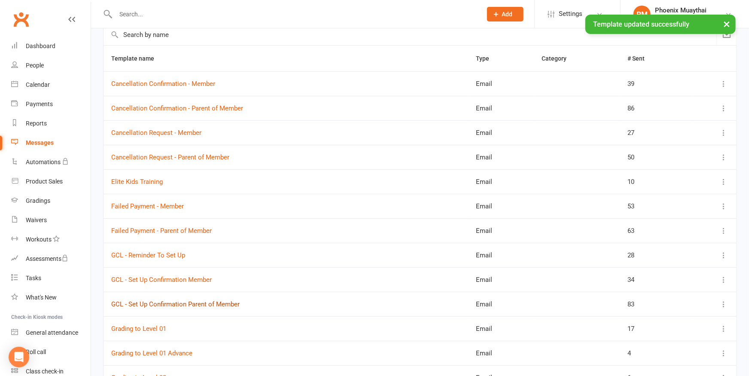
click at [195, 304] on link "GCL - Set Up Confirmation Parent of Member" at bounding box center [175, 304] width 128 height 8
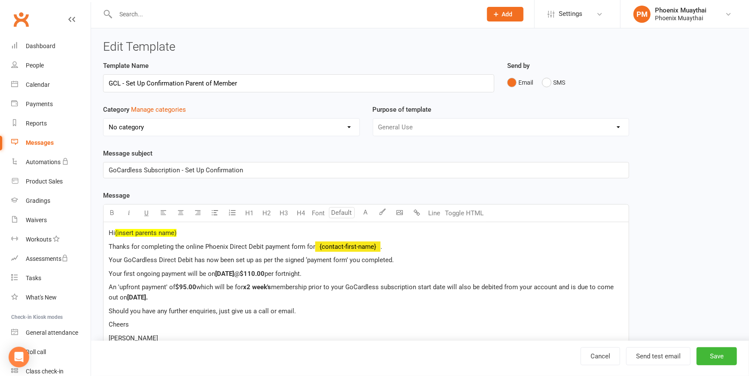
click at [234, 272] on span "[DATE]" at bounding box center [224, 274] width 19 height 8
click at [234, 271] on span "[DATE]" at bounding box center [224, 274] width 19 height 8
click at [148, 298] on span "[DATE]." at bounding box center [137, 297] width 21 height 8
click at [722, 352] on button "Save" at bounding box center [716, 356] width 40 height 18
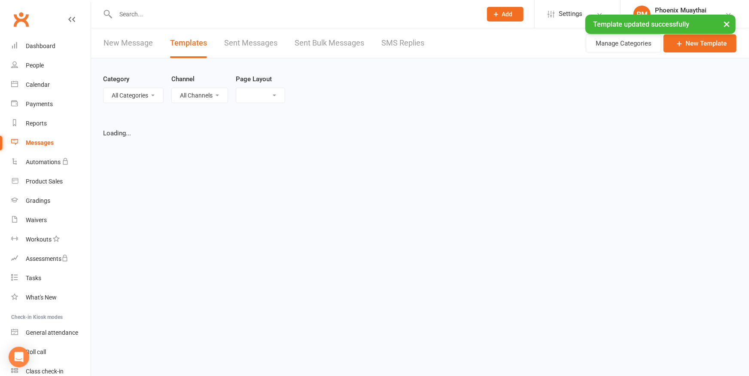
select select "list"
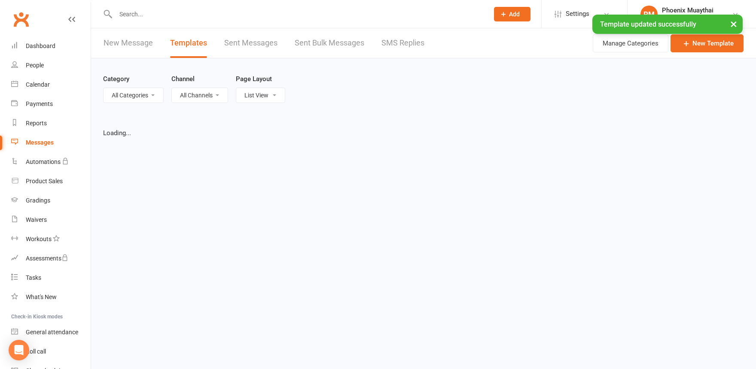
select select "100"
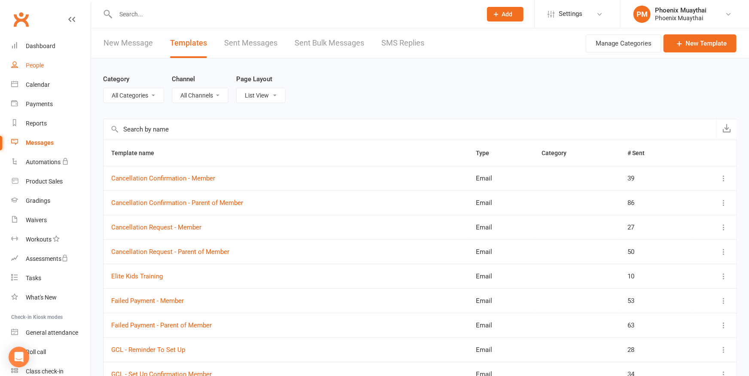
click at [38, 63] on div "People" at bounding box center [35, 65] width 18 height 7
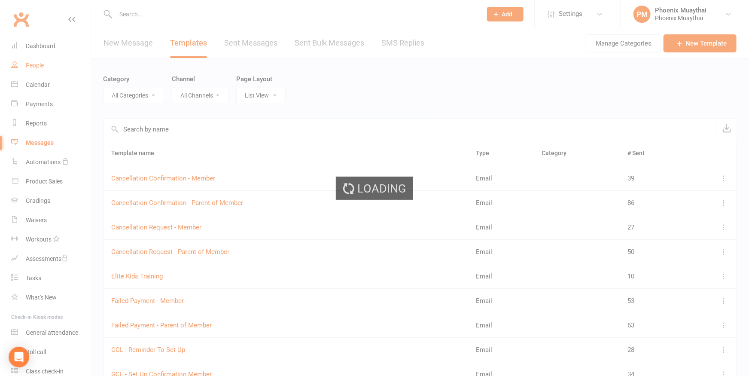
select select "100"
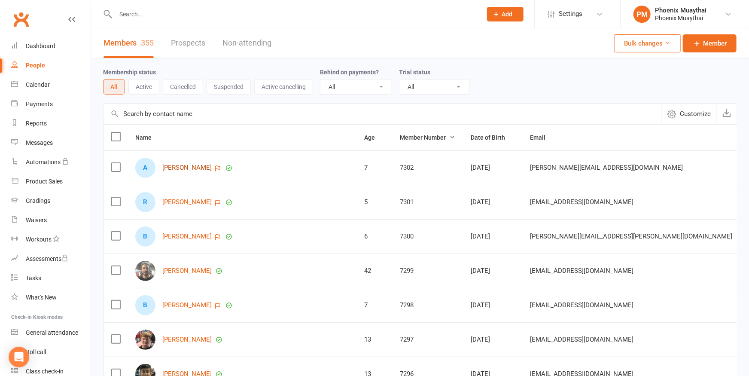
click at [187, 168] on link "[PERSON_NAME]" at bounding box center [186, 167] width 49 height 7
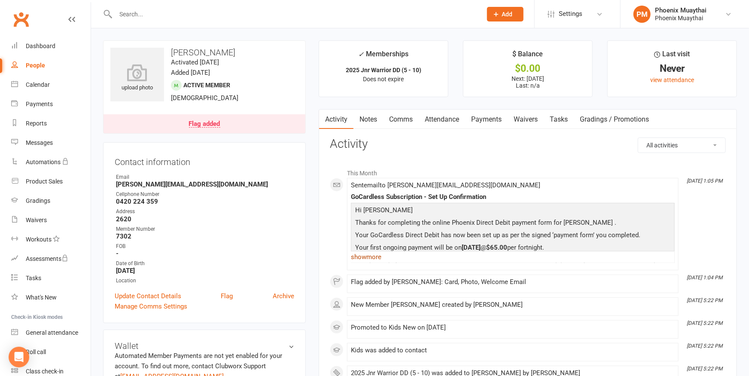
click at [373, 258] on link "show more" at bounding box center [513, 257] width 324 height 12
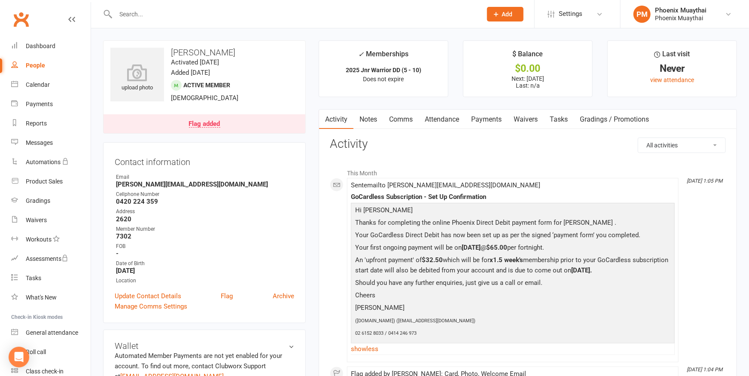
click at [402, 277] on p "An 'upfront payment' of $32.50 which will be for x1.5 week's membership prior t…" at bounding box center [512, 266] width 319 height 23
drag, startPoint x: 398, startPoint y: 281, endPoint x: 355, endPoint y: 262, distance: 47.1
click at [355, 262] on p "An 'upfront payment' of $32.50 which will be for x1.5 week's membership prior t…" at bounding box center [512, 266] width 319 height 23
copy p "An 'upfront payment' of $32.50 which will be for x1.5 week's membership prior t…"
click at [31, 64] on div "People" at bounding box center [35, 65] width 19 height 7
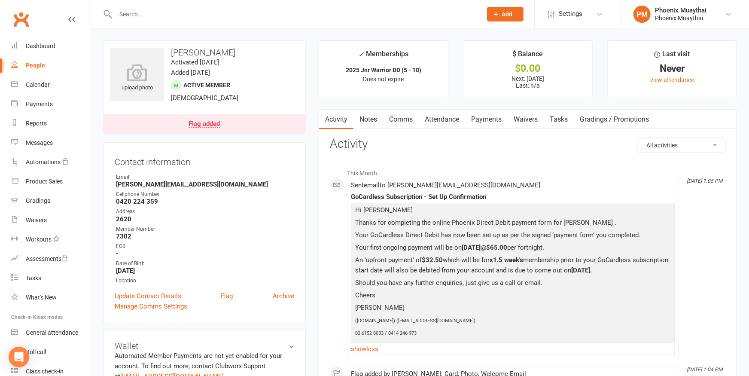
select select "100"
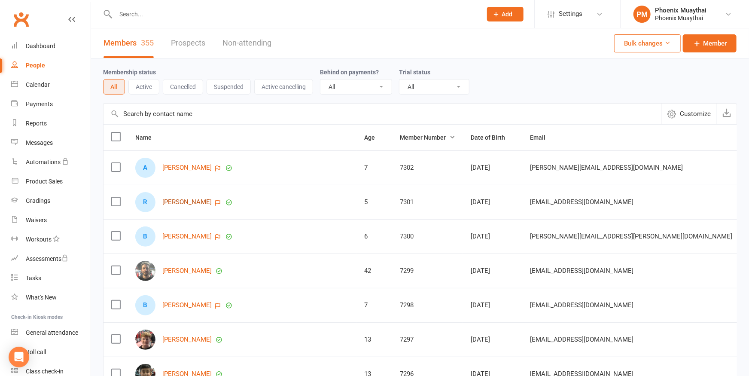
click at [175, 202] on link "[PERSON_NAME]" at bounding box center [186, 201] width 49 height 7
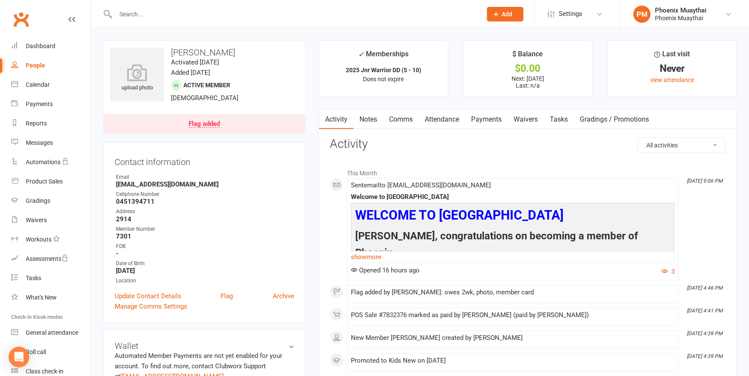
click at [408, 117] on link "Comms" at bounding box center [401, 119] width 36 height 20
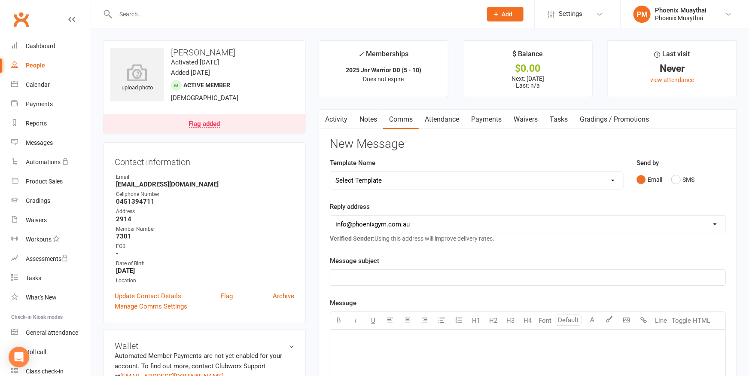
select select "9"
click option "[Email] GCL - Set Up Confirmation Parent of Member" at bounding box center [0, 0] width 0 height 0
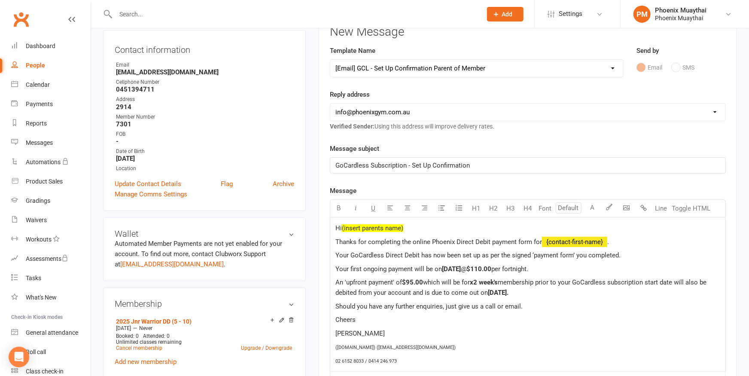
scroll to position [142, 0]
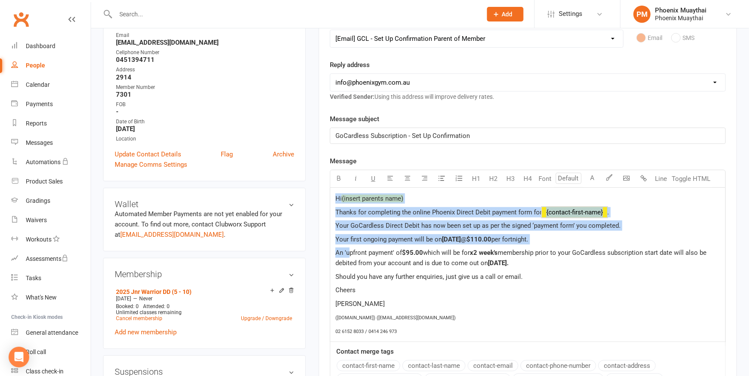
drag, startPoint x: 552, startPoint y: 263, endPoint x: 378, endPoint y: 250, distance: 174.4
click at [347, 246] on div "Hi (insert parents name) Thanks for completing the online Phoenix Direct Debit …" at bounding box center [527, 265] width 395 height 154
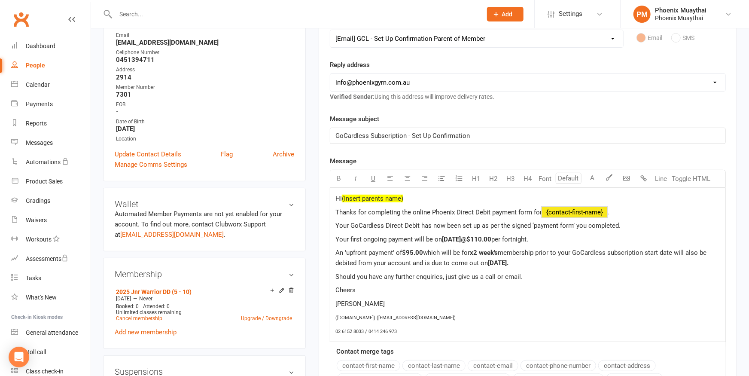
click at [539, 268] on p "An 'upfront payment' of $95.00 which will be for x2 week's membership prior to …" at bounding box center [527, 257] width 385 height 21
drag, startPoint x: 550, startPoint y: 266, endPoint x: 337, endPoint y: 249, distance: 214.1
click at [337, 249] on p "An 'upfront payment' of $95.00 which will be for x2 week's membership prior to …" at bounding box center [527, 257] width 385 height 21
click at [433, 199] on p "Hi (insert parents name)" at bounding box center [527, 198] width 385 height 10
click at [491, 239] on span "$110.00" at bounding box center [478, 239] width 25 height 8
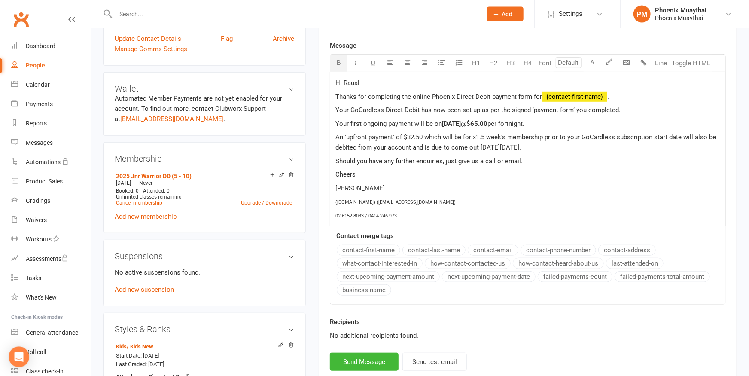
scroll to position [283, 0]
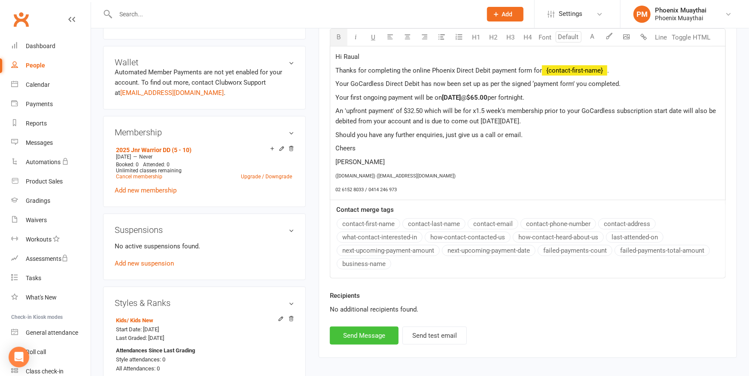
click at [367, 335] on button "Send Message" at bounding box center [364, 335] width 69 height 18
select select
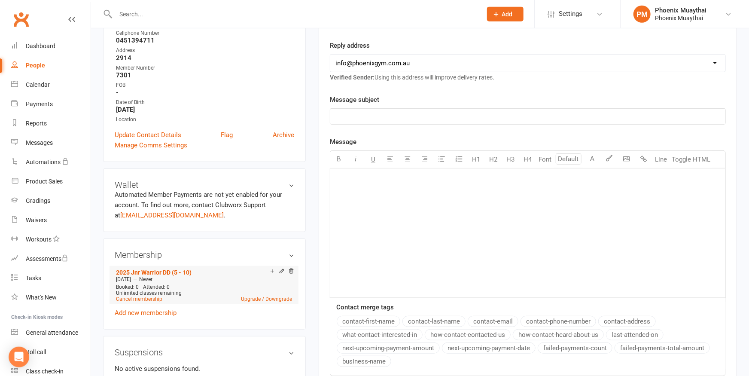
scroll to position [0, 0]
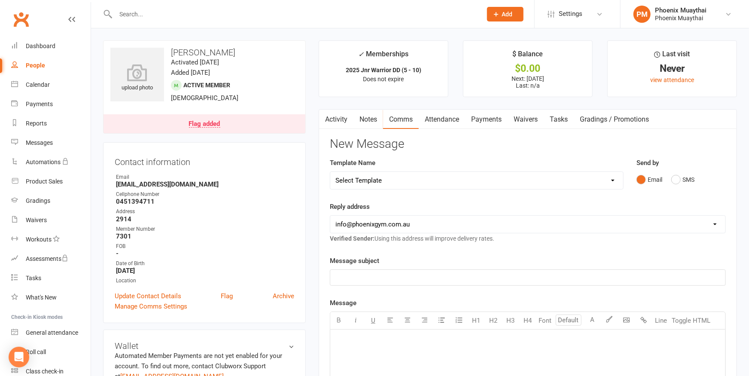
click at [335, 118] on link "Activity" at bounding box center [336, 119] width 34 height 20
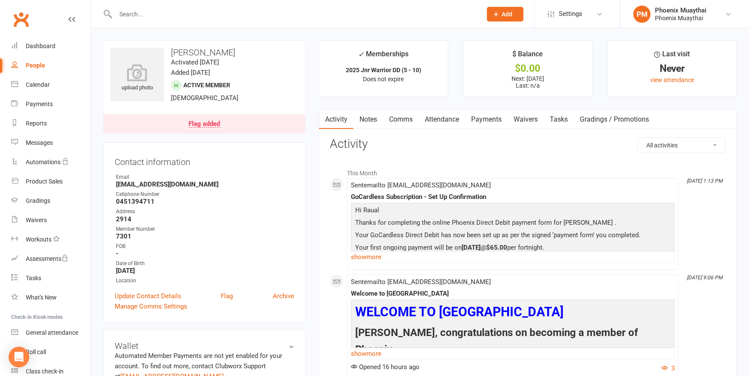
click at [202, 121] on div "Flag added" at bounding box center [204, 124] width 31 height 7
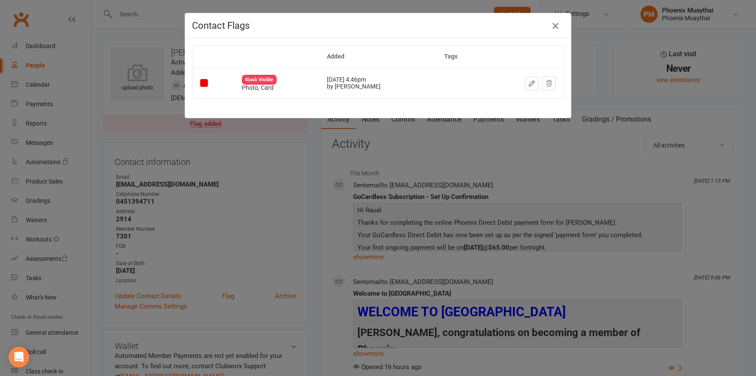
click at [554, 25] on icon "button" at bounding box center [555, 26] width 10 height 10
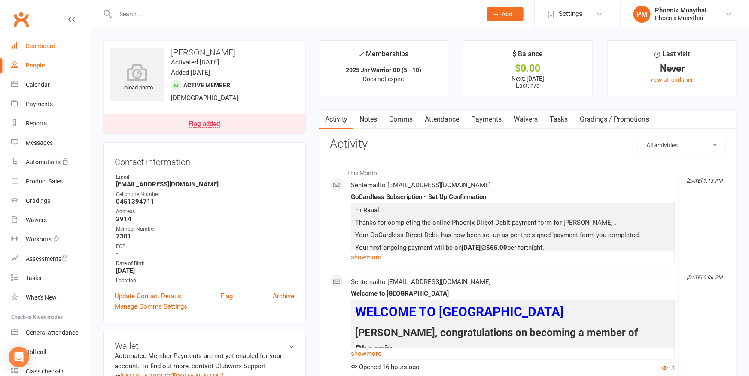
drag, startPoint x: 39, startPoint y: 44, endPoint x: 0, endPoint y: 60, distance: 41.2
click at [38, 45] on div "Dashboard" at bounding box center [41, 46] width 30 height 7
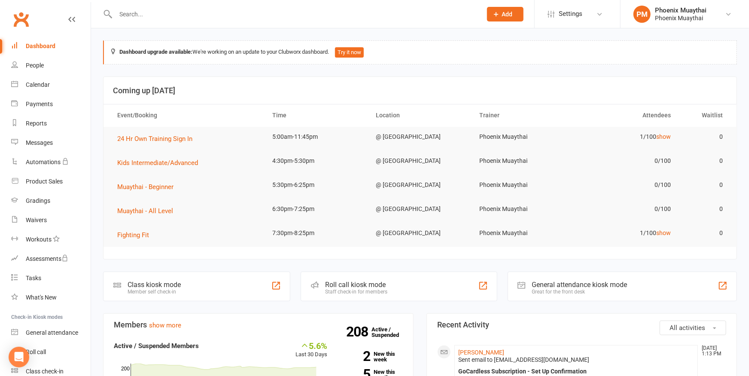
click at [158, 14] on input "text" at bounding box center [294, 14] width 363 height 12
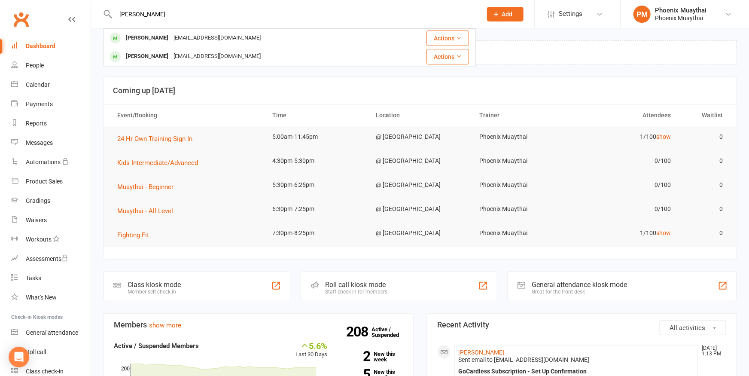
type input "[PERSON_NAME]"
